Goal: Communication & Community: Answer question/provide support

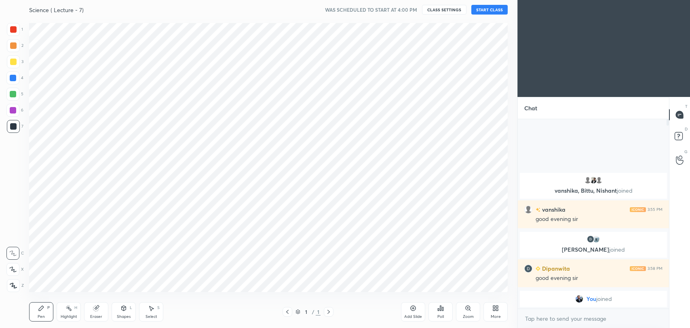
scroll to position [40124, 39916]
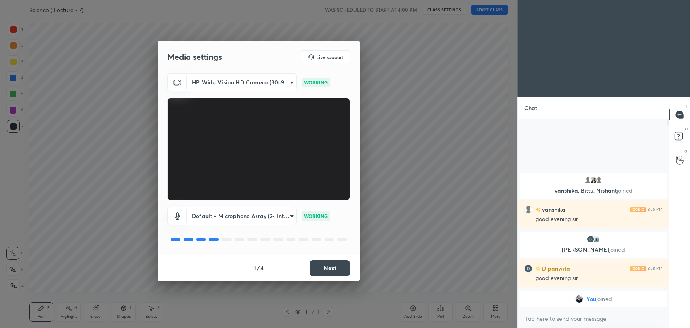
click at [336, 268] on button "Next" at bounding box center [329, 268] width 40 height 16
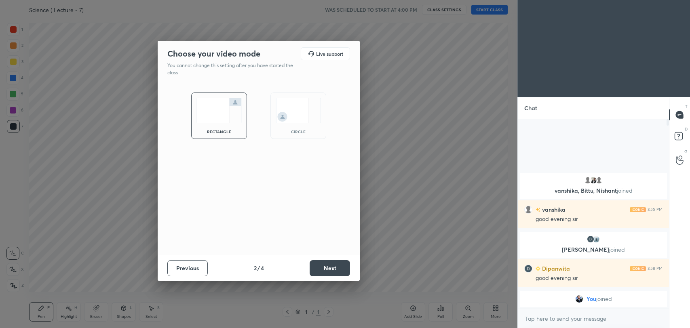
click at [336, 268] on button "Next" at bounding box center [329, 268] width 40 height 16
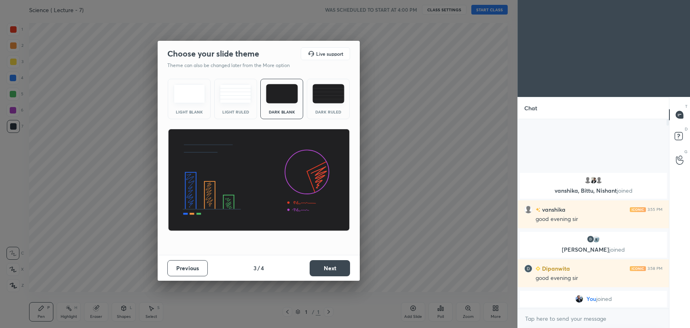
click at [336, 268] on button "Next" at bounding box center [329, 268] width 40 height 16
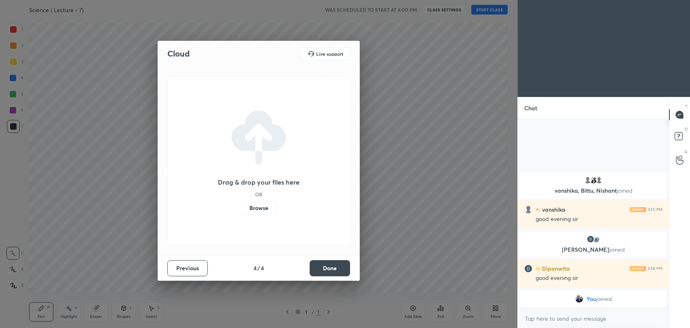
click at [336, 268] on button "Done" at bounding box center [329, 268] width 40 height 16
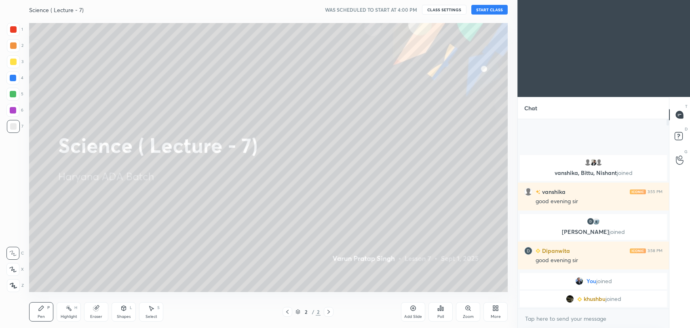
click at [486, 10] on button "START CLASS" at bounding box center [489, 10] width 36 height 10
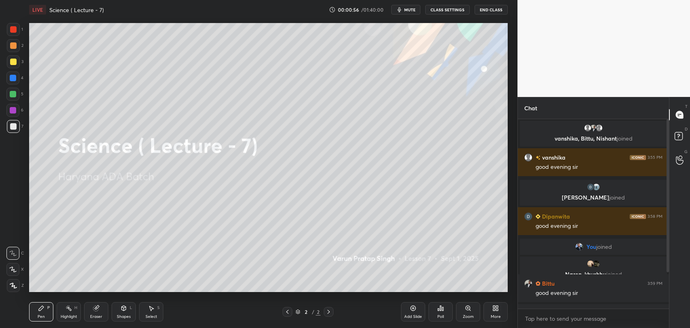
drag, startPoint x: 668, startPoint y: 196, endPoint x: 665, endPoint y: 240, distance: 43.7
click at [665, 240] on div "Chat vanshika, [PERSON_NAME], [PERSON_NAME] joined vanshika 3:55 PM good evenin…" at bounding box center [603, 212] width 173 height 231
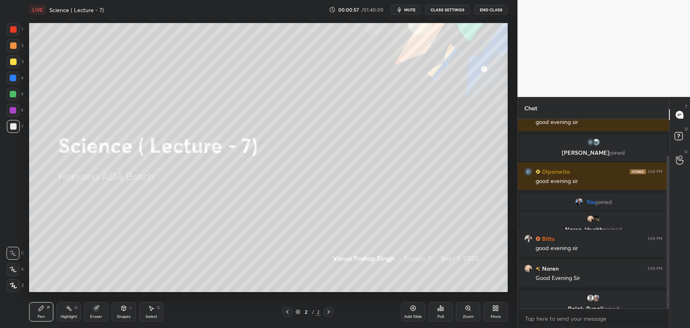
drag, startPoint x: 668, startPoint y: 236, endPoint x: 667, endPoint y: 272, distance: 35.6
click at [667, 272] on div at bounding box center [667, 232] width 2 height 153
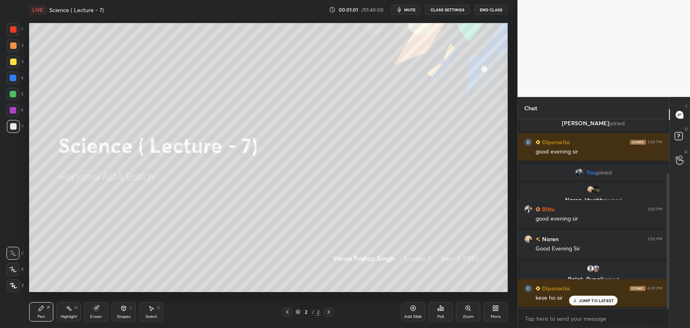
click at [585, 303] on div "JUMP TO LATEST" at bounding box center [593, 301] width 48 height 10
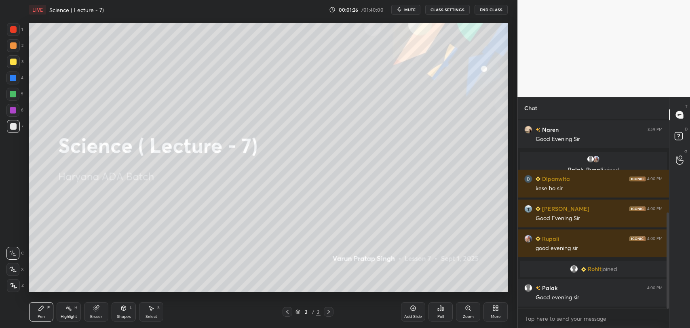
scroll to position [213, 0]
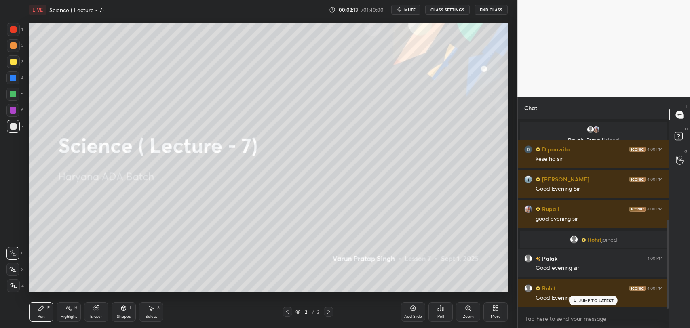
click at [582, 297] on div "JUMP TO LATEST" at bounding box center [593, 301] width 48 height 10
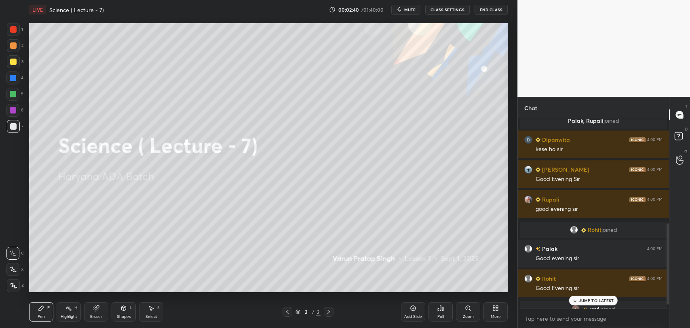
scroll to position [252, 0]
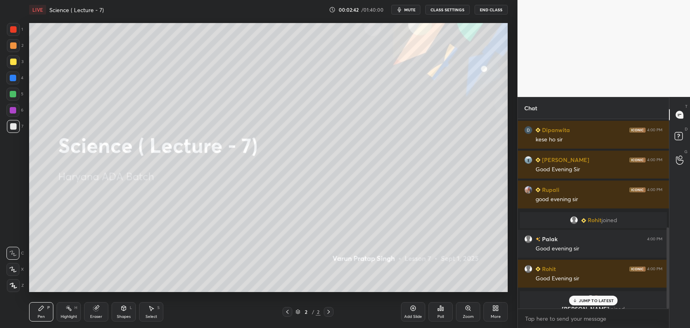
click at [582, 297] on div "JUMP TO LATEST" at bounding box center [593, 301] width 48 height 10
click at [410, 9] on span "mute" at bounding box center [409, 10] width 11 height 6
click at [410, 312] on div "Add Slide" at bounding box center [413, 311] width 24 height 19
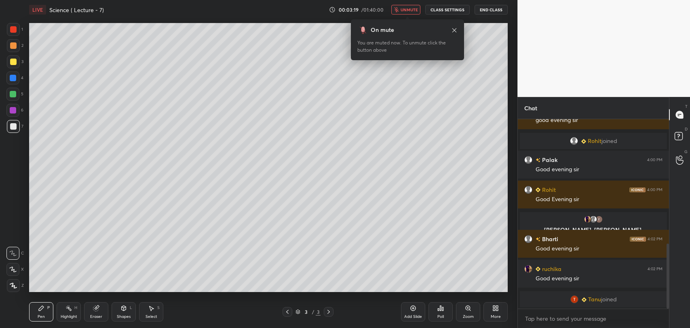
scroll to position [362, 0]
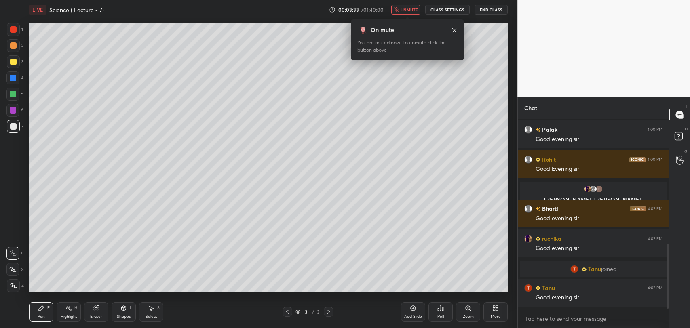
click at [411, 10] on span "unmute" at bounding box center [408, 10] width 17 height 6
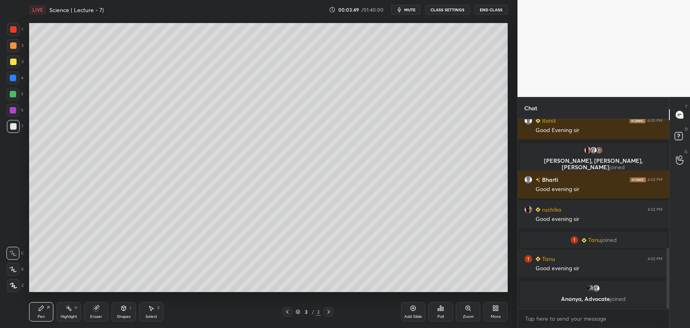
scroll to position [411, 0]
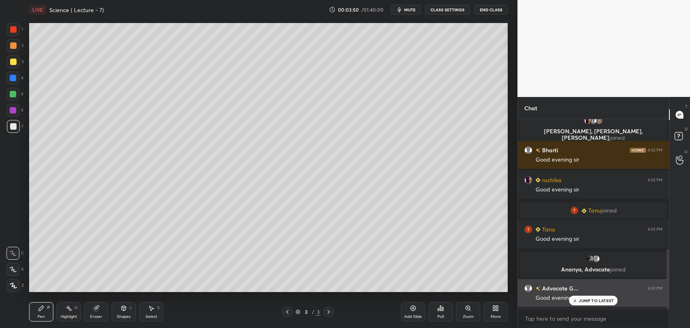
click at [587, 301] on p "JUMP TO LATEST" at bounding box center [596, 300] width 35 height 5
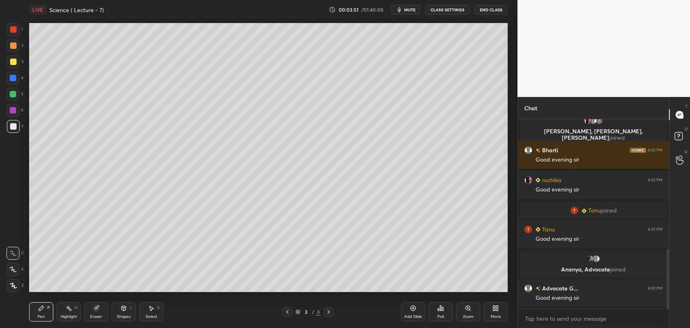
click at [416, 307] on icon at bounding box center [413, 308] width 6 height 6
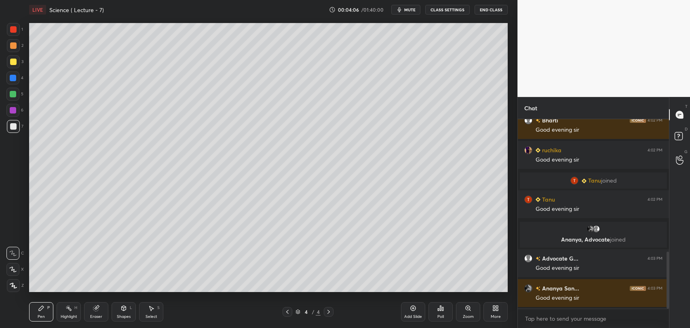
scroll to position [461, 0]
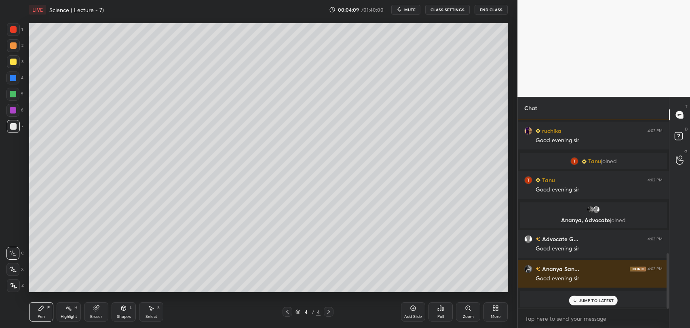
click at [580, 299] on p "JUMP TO LATEST" at bounding box center [596, 300] width 35 height 5
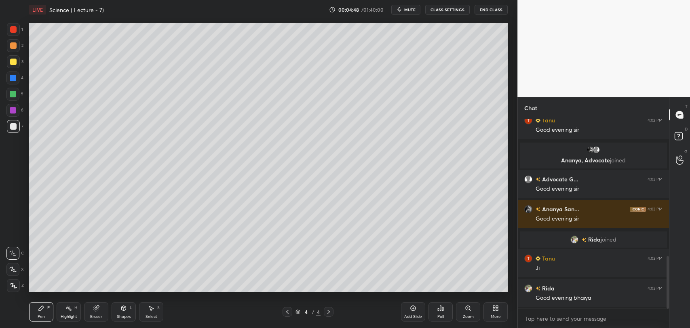
scroll to position [525, 0]
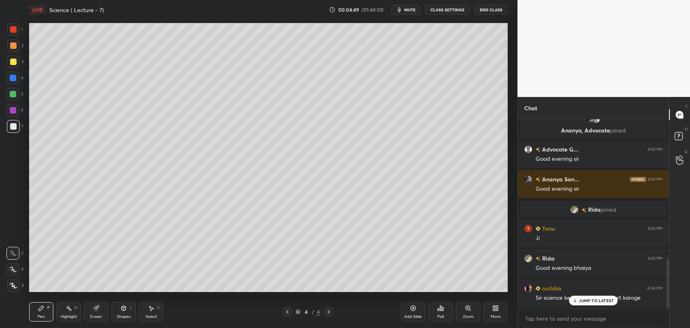
click at [413, 312] on div "Add Slide" at bounding box center [413, 311] width 24 height 19
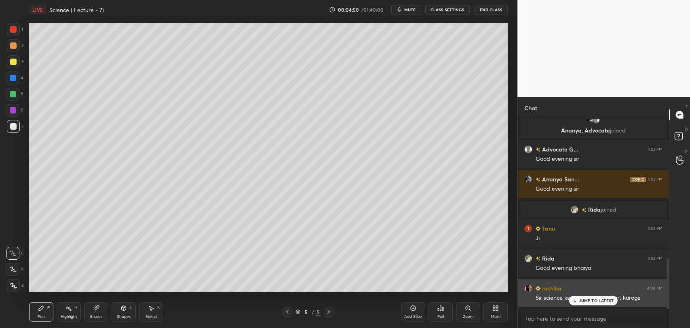
click at [576, 299] on icon at bounding box center [574, 300] width 5 height 5
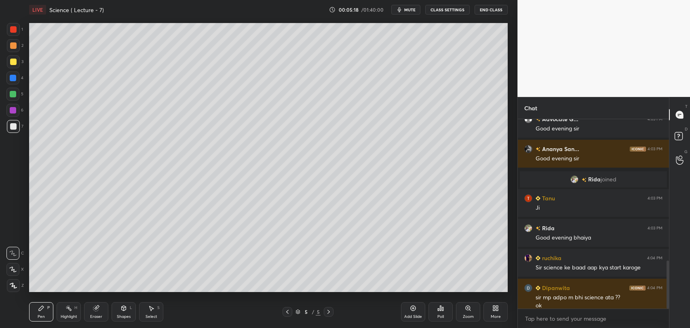
scroll to position [563, 0]
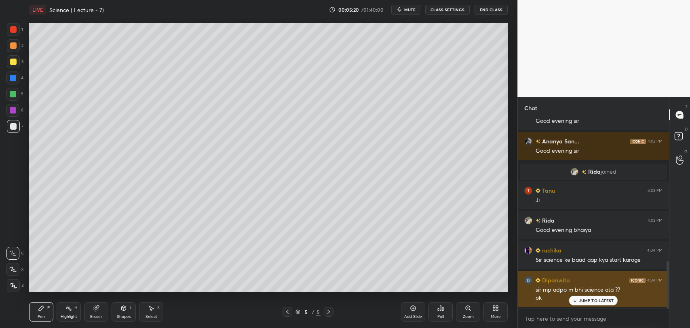
click at [590, 300] on p "JUMP TO LATEST" at bounding box center [596, 300] width 35 height 5
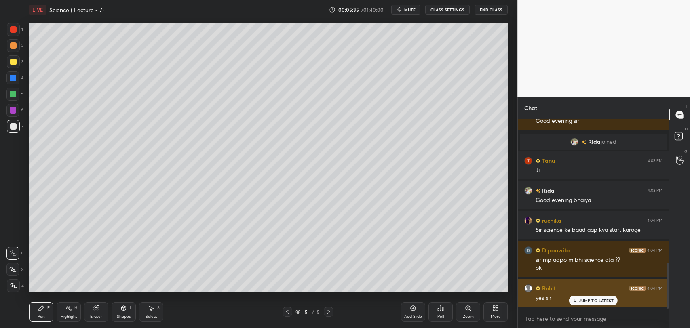
click at [574, 300] on icon at bounding box center [574, 300] width 5 height 5
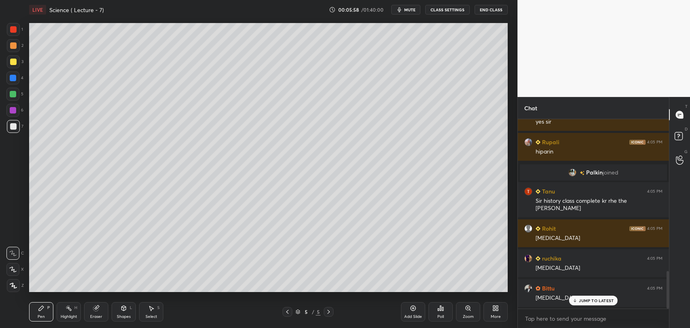
scroll to position [799, 0]
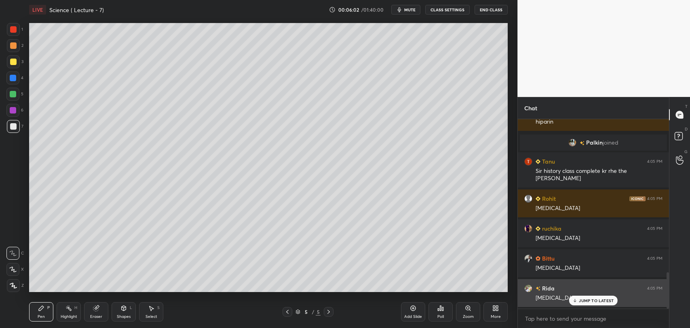
click at [581, 302] on p "JUMP TO LATEST" at bounding box center [596, 300] width 35 height 5
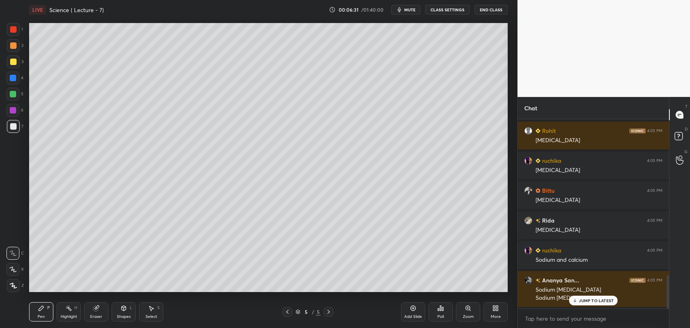
scroll to position [886, 0]
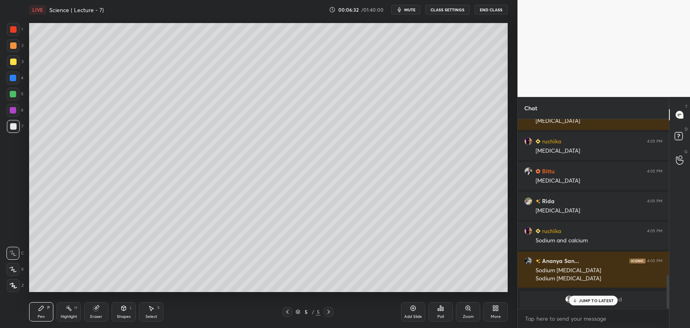
click at [588, 301] on p "JUMP TO LATEST" at bounding box center [596, 300] width 35 height 5
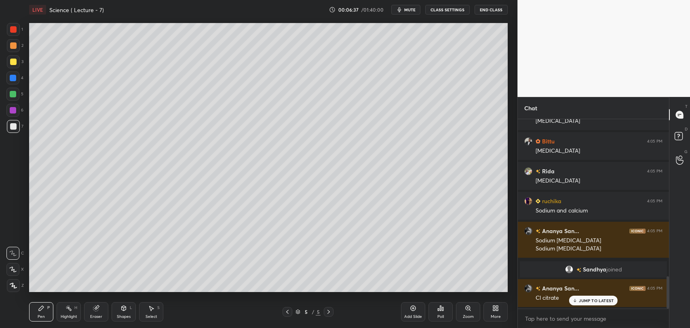
scroll to position [947, 0]
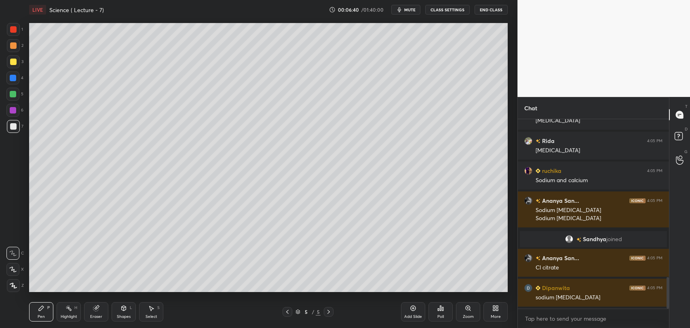
click at [14, 282] on div at bounding box center [13, 285] width 13 height 13
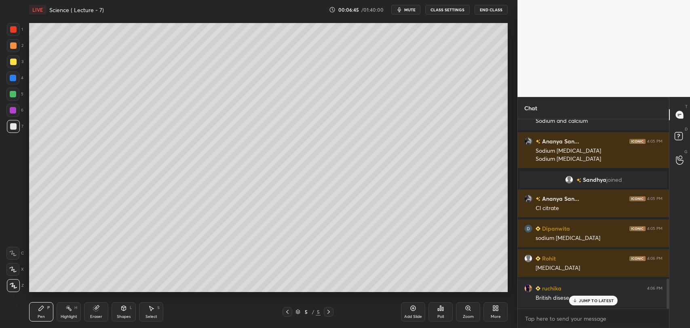
scroll to position [1036, 0]
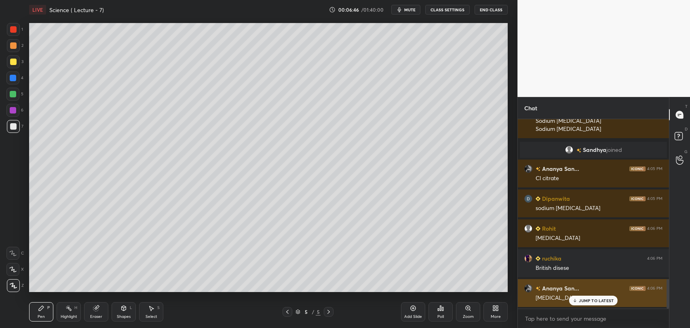
click at [579, 298] on p "JUMP TO LATEST" at bounding box center [596, 300] width 35 height 5
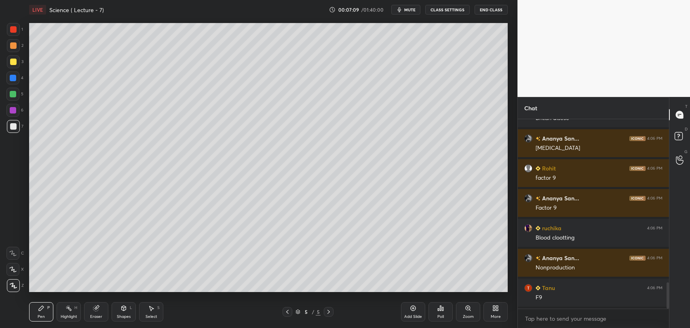
scroll to position [1215, 0]
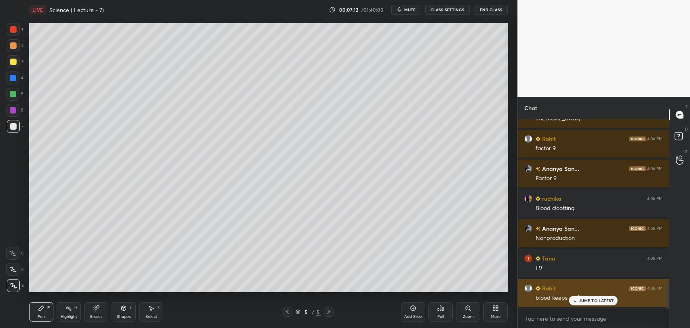
click at [587, 298] on p "JUMP TO LATEST" at bounding box center [596, 300] width 35 height 5
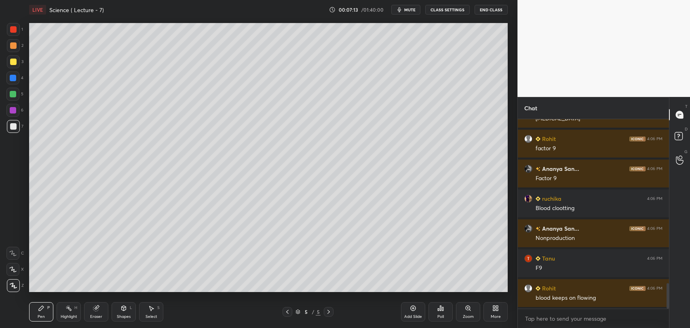
click at [412, 312] on div "Add Slide" at bounding box center [413, 311] width 24 height 19
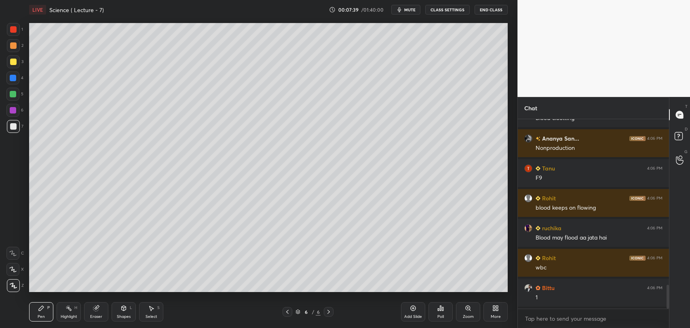
scroll to position [1335, 0]
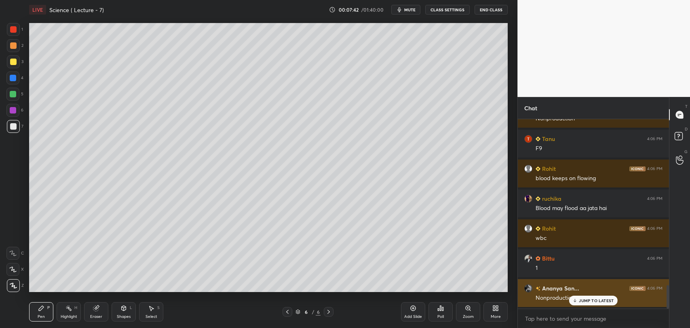
click at [579, 300] on p "JUMP TO LATEST" at bounding box center [596, 300] width 35 height 5
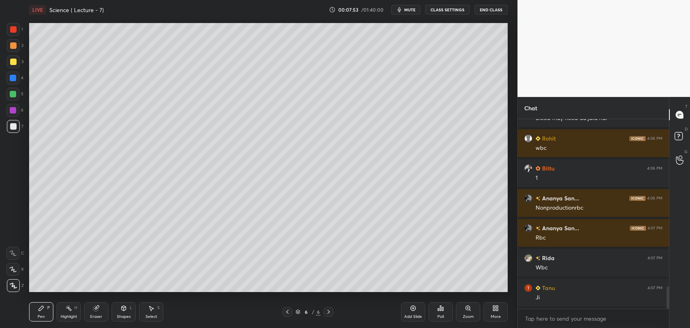
scroll to position [1454, 0]
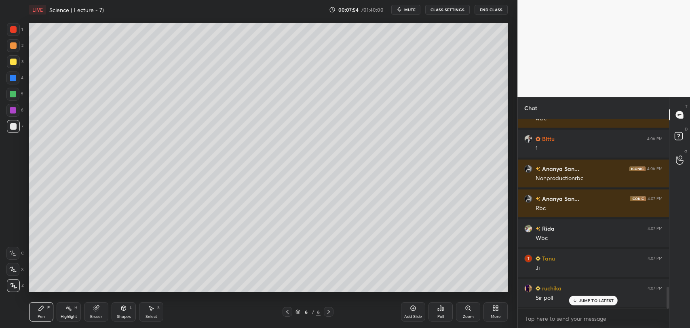
click at [95, 313] on div "Eraser" at bounding box center [96, 311] width 24 height 19
click at [41, 311] on icon at bounding box center [41, 308] width 6 height 6
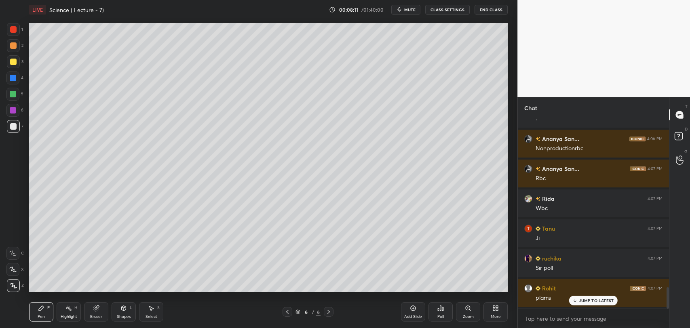
click at [440, 313] on div "Poll" at bounding box center [440, 311] width 24 height 19
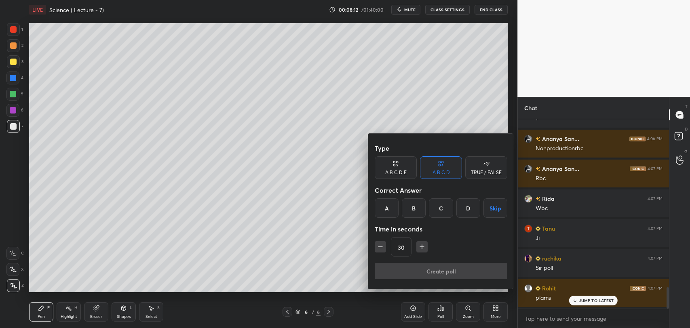
click at [385, 210] on div "A" at bounding box center [387, 207] width 24 height 19
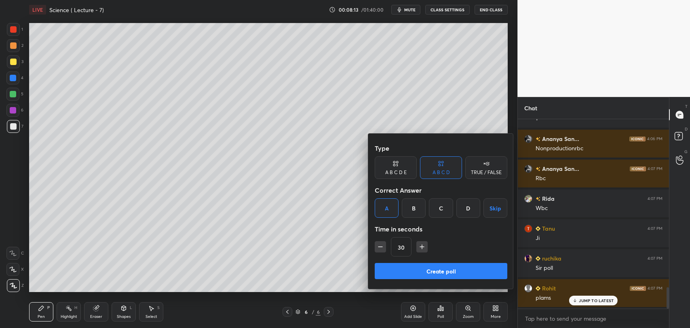
click at [429, 272] on button "Create poll" at bounding box center [441, 271] width 133 height 16
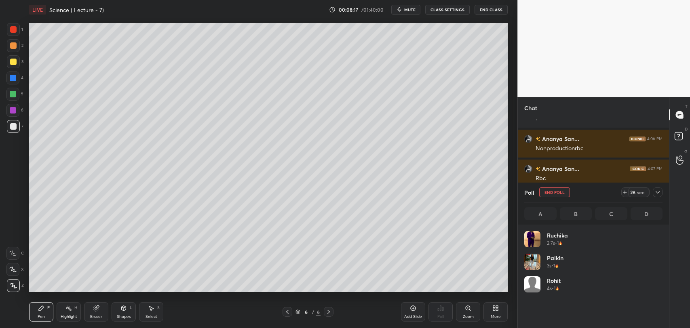
scroll to position [95, 136]
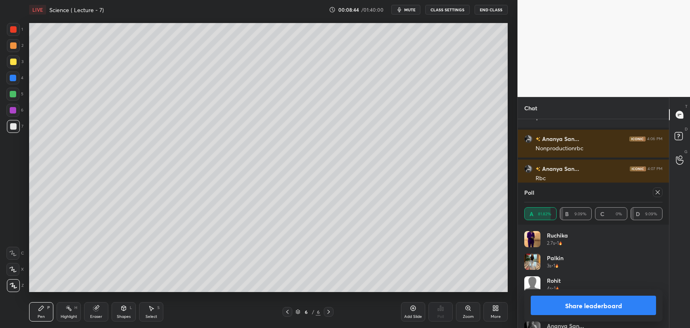
click at [575, 308] on button "Share leaderboard" at bounding box center [592, 305] width 125 height 19
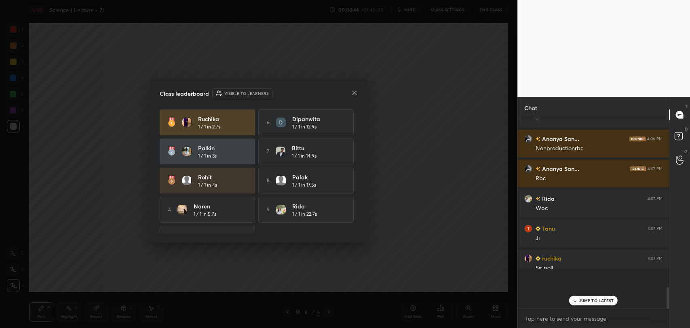
scroll to position [185, 149]
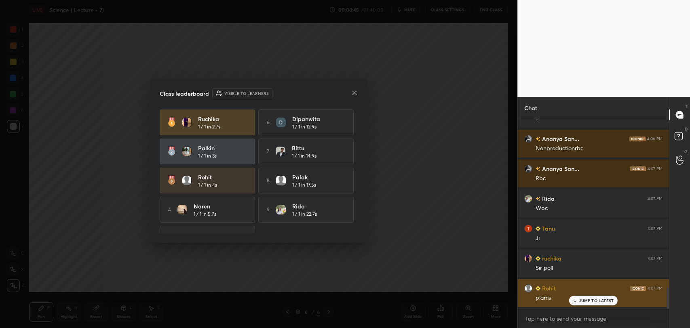
click at [584, 299] on p "JUMP TO LATEST" at bounding box center [596, 300] width 35 height 5
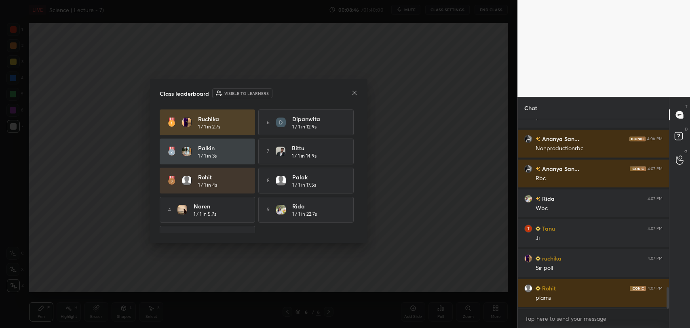
click at [355, 93] on icon at bounding box center [354, 93] width 6 height 6
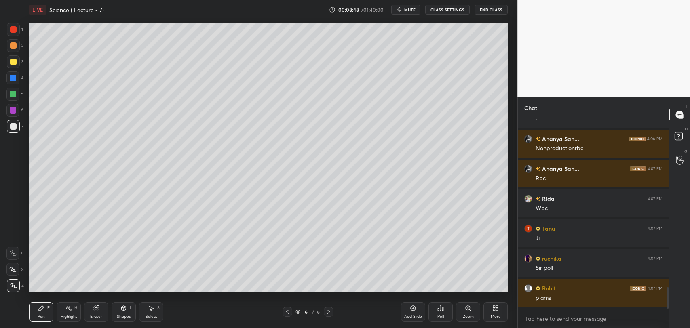
click at [412, 309] on icon at bounding box center [413, 308] width 6 height 6
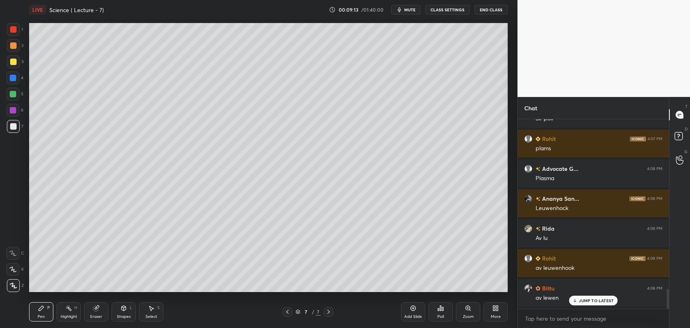
click at [579, 301] on div "JUMP TO LATEST" at bounding box center [593, 301] width 48 height 10
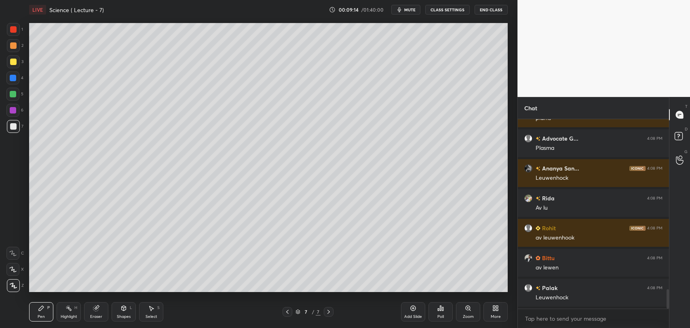
click at [410, 312] on div "Add Slide" at bounding box center [413, 311] width 24 height 19
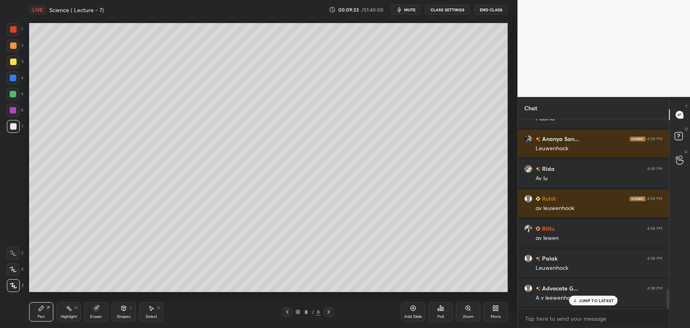
click at [440, 313] on div "Poll" at bounding box center [440, 311] width 24 height 19
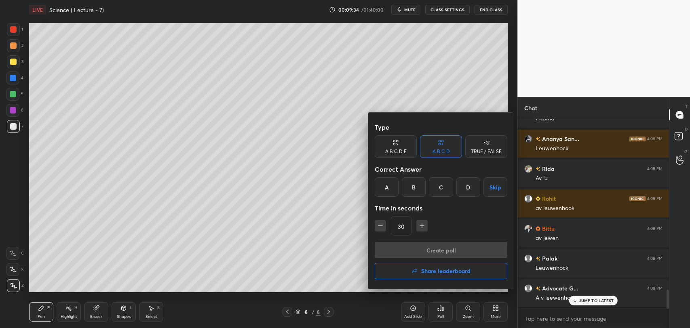
click at [466, 189] on div "D" at bounding box center [468, 186] width 24 height 19
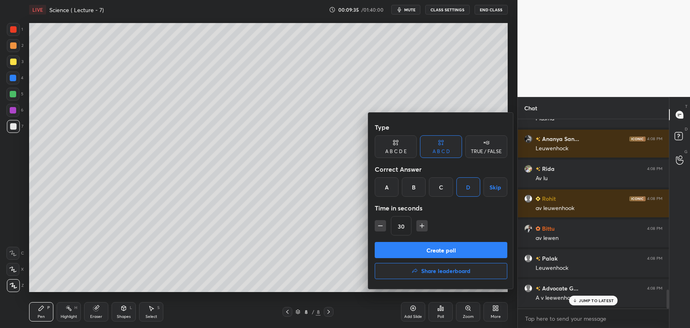
click at [437, 250] on button "Create poll" at bounding box center [441, 250] width 133 height 16
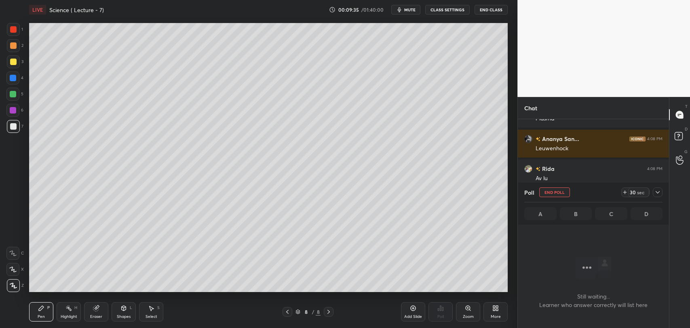
scroll to position [145, 149]
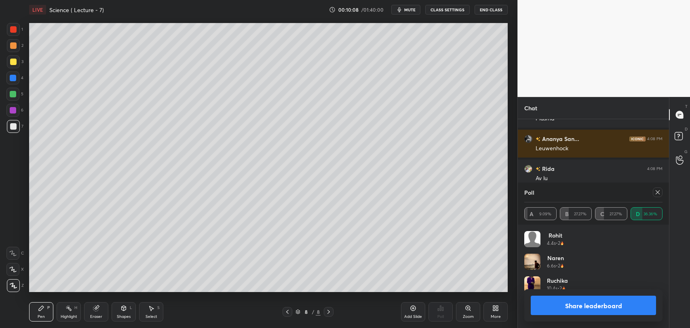
click at [584, 308] on button "Share leaderboard" at bounding box center [592, 305] width 125 height 19
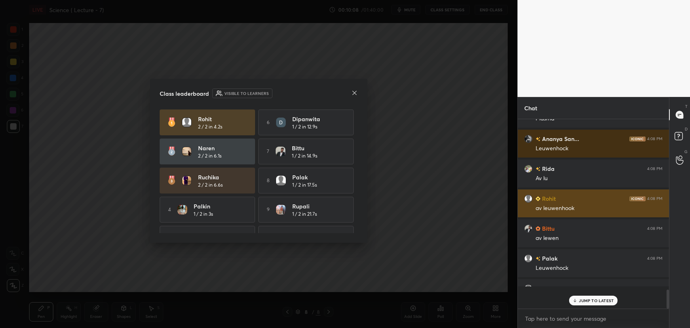
scroll to position [3, 2]
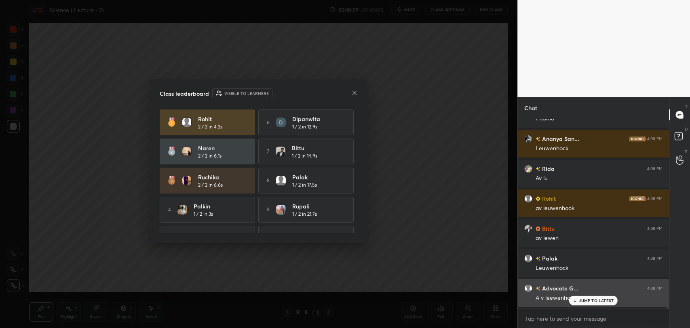
click at [585, 299] on p "JUMP TO LATEST" at bounding box center [596, 300] width 35 height 5
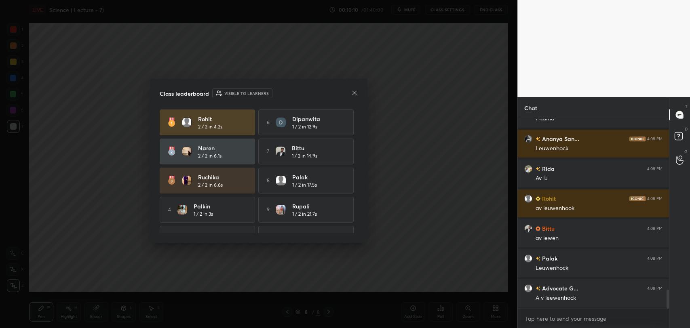
click at [353, 94] on icon at bounding box center [354, 93] width 6 height 6
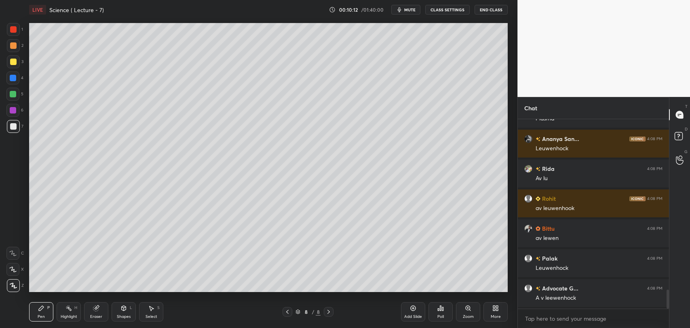
click at [15, 77] on div at bounding box center [13, 78] width 6 height 6
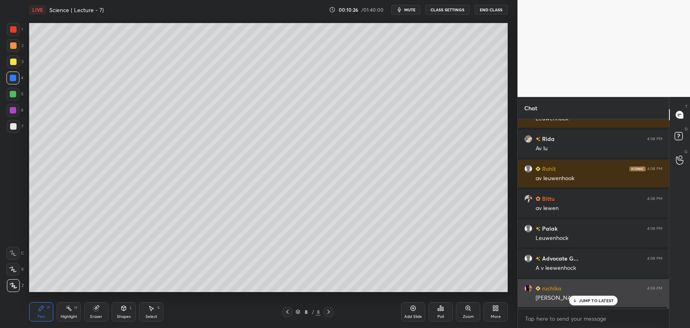
click at [576, 299] on icon at bounding box center [574, 300] width 5 height 5
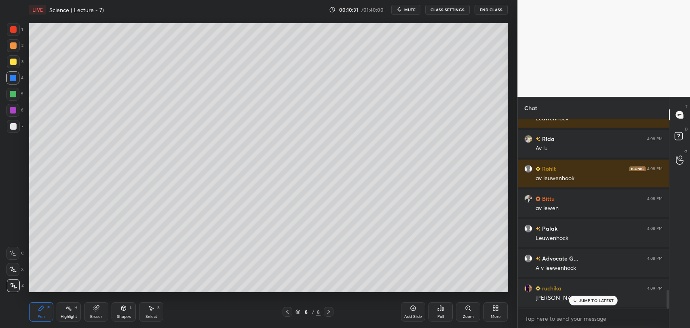
scroll to position [1753, 0]
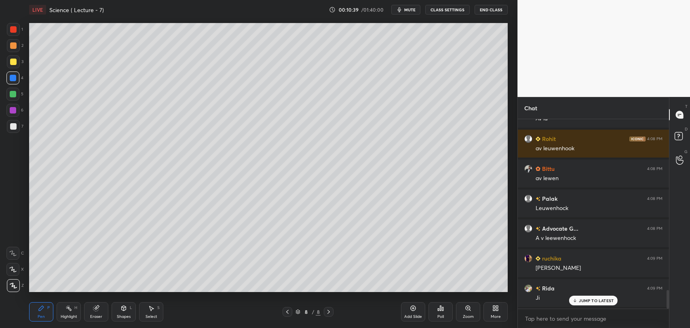
click at [442, 311] on div "Poll" at bounding box center [440, 311] width 24 height 19
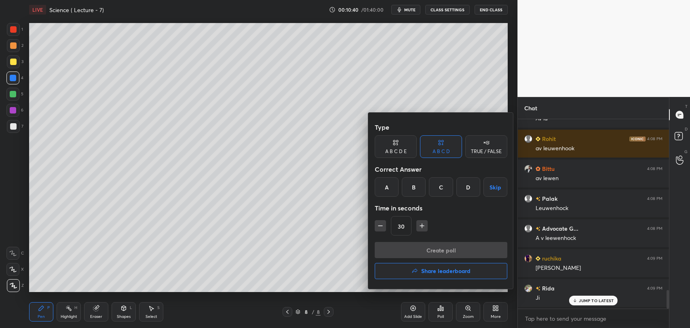
click at [436, 187] on div "C" at bounding box center [441, 186] width 24 height 19
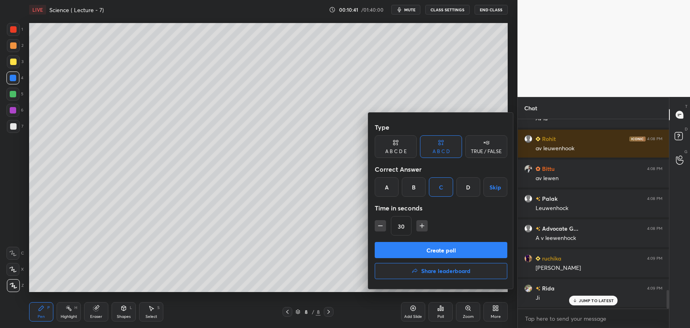
click at [433, 253] on button "Create poll" at bounding box center [441, 250] width 133 height 16
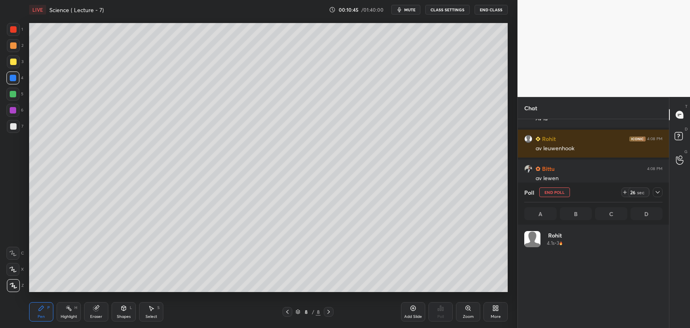
scroll to position [95, 136]
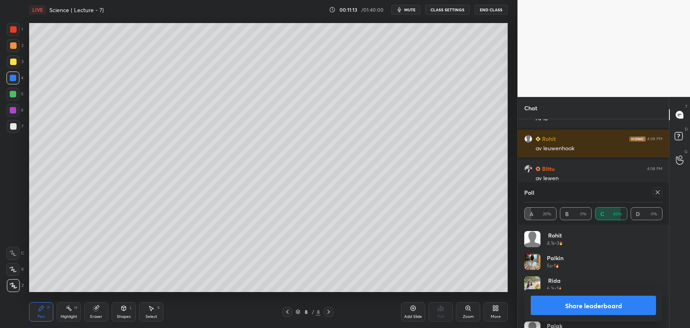
click at [590, 306] on button "Share leaderboard" at bounding box center [592, 305] width 125 height 19
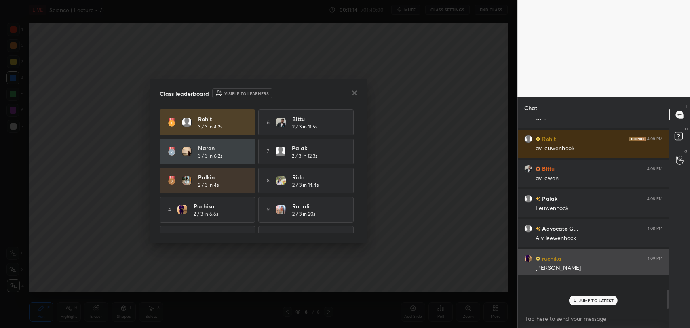
scroll to position [117, 149]
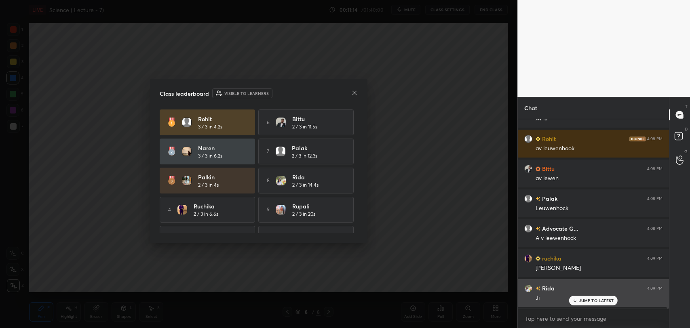
click at [584, 299] on p "JUMP TO LATEST" at bounding box center [596, 300] width 35 height 5
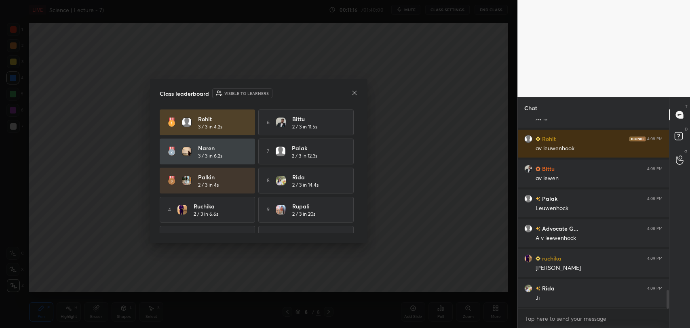
click at [354, 93] on icon at bounding box center [354, 92] width 4 height 4
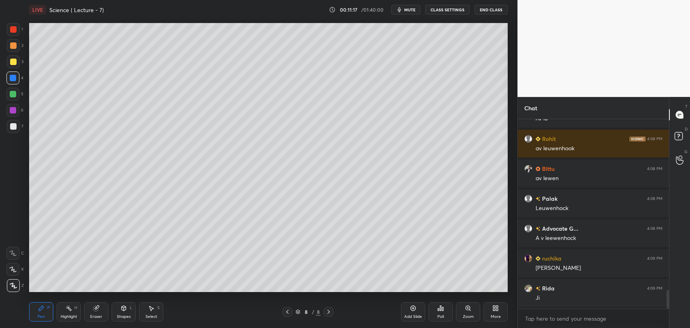
click at [415, 310] on icon at bounding box center [413, 308] width 6 height 6
click at [444, 311] on div "Poll" at bounding box center [440, 311] width 24 height 19
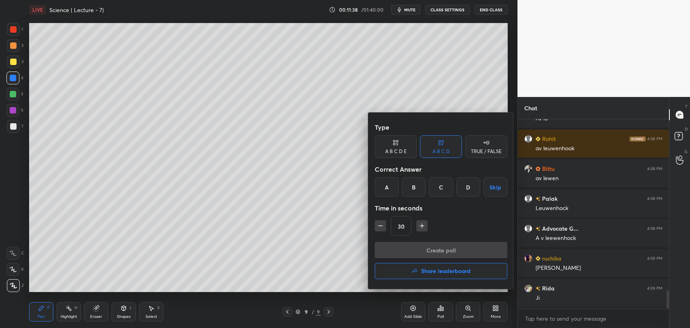
click at [388, 188] on div "A" at bounding box center [387, 186] width 24 height 19
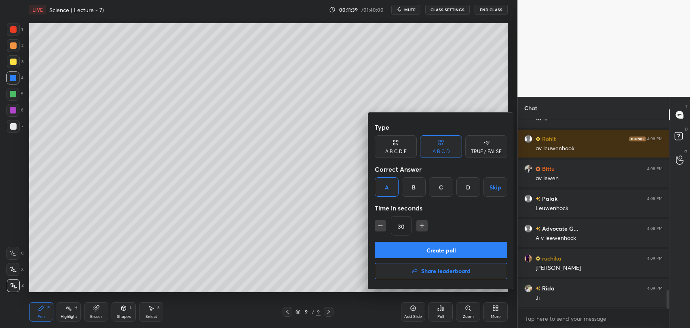
click at [438, 250] on button "Create poll" at bounding box center [441, 250] width 133 height 16
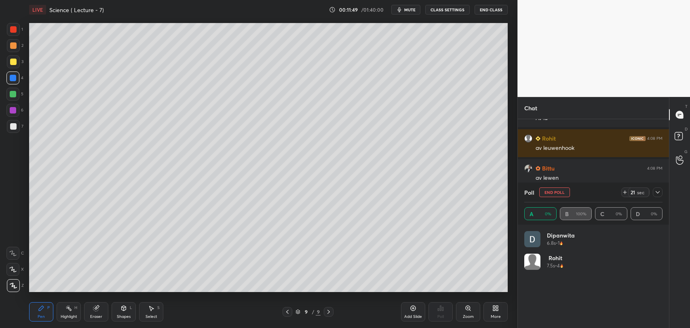
scroll to position [1826, 0]
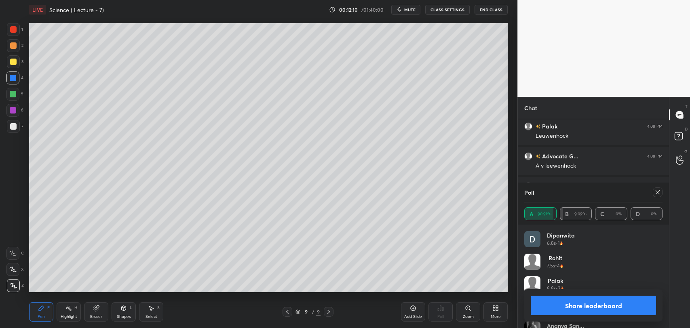
click at [592, 305] on button "Share leaderboard" at bounding box center [592, 305] width 125 height 19
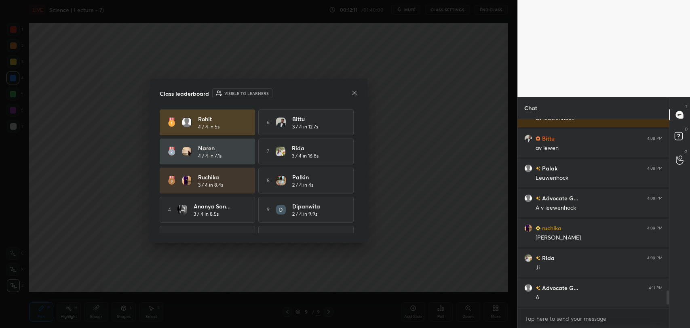
click at [355, 94] on icon at bounding box center [354, 92] width 4 height 4
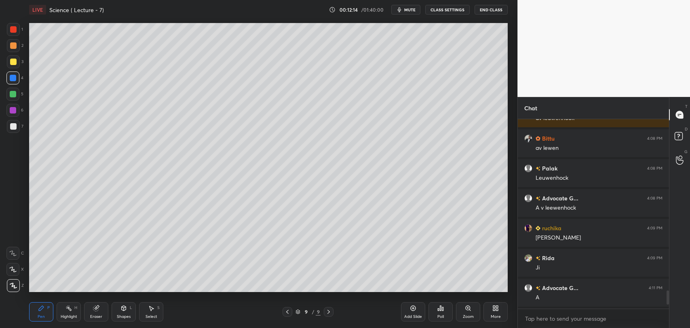
click at [406, 307] on div "Add Slide" at bounding box center [413, 311] width 24 height 19
click at [441, 311] on div "Poll" at bounding box center [440, 311] width 24 height 19
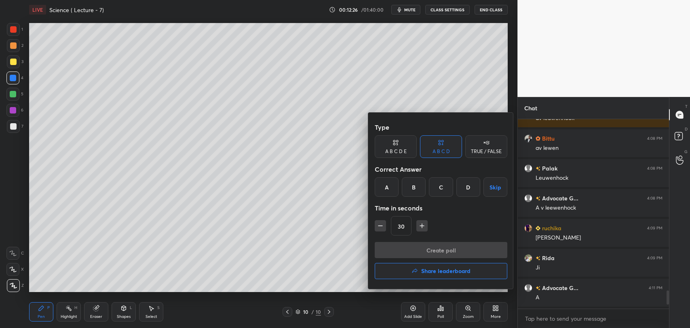
click at [388, 186] on div "A" at bounding box center [387, 186] width 24 height 19
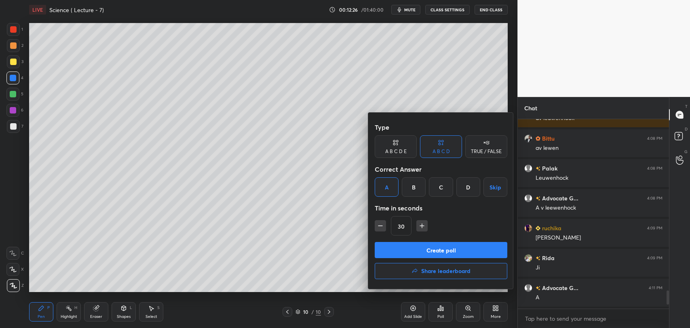
click at [429, 251] on button "Create poll" at bounding box center [441, 250] width 133 height 16
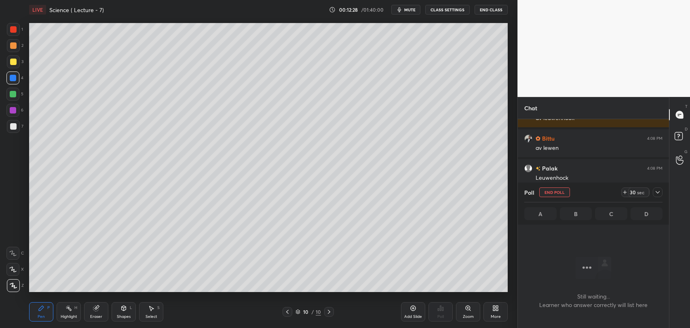
click at [15, 128] on div at bounding box center [13, 126] width 6 height 6
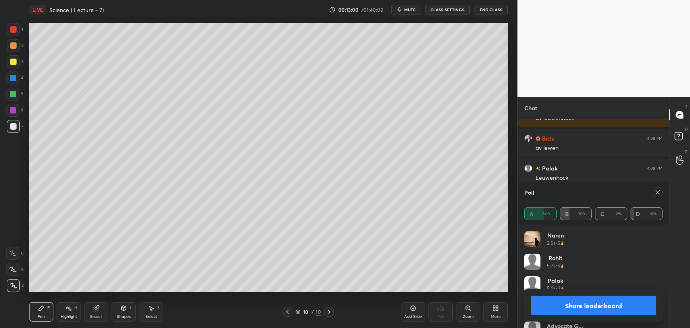
click at [589, 306] on button "Share leaderboard" at bounding box center [592, 305] width 125 height 19
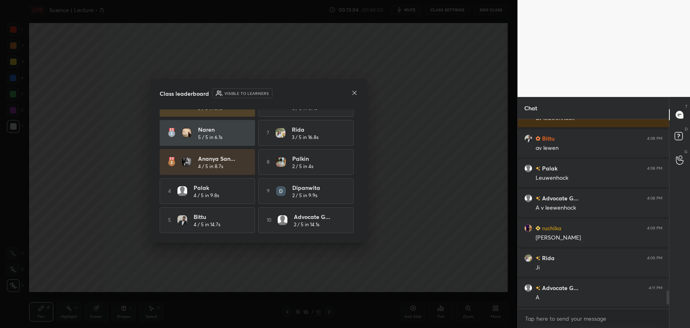
click at [354, 93] on icon at bounding box center [354, 93] width 6 height 6
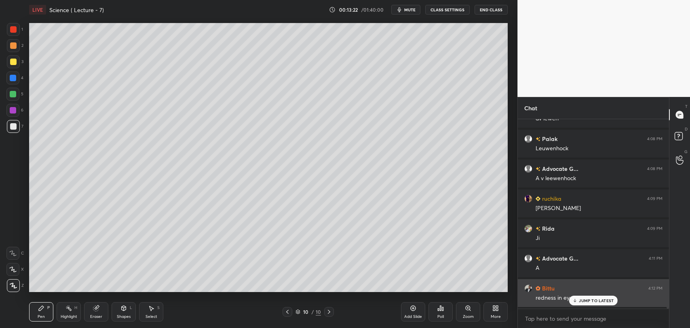
click at [584, 303] on div "JUMP TO LATEST" at bounding box center [593, 301] width 48 height 10
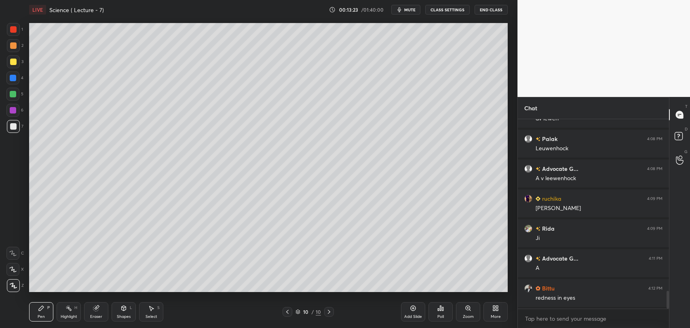
click at [417, 310] on div "Add Slide" at bounding box center [413, 311] width 24 height 19
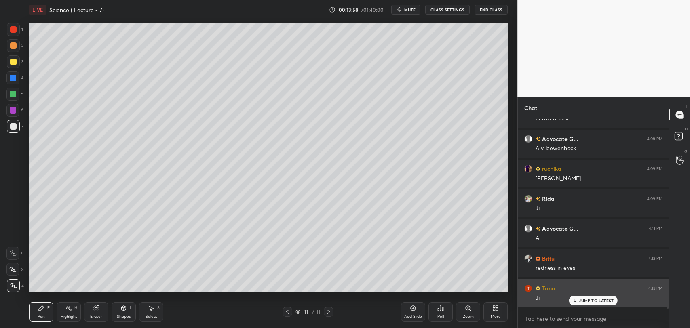
click at [583, 298] on p "JUMP TO LATEST" at bounding box center [596, 300] width 35 height 5
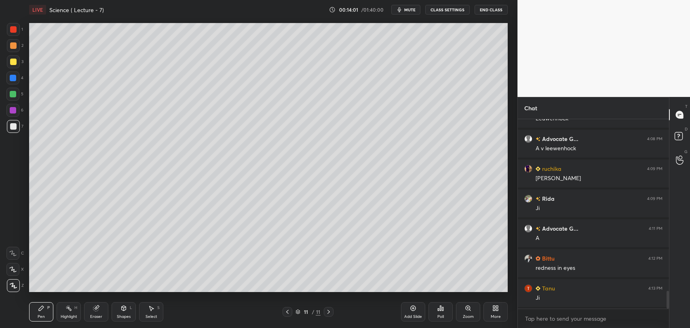
click at [13, 29] on div at bounding box center [13, 29] width 6 height 6
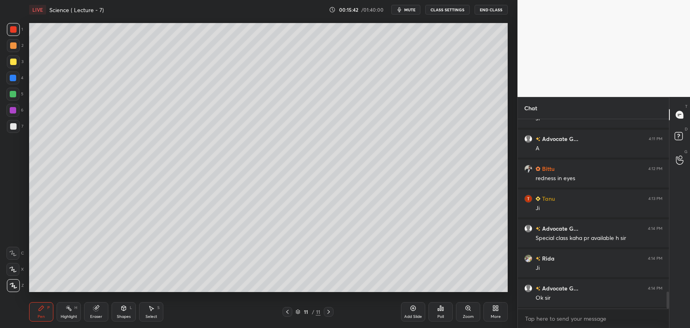
scroll to position [1963, 0]
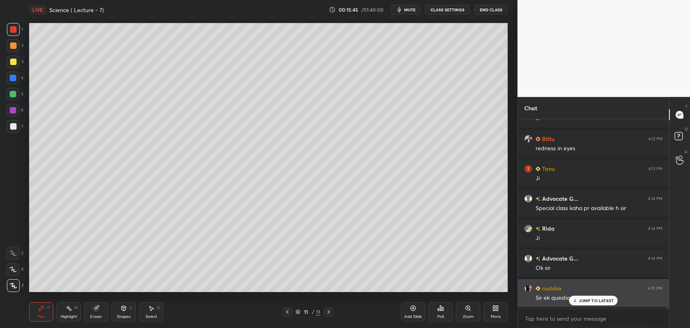
click at [581, 301] on p "JUMP TO LATEST" at bounding box center [596, 300] width 35 height 5
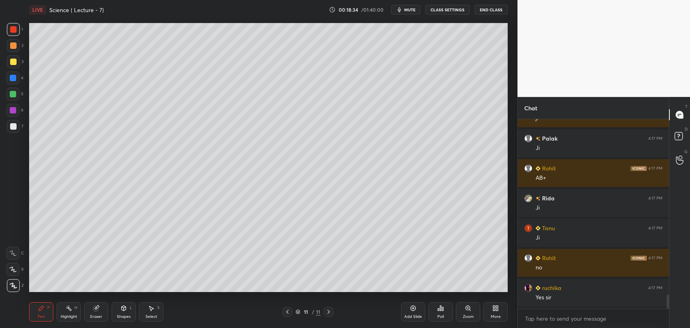
scroll to position [2349, 0]
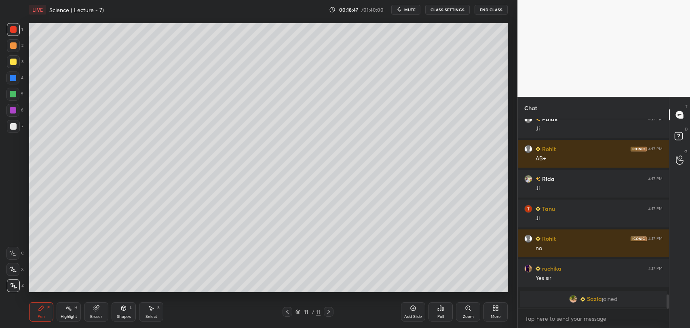
click at [417, 315] on div "Add Slide" at bounding box center [413, 317] width 18 height 4
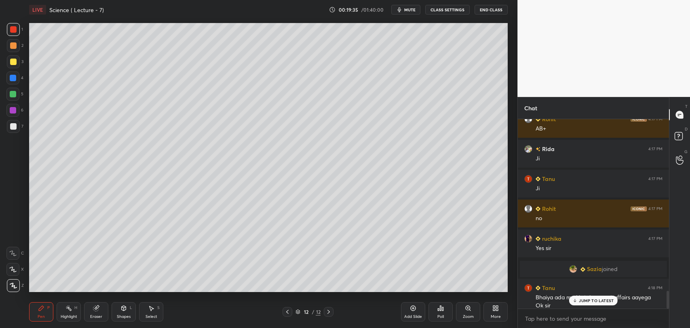
scroll to position [1817, 0]
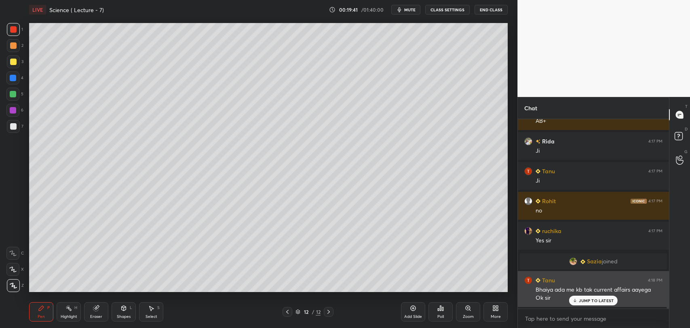
click at [576, 302] on icon at bounding box center [574, 300] width 5 height 5
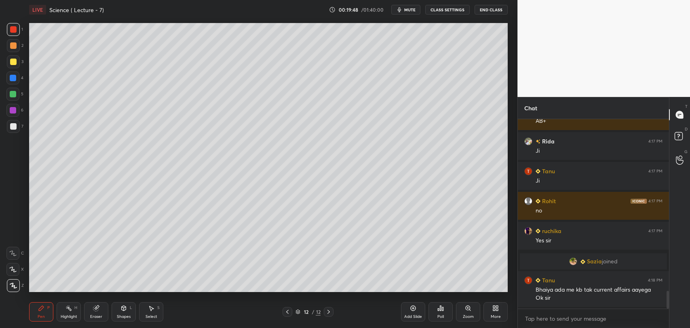
scroll to position [1847, 0]
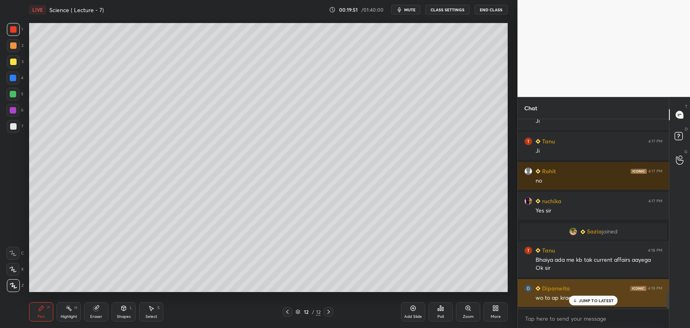
click at [579, 298] on p "JUMP TO LATEST" at bounding box center [596, 300] width 35 height 5
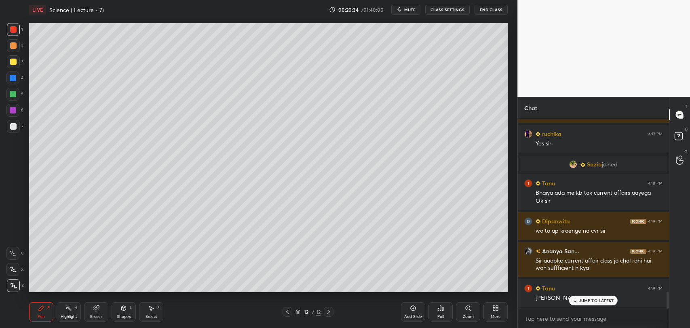
scroll to position [1944, 0]
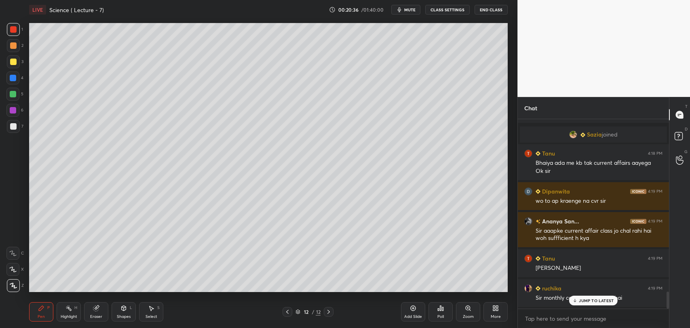
click at [572, 299] on icon at bounding box center [574, 300] width 5 height 5
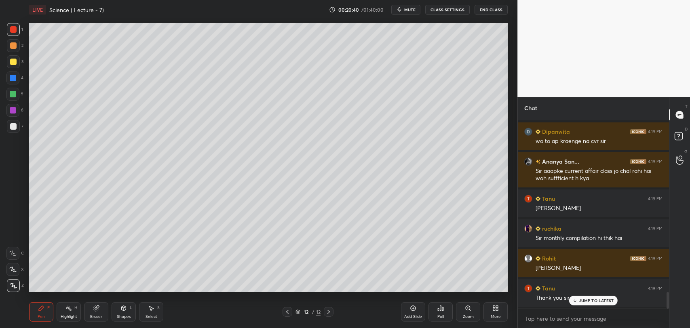
scroll to position [2034, 0]
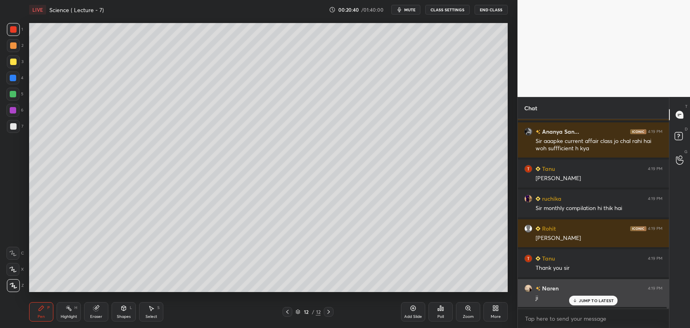
click at [579, 300] on p "JUMP TO LATEST" at bounding box center [596, 300] width 35 height 5
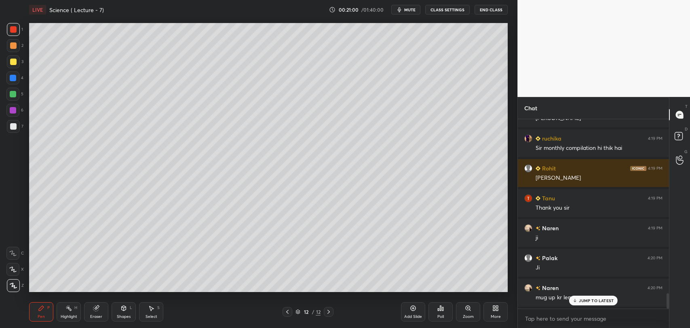
scroll to position [2123, 0]
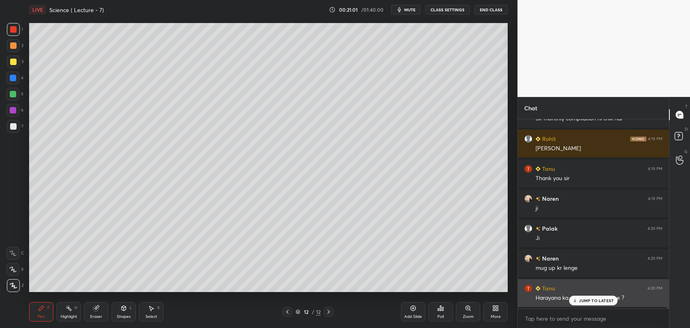
click at [576, 300] on icon at bounding box center [574, 300] width 5 height 5
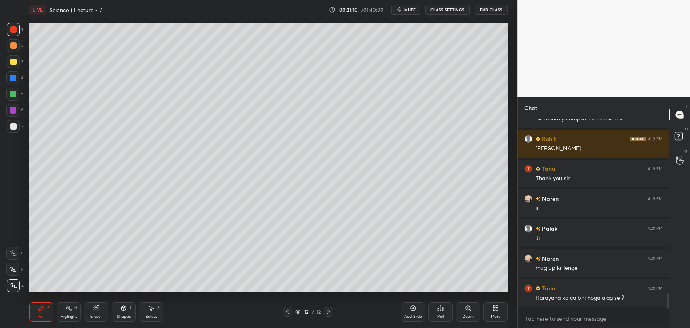
scroll to position [2132, 0]
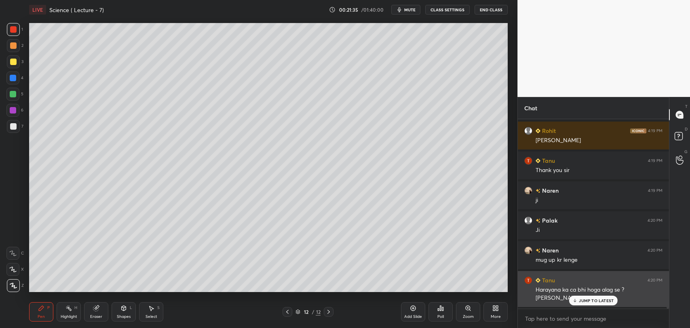
click at [578, 298] on div "JUMP TO LATEST" at bounding box center [593, 301] width 48 height 10
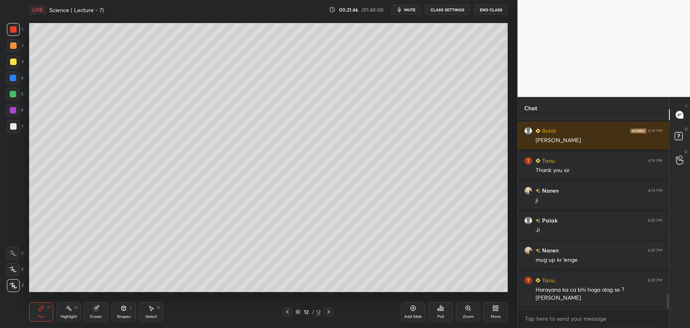
scroll to position [2162, 0]
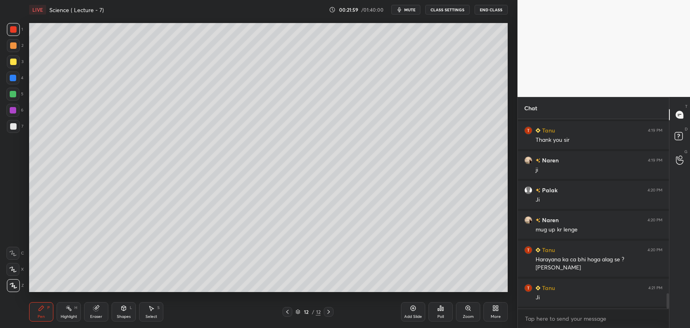
click at [409, 315] on div "Add Slide" at bounding box center [413, 317] width 18 height 4
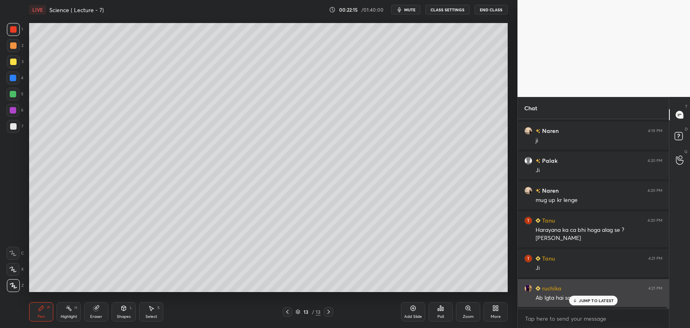
click at [574, 300] on icon at bounding box center [574, 300] width 5 height 5
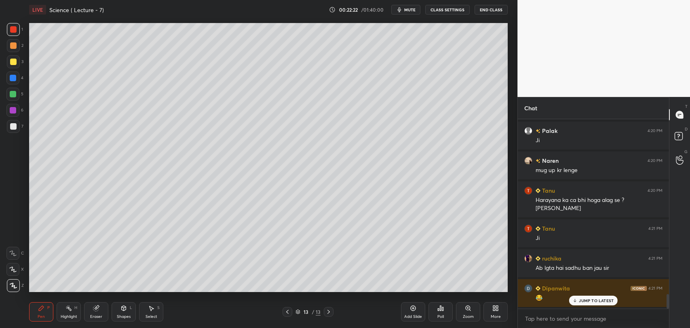
scroll to position [2251, 0]
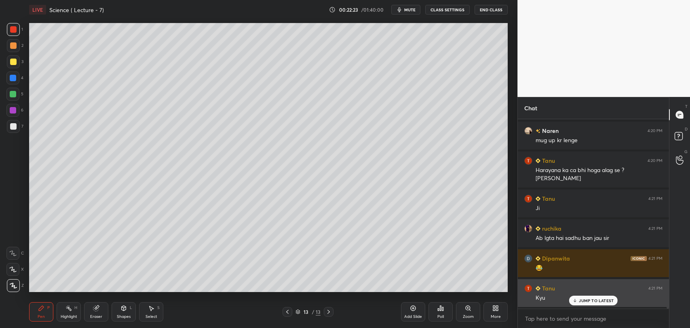
click at [575, 301] on icon at bounding box center [574, 301] width 2 height 1
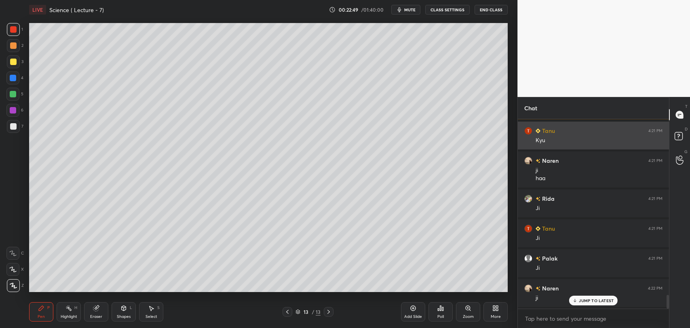
scroll to position [2439, 0]
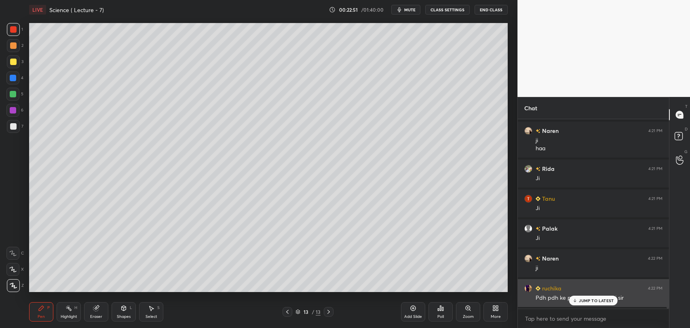
click at [582, 302] on p "JUMP TO LATEST" at bounding box center [596, 300] width 35 height 5
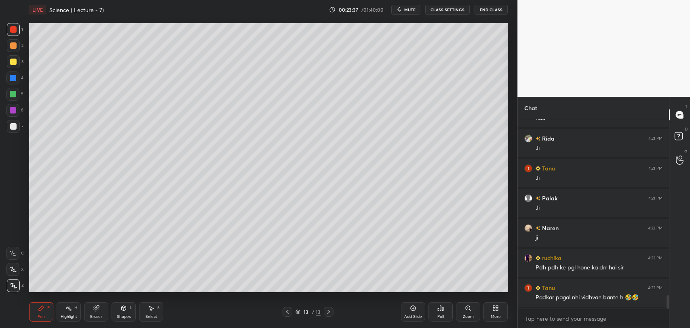
click at [13, 124] on div at bounding box center [13, 126] width 6 height 6
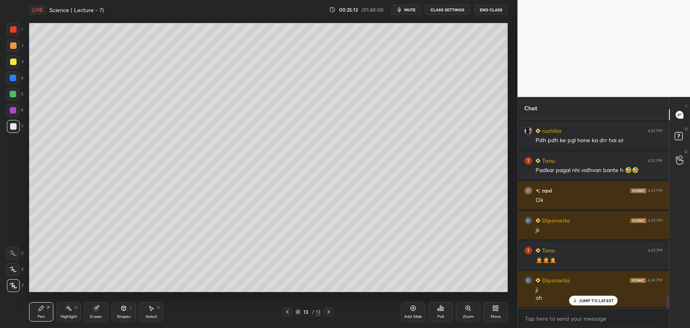
scroll to position [2626, 0]
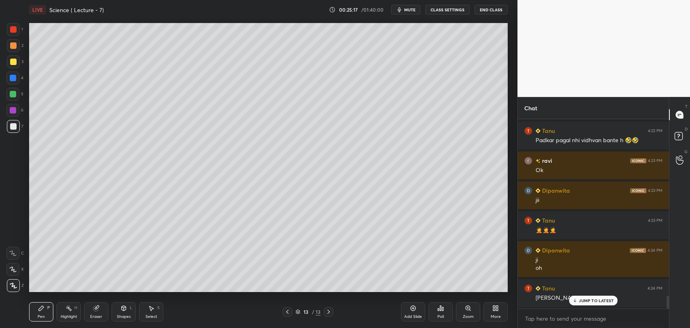
click at [579, 300] on p "JUMP TO LATEST" at bounding box center [596, 300] width 35 height 5
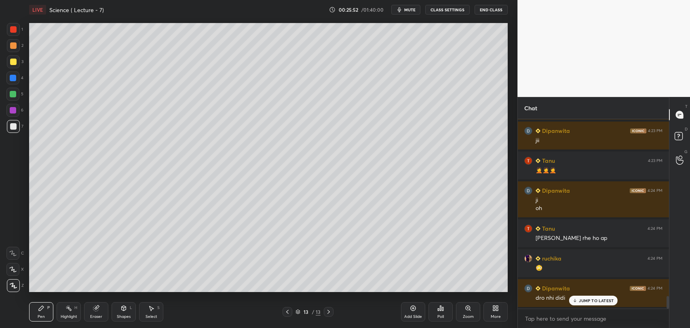
scroll to position [2716, 0]
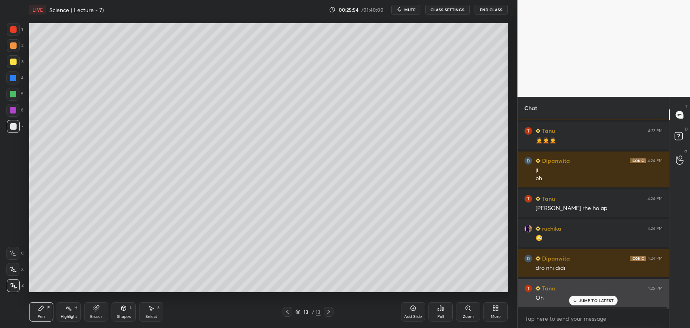
click at [585, 301] on p "JUMP TO LATEST" at bounding box center [596, 300] width 35 height 5
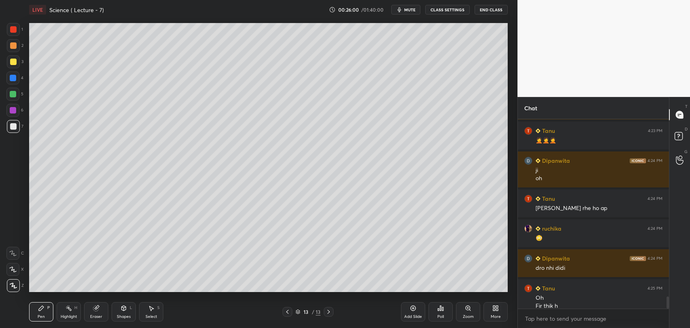
scroll to position [2724, 0]
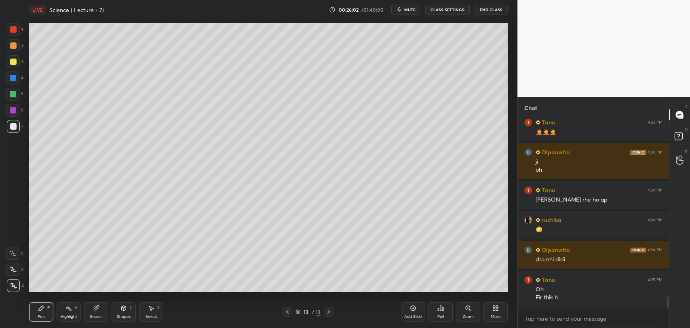
click at [410, 315] on div "Add Slide" at bounding box center [413, 317] width 18 height 4
click at [12, 29] on div at bounding box center [13, 29] width 6 height 6
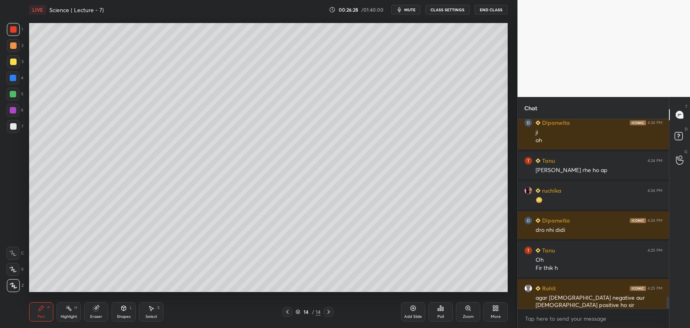
click at [10, 123] on div at bounding box center [13, 126] width 13 height 13
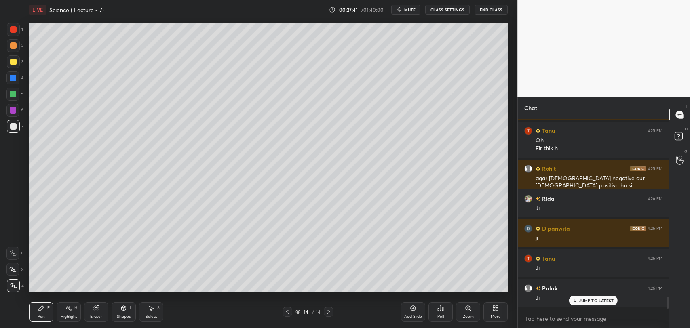
scroll to position [2903, 0]
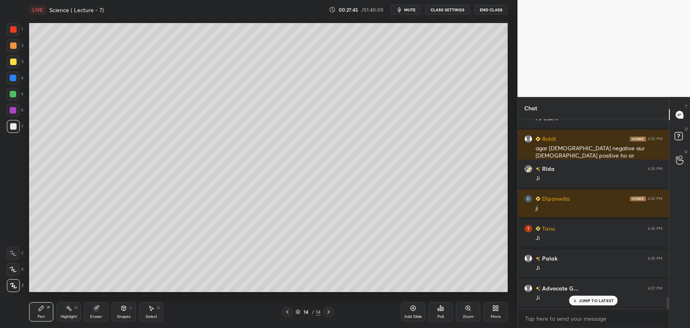
click at [411, 312] on div "Add Slide" at bounding box center [413, 311] width 24 height 19
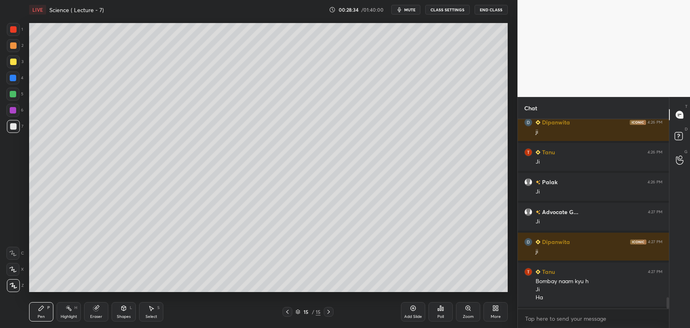
scroll to position [3009, 0]
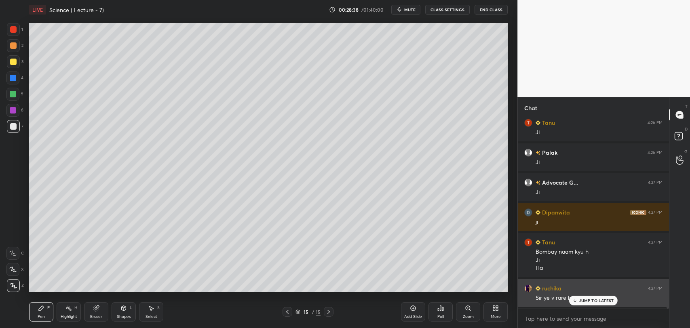
click at [580, 300] on p "JUMP TO LATEST" at bounding box center [596, 300] width 35 height 5
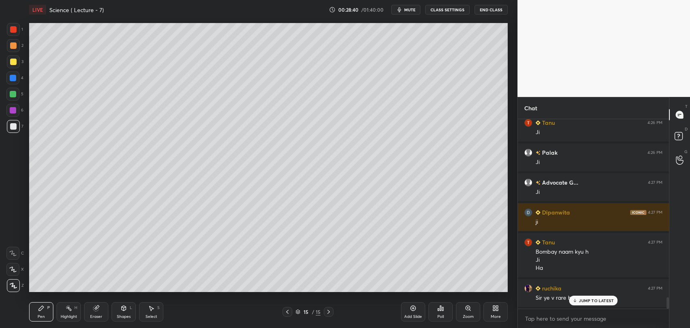
scroll to position [3039, 0]
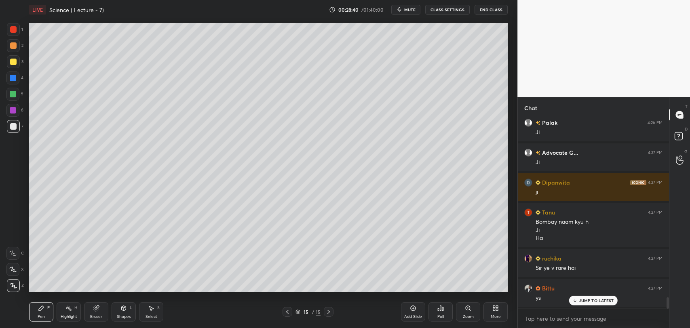
click at [287, 310] on icon at bounding box center [287, 312] width 6 height 6
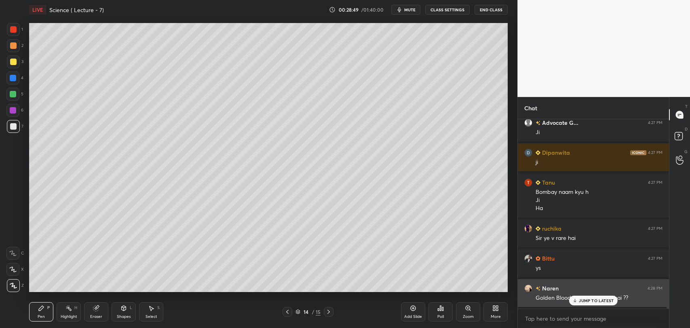
click at [575, 301] on icon at bounding box center [574, 301] width 2 height 1
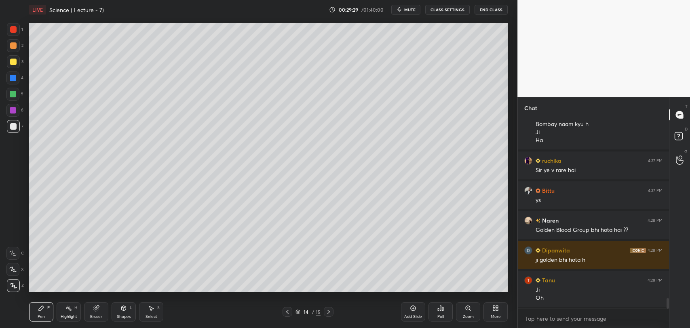
scroll to position [3167, 0]
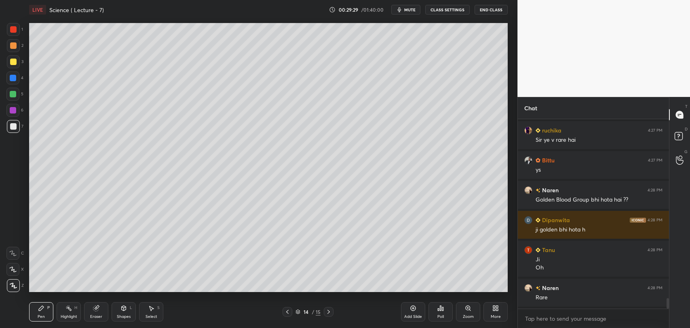
click at [412, 311] on icon at bounding box center [413, 308] width 6 height 6
click at [288, 310] on icon at bounding box center [287, 312] width 2 height 4
click at [416, 311] on icon at bounding box center [413, 308] width 6 height 6
click at [11, 27] on div at bounding box center [13, 29] width 6 height 6
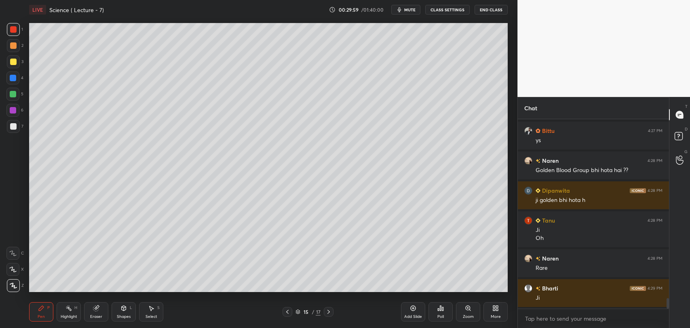
click at [16, 126] on div at bounding box center [13, 126] width 6 height 6
click at [14, 107] on div at bounding box center [13, 110] width 6 height 6
click at [97, 309] on icon at bounding box center [95, 308] width 5 height 5
click at [43, 309] on icon at bounding box center [41, 308] width 6 height 6
click at [99, 309] on icon at bounding box center [96, 308] width 6 height 6
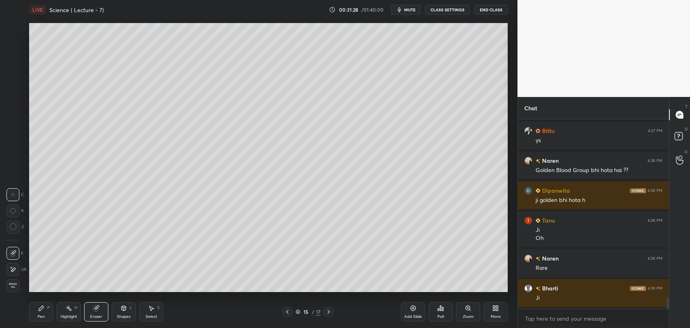
click at [41, 307] on icon at bounding box center [41, 308] width 5 height 5
click at [13, 59] on div at bounding box center [13, 62] width 6 height 6
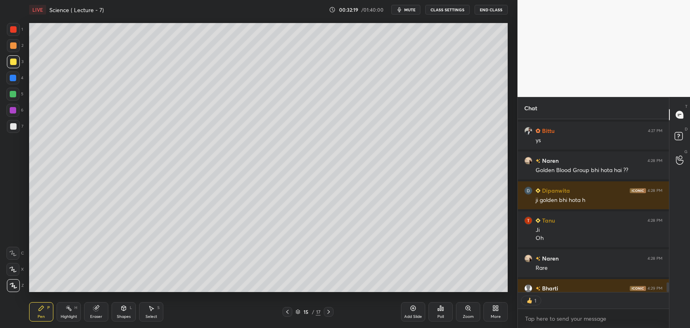
click at [413, 311] on icon at bounding box center [413, 308] width 6 height 6
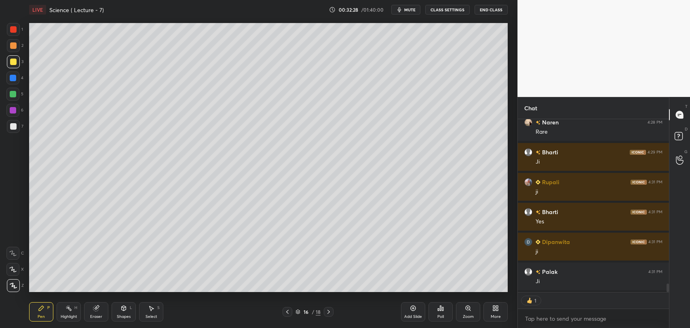
scroll to position [3316, 0]
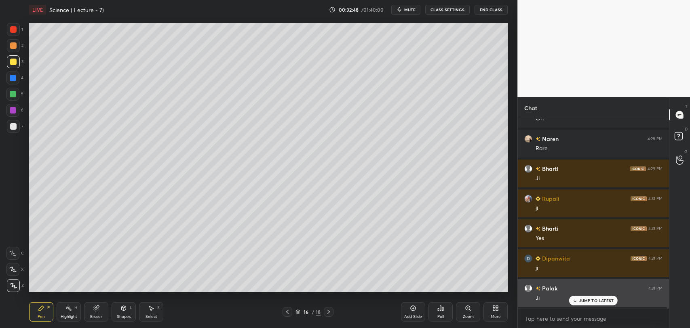
click at [585, 300] on p "JUMP TO LATEST" at bounding box center [596, 300] width 35 height 5
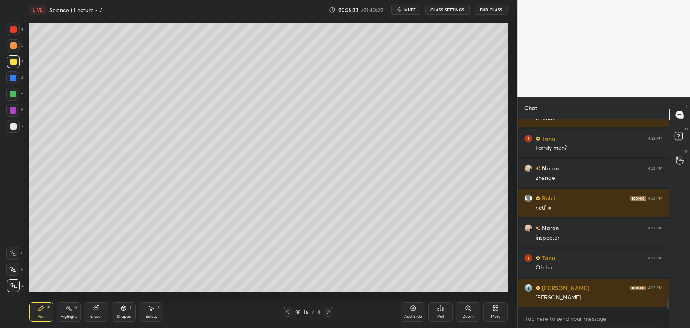
scroll to position [3555, 0]
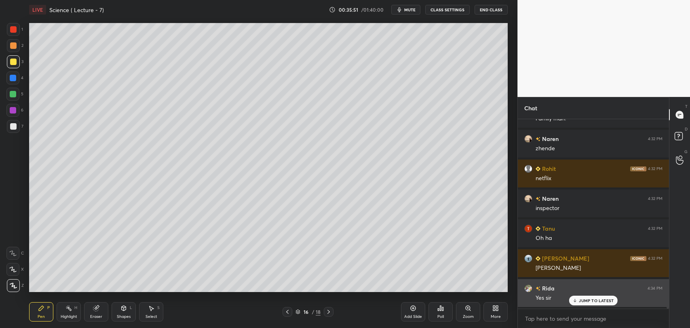
click at [590, 301] on p "JUMP TO LATEST" at bounding box center [596, 300] width 35 height 5
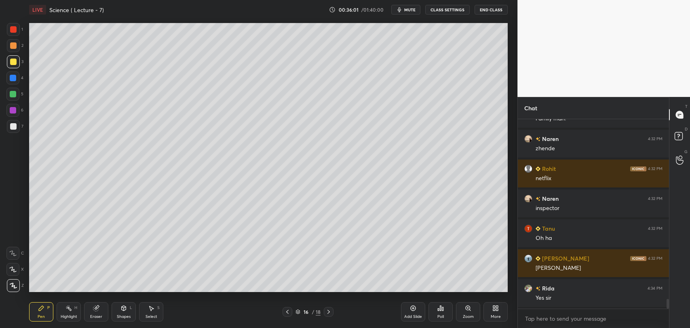
click at [412, 311] on icon at bounding box center [413, 308] width 6 height 6
click at [13, 30] on div at bounding box center [13, 29] width 6 height 6
type textarea "x"
click at [539, 314] on textarea at bounding box center [593, 318] width 138 height 13
paste textarea "[URL][DOMAIN_NAME]"
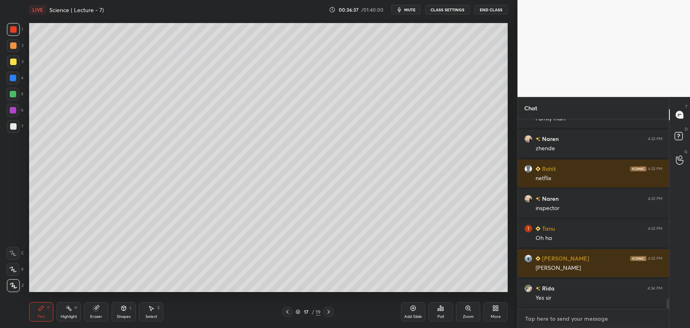
type textarea "[URL][DOMAIN_NAME]"
type textarea "x"
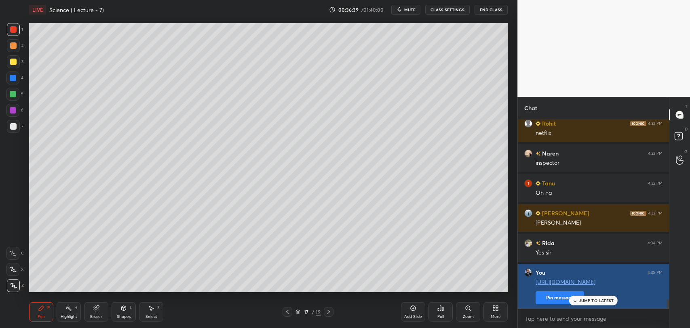
click at [546, 296] on button "Pin message" at bounding box center [559, 297] width 48 height 13
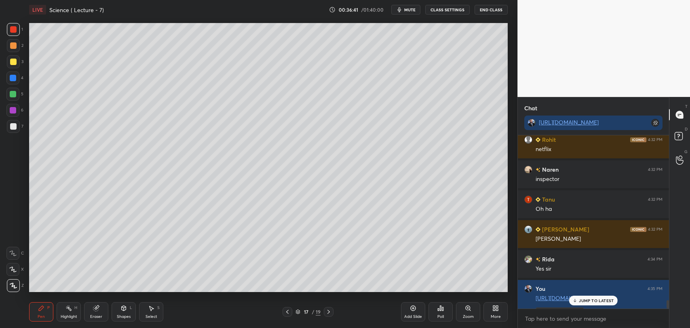
click at [577, 297] on div "JUMP TO LATEST" at bounding box center [593, 301] width 48 height 10
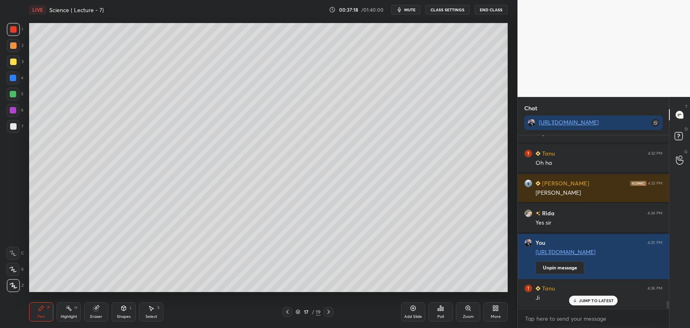
scroll to position [3676, 0]
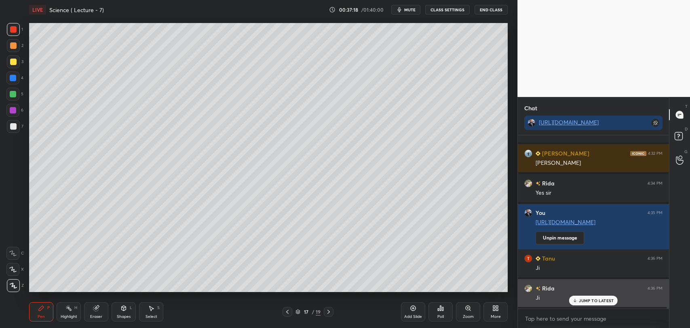
click at [572, 301] on icon at bounding box center [574, 300] width 5 height 5
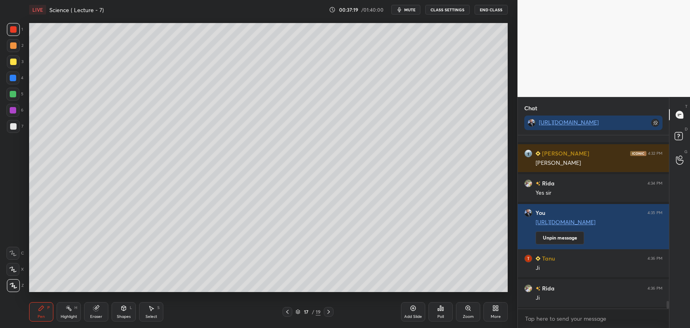
click at [13, 125] on div at bounding box center [13, 126] width 6 height 6
click at [14, 109] on div at bounding box center [13, 110] width 6 height 6
click at [13, 124] on div at bounding box center [13, 126] width 6 height 6
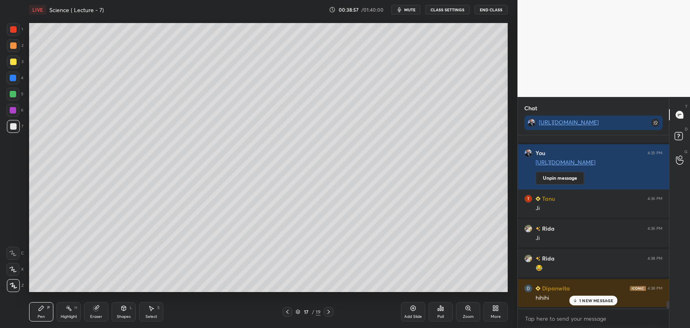
scroll to position [3766, 0]
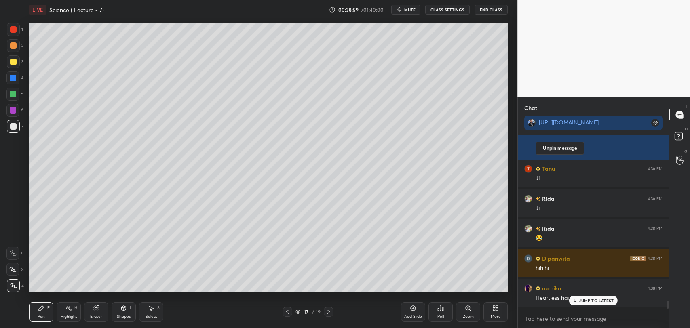
click at [578, 300] on div "JUMP TO LATEST" at bounding box center [593, 301] width 48 height 10
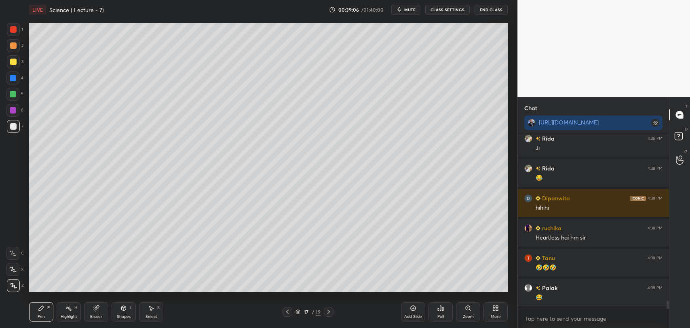
scroll to position [3856, 0]
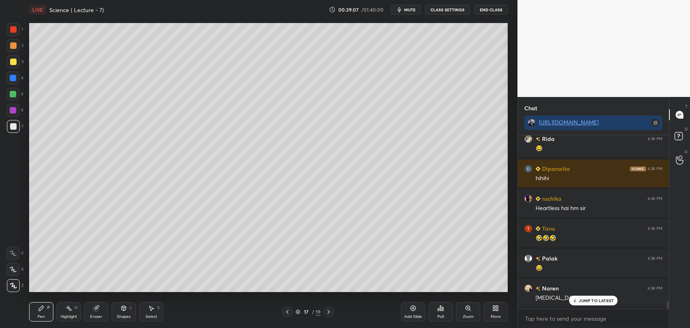
click at [574, 299] on icon at bounding box center [574, 300] width 5 height 5
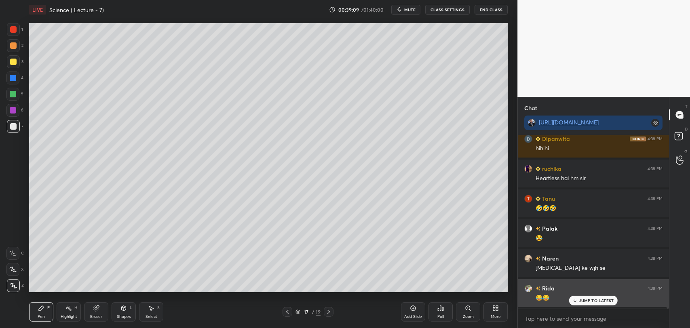
click at [576, 302] on icon at bounding box center [574, 300] width 5 height 5
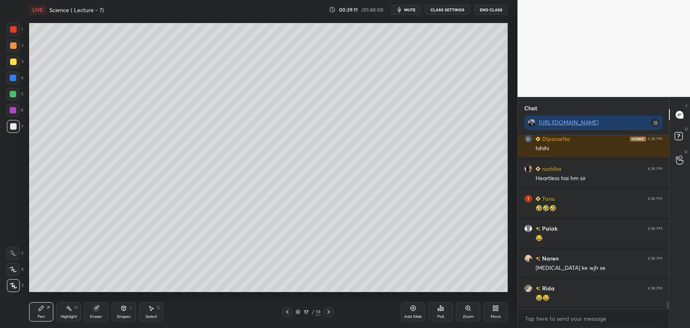
click at [412, 308] on icon at bounding box center [413, 308] width 2 height 2
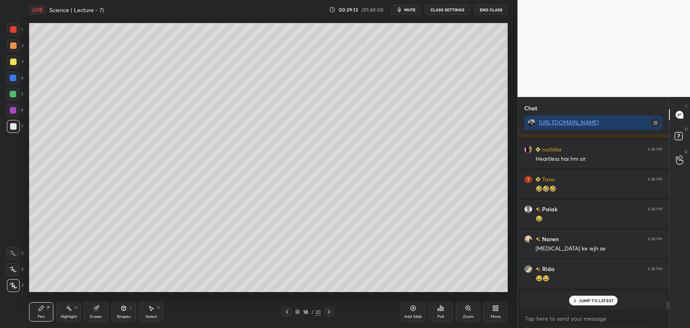
click at [16, 28] on div at bounding box center [13, 29] width 6 height 6
click at [578, 301] on div "JUMP TO LATEST" at bounding box center [593, 301] width 48 height 10
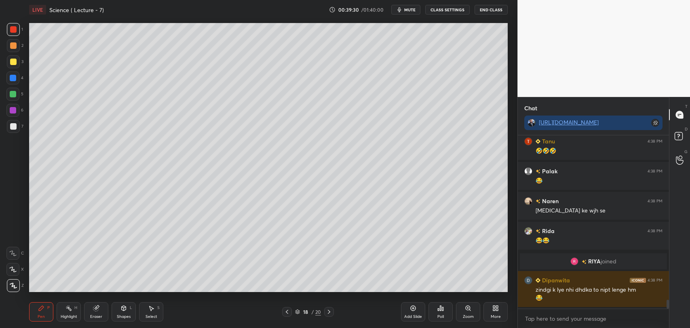
scroll to position [3215, 0]
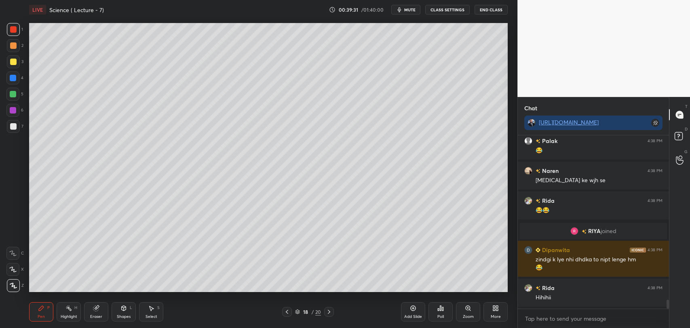
click at [13, 124] on div at bounding box center [13, 126] width 6 height 6
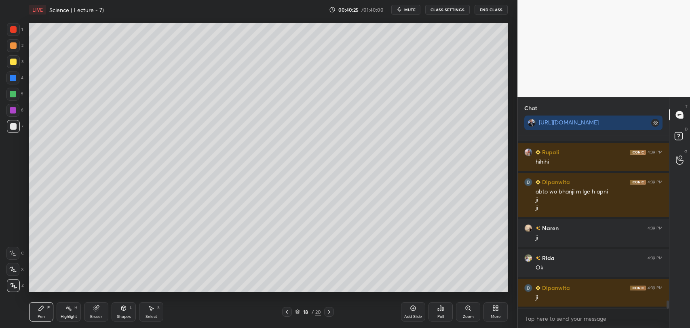
scroll to position [3500, 0]
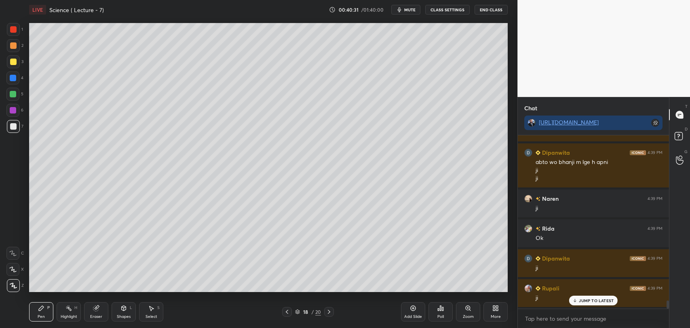
click at [14, 76] on div at bounding box center [13, 78] width 6 height 6
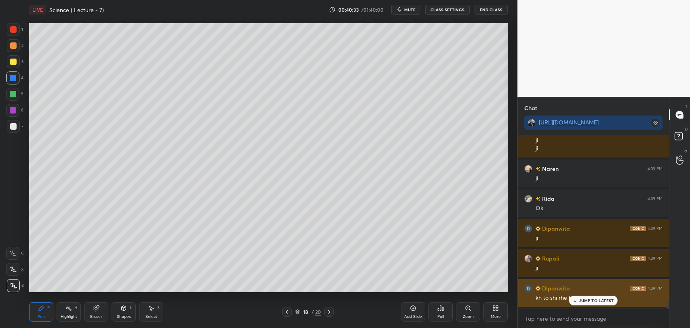
click at [577, 301] on icon at bounding box center [574, 300] width 5 height 5
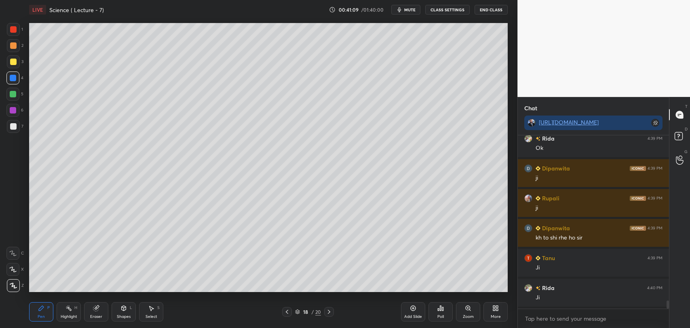
scroll to position [3620, 0]
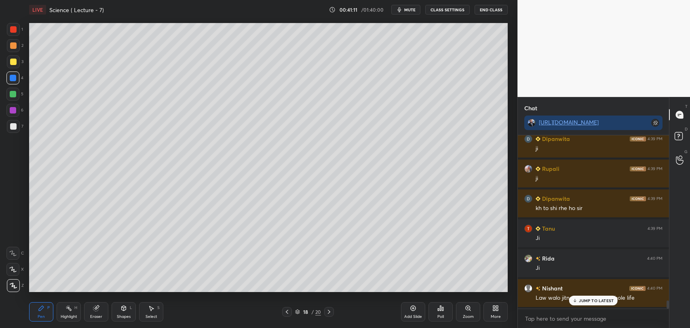
click at [577, 299] on icon at bounding box center [574, 300] width 5 height 5
click at [13, 107] on div at bounding box center [13, 110] width 6 height 6
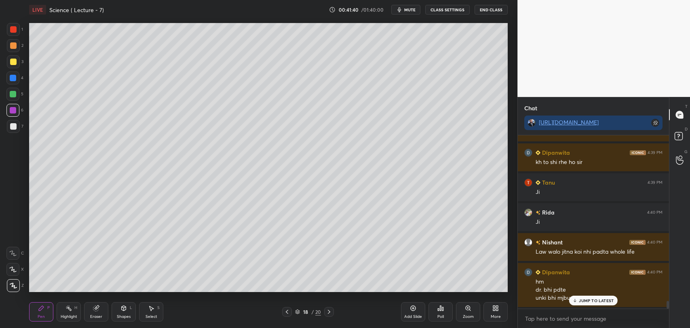
scroll to position [3685, 0]
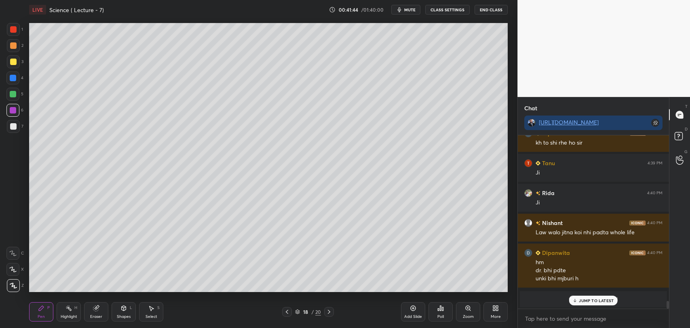
click at [572, 301] on icon at bounding box center [574, 300] width 5 height 5
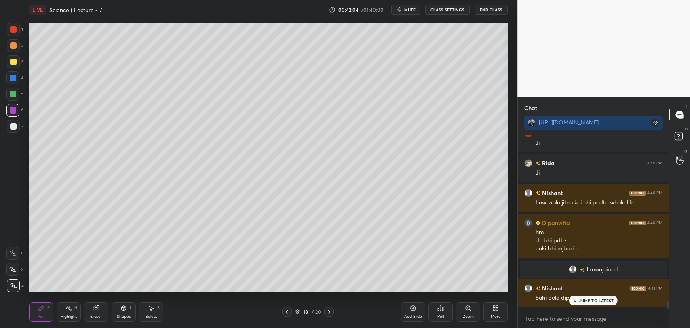
scroll to position [3746, 0]
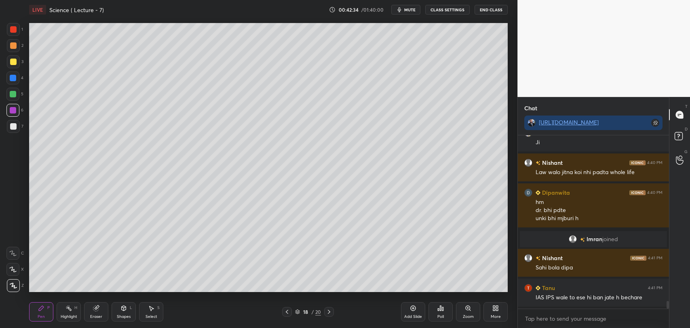
click at [14, 127] on div at bounding box center [13, 126] width 6 height 6
click at [13, 92] on div at bounding box center [13, 94] width 6 height 6
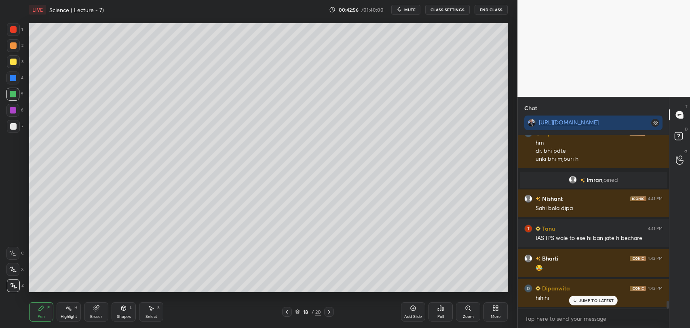
scroll to position [3835, 0]
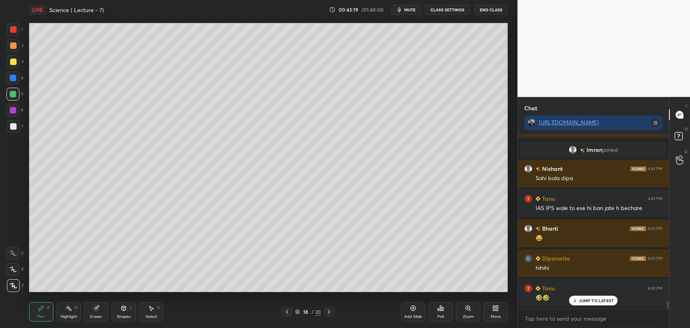
click at [15, 128] on div at bounding box center [13, 126] width 6 height 6
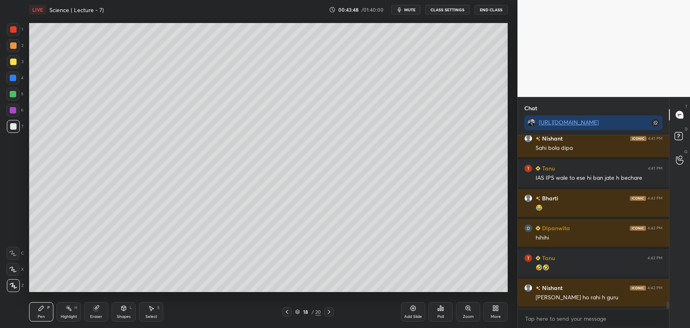
click at [418, 310] on div "Add Slide" at bounding box center [413, 311] width 24 height 19
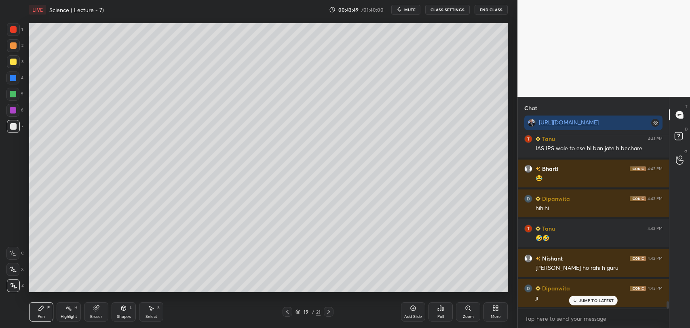
click at [287, 311] on icon at bounding box center [287, 312] width 6 height 6
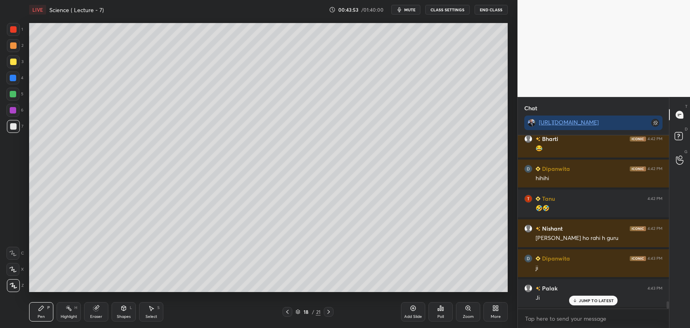
scroll to position [3954, 0]
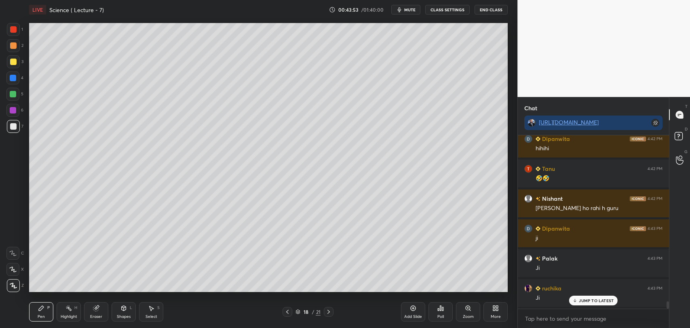
click at [326, 310] on icon at bounding box center [328, 312] width 6 height 6
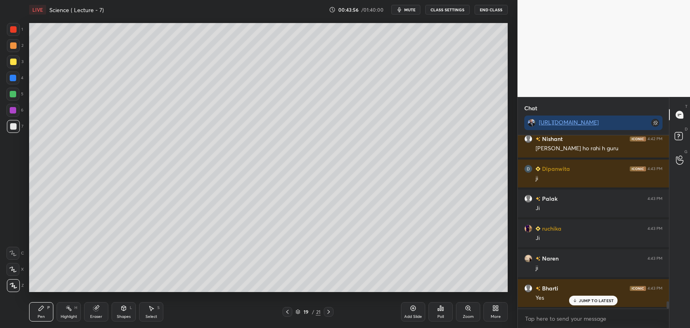
click at [284, 310] on icon at bounding box center [287, 312] width 6 height 6
click at [286, 309] on icon at bounding box center [287, 312] width 6 height 6
click at [329, 311] on icon at bounding box center [328, 312] width 6 height 6
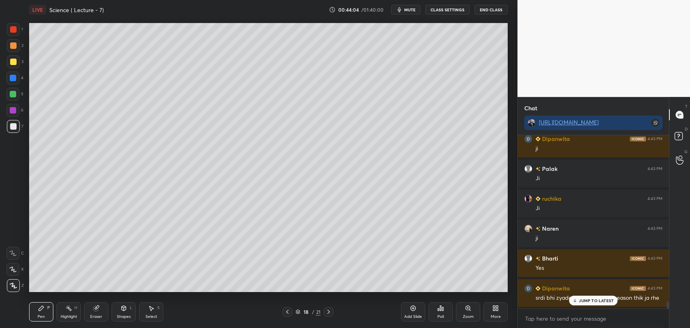
scroll to position [4074, 0]
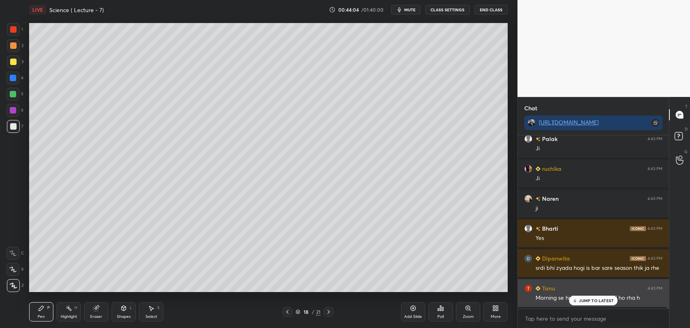
click at [572, 300] on icon at bounding box center [574, 300] width 5 height 5
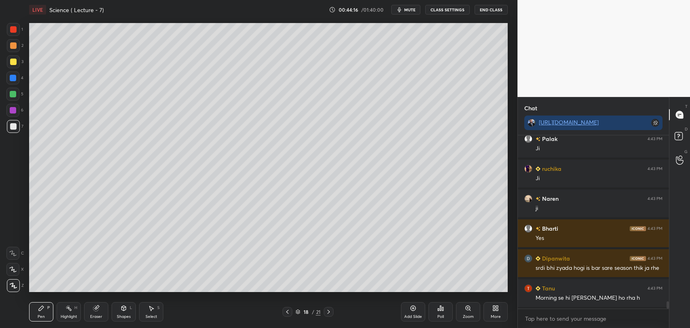
click at [331, 309] on icon at bounding box center [328, 312] width 6 height 6
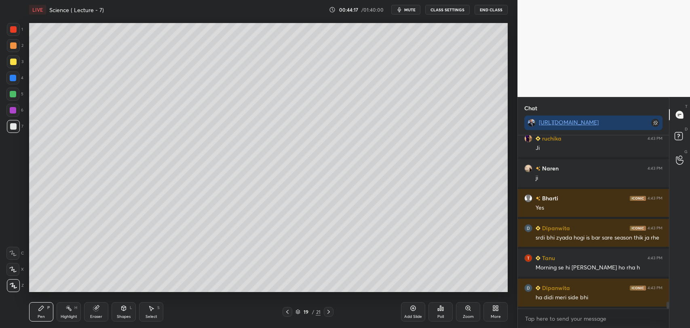
scroll to position [4141, 0]
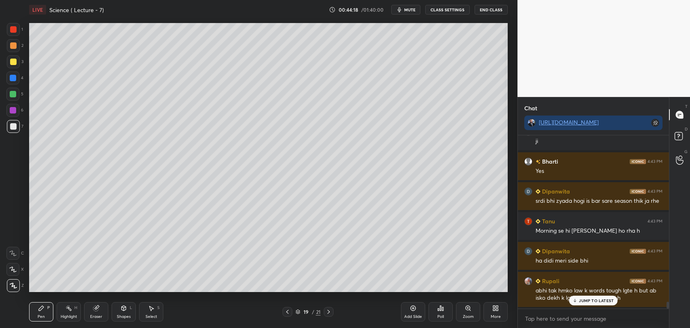
click at [289, 310] on icon at bounding box center [287, 312] width 6 height 6
click at [329, 309] on icon at bounding box center [328, 312] width 6 height 6
click at [579, 301] on div "JUMP TO LATEST" at bounding box center [593, 301] width 48 height 10
click at [287, 310] on icon at bounding box center [287, 312] width 6 height 6
click at [329, 309] on icon at bounding box center [328, 312] width 6 height 6
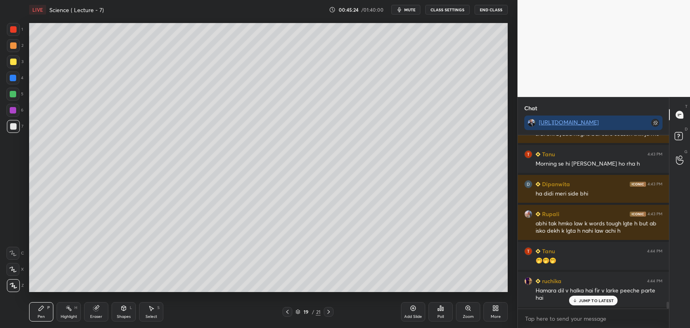
scroll to position [4238, 0]
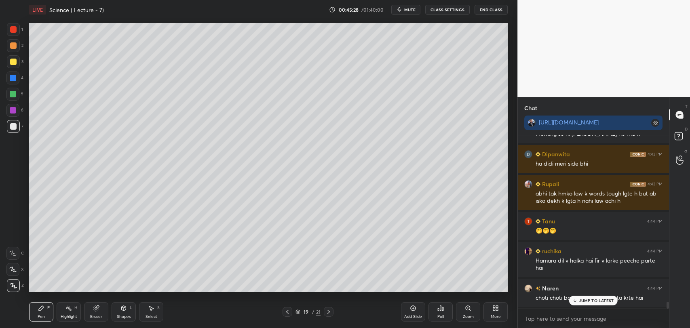
click at [579, 299] on p "JUMP TO LATEST" at bounding box center [596, 300] width 35 height 5
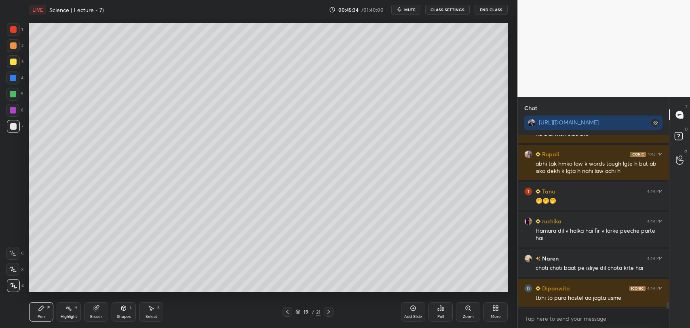
scroll to position [4298, 0]
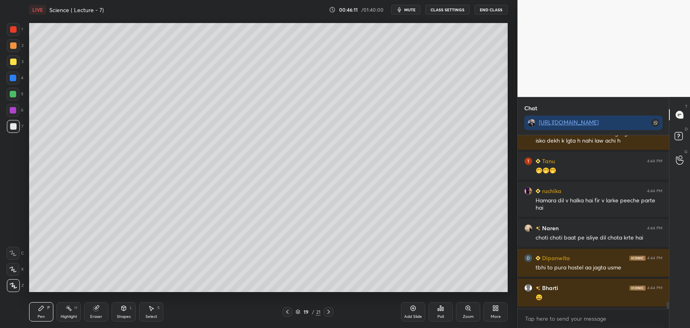
click at [413, 308] on icon at bounding box center [413, 308] width 2 height 2
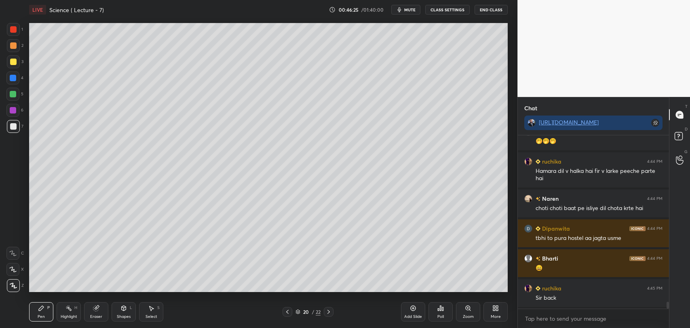
scroll to position [4358, 0]
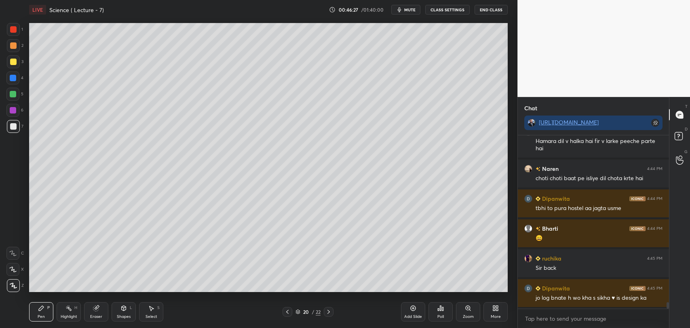
click at [286, 309] on icon at bounding box center [287, 312] width 6 height 6
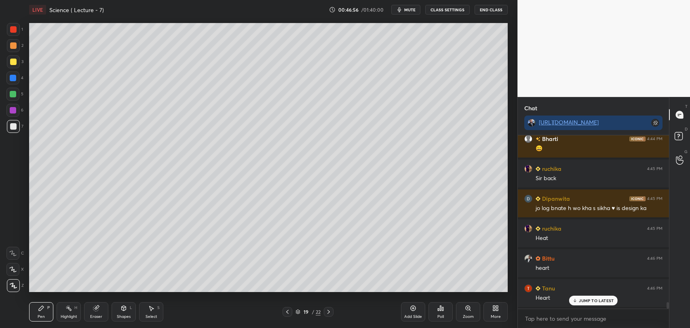
scroll to position [4477, 0]
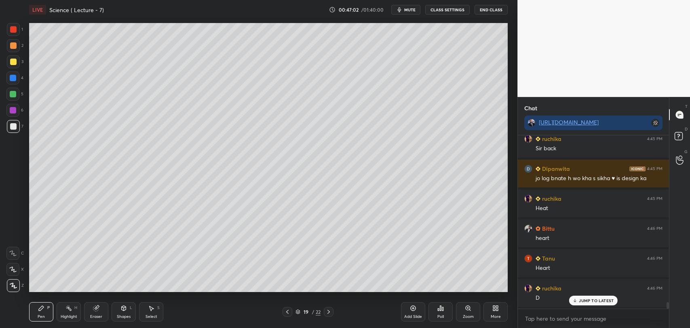
click at [329, 311] on icon at bounding box center [328, 312] width 6 height 6
click at [410, 9] on span "mute" at bounding box center [409, 10] width 11 height 6
click at [407, 7] on span "unmute" at bounding box center [408, 10] width 17 height 6
click at [415, 310] on icon at bounding box center [413, 308] width 6 height 6
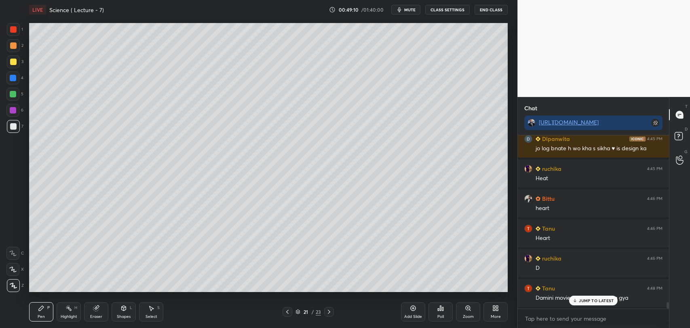
click at [15, 110] on div at bounding box center [13, 110] width 6 height 6
click at [121, 313] on div "Shapes L" at bounding box center [124, 311] width 24 height 19
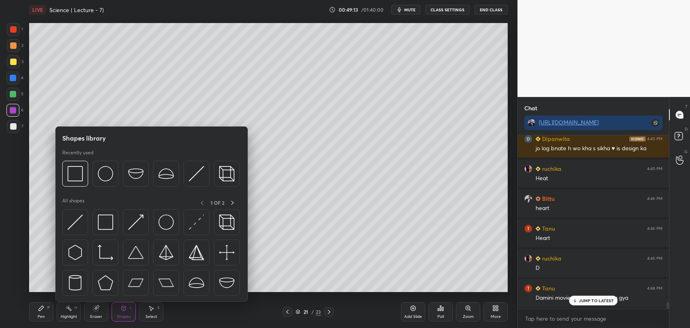
click at [164, 227] on img at bounding box center [165, 222] width 15 height 15
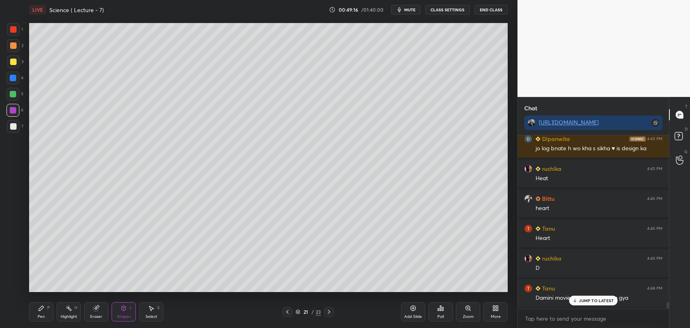
click at [13, 126] on div at bounding box center [13, 126] width 6 height 6
click at [41, 307] on icon at bounding box center [41, 308] width 5 height 5
click at [123, 310] on icon at bounding box center [124, 308] width 4 height 5
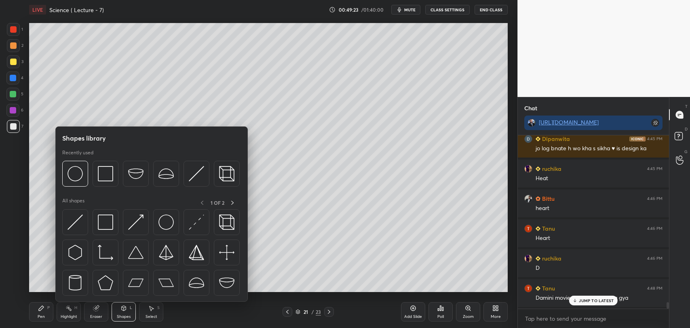
click at [191, 179] on img at bounding box center [196, 173] width 15 height 15
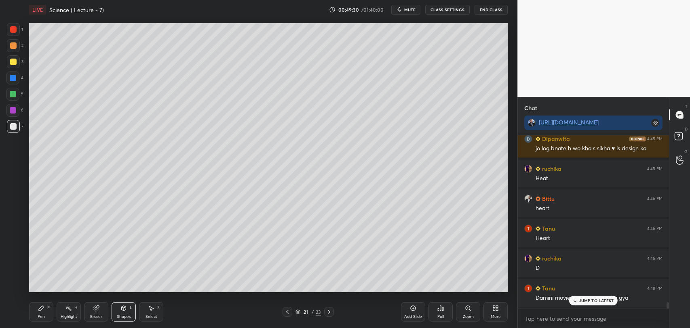
click at [41, 309] on icon at bounding box center [41, 308] width 5 height 5
click at [16, 31] on div at bounding box center [13, 29] width 6 height 6
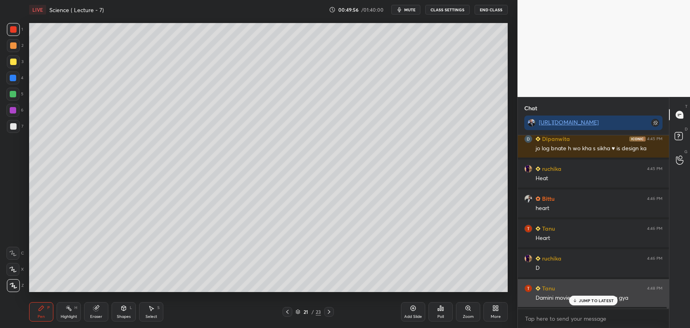
click at [575, 298] on icon at bounding box center [574, 300] width 5 height 5
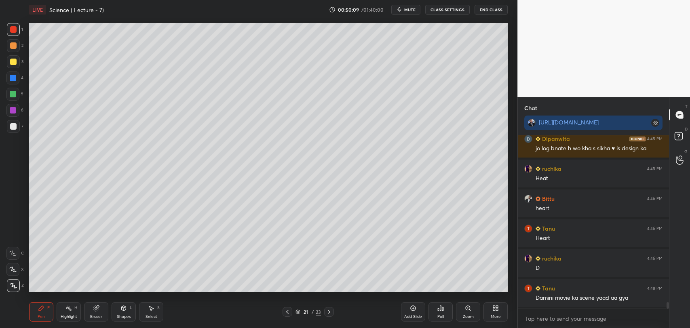
click at [13, 124] on div at bounding box center [13, 126] width 6 height 6
click at [13, 59] on div at bounding box center [13, 62] width 6 height 6
click at [12, 77] on div at bounding box center [13, 78] width 6 height 6
click at [12, 91] on div at bounding box center [13, 94] width 6 height 6
click at [14, 108] on div at bounding box center [13, 110] width 6 height 6
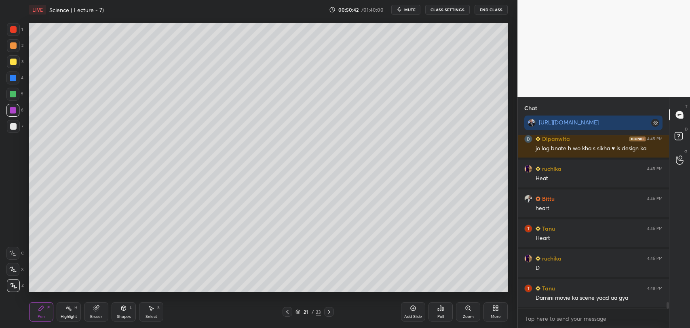
click at [411, 13] on button "mute" at bounding box center [405, 10] width 29 height 10
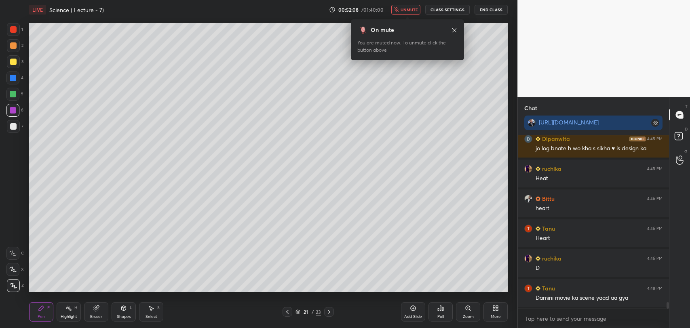
click at [401, 9] on button "unmute" at bounding box center [405, 10] width 29 height 10
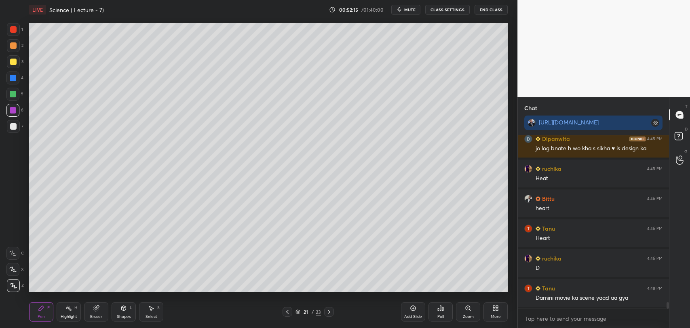
click at [413, 312] on div "Add Slide" at bounding box center [413, 311] width 24 height 19
click at [13, 61] on div at bounding box center [13, 62] width 6 height 6
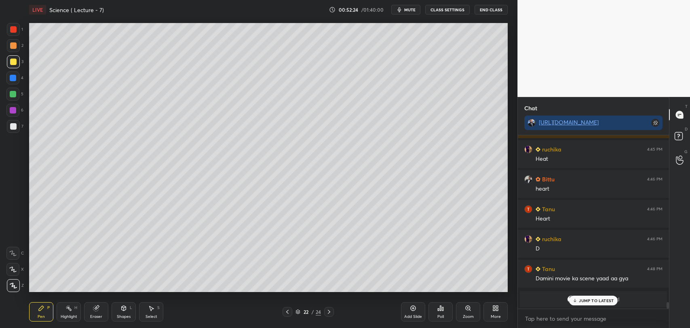
click at [577, 301] on icon at bounding box center [574, 300] width 5 height 5
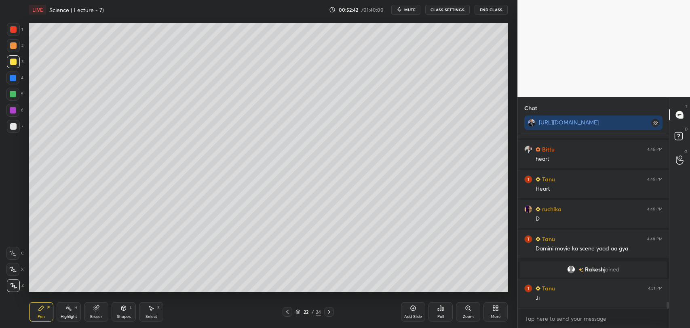
click at [13, 108] on div at bounding box center [13, 110] width 6 height 6
click at [13, 29] on div at bounding box center [13, 29] width 6 height 6
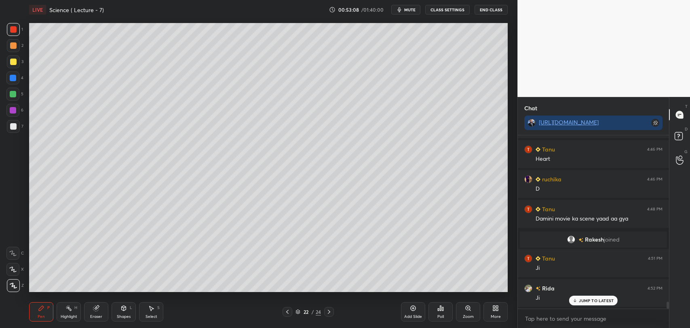
click at [13, 59] on div at bounding box center [13, 62] width 6 height 6
click at [15, 93] on div at bounding box center [13, 94] width 6 height 6
click at [16, 76] on div at bounding box center [13, 78] width 6 height 6
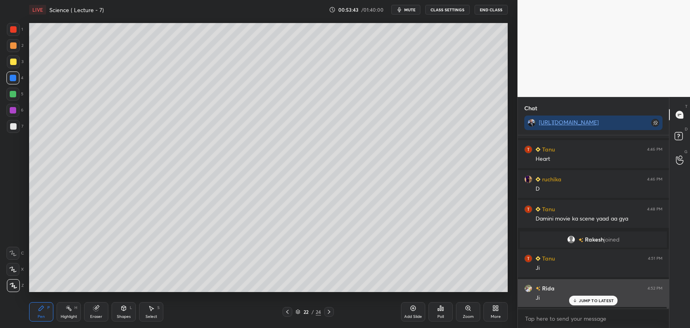
click at [579, 300] on p "JUMP TO LATEST" at bounding box center [596, 300] width 35 height 5
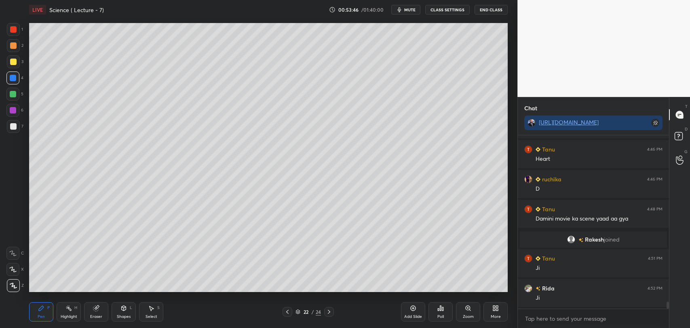
click at [124, 309] on icon at bounding box center [124, 308] width 4 height 5
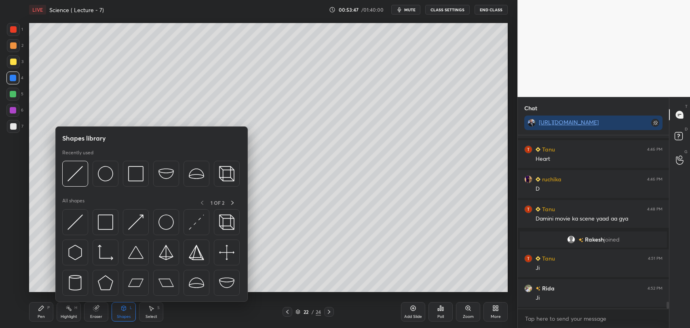
click at [130, 179] on img at bounding box center [135, 173] width 15 height 15
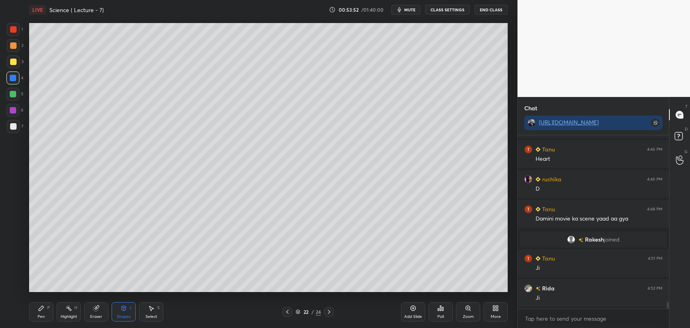
click at [13, 60] on div at bounding box center [13, 62] width 6 height 6
click at [12, 29] on div at bounding box center [13, 29] width 6 height 6
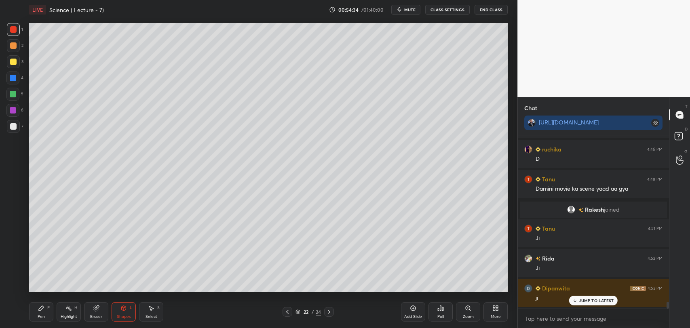
click at [412, 311] on icon at bounding box center [412, 308] width 5 height 5
click at [43, 302] on div "Pen P" at bounding box center [41, 311] width 24 height 19
click at [16, 128] on div at bounding box center [13, 126] width 6 height 6
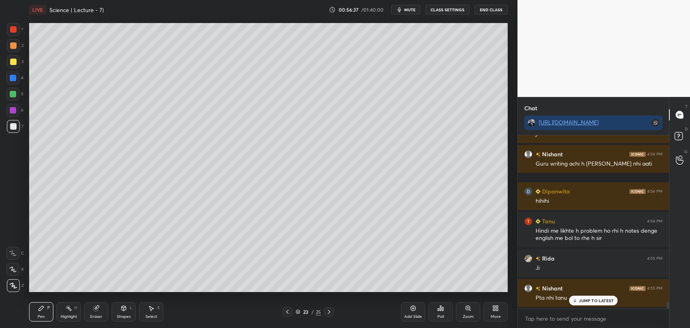
scroll to position [4339, 0]
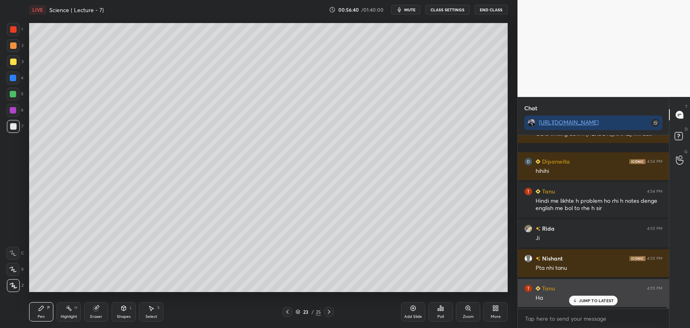
click at [574, 302] on icon at bounding box center [574, 300] width 5 height 5
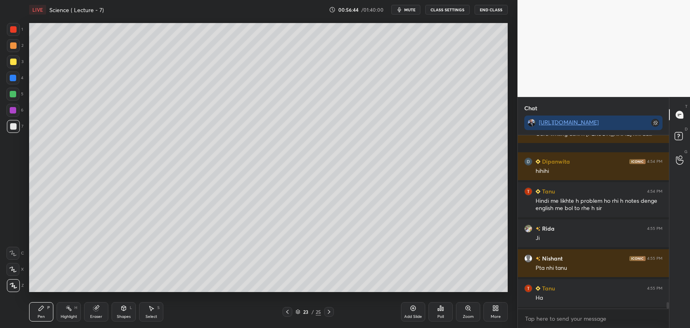
click at [285, 311] on icon at bounding box center [287, 312] width 6 height 6
click at [288, 310] on icon at bounding box center [287, 312] width 2 height 4
click at [14, 78] on div at bounding box center [13, 78] width 6 height 6
click at [15, 59] on div at bounding box center [13, 62] width 6 height 6
click at [17, 122] on div at bounding box center [13, 126] width 13 height 13
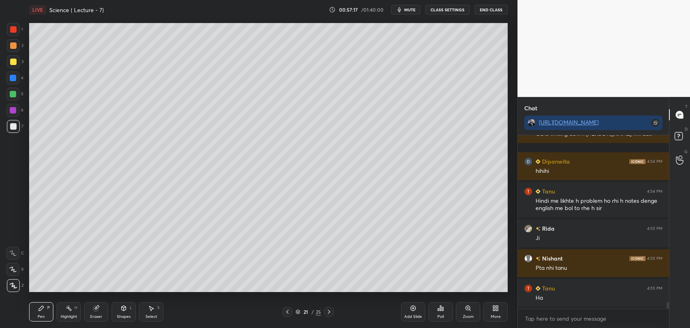
click at [13, 95] on div at bounding box center [13, 94] width 6 height 6
click at [14, 105] on div at bounding box center [12, 110] width 13 height 13
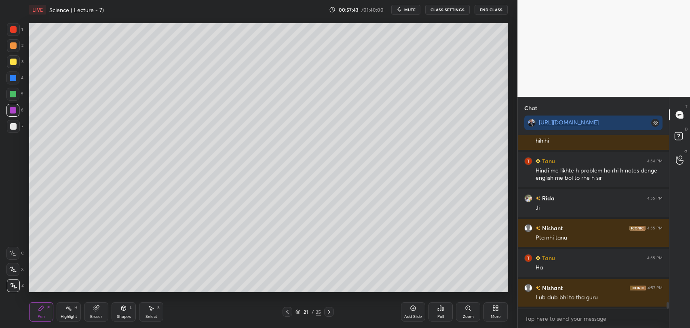
click at [14, 77] on div at bounding box center [13, 78] width 6 height 6
click at [17, 77] on div at bounding box center [12, 78] width 13 height 13
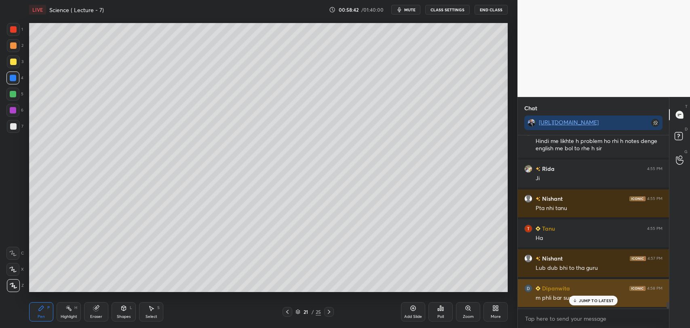
click at [577, 301] on icon at bounding box center [574, 300] width 5 height 5
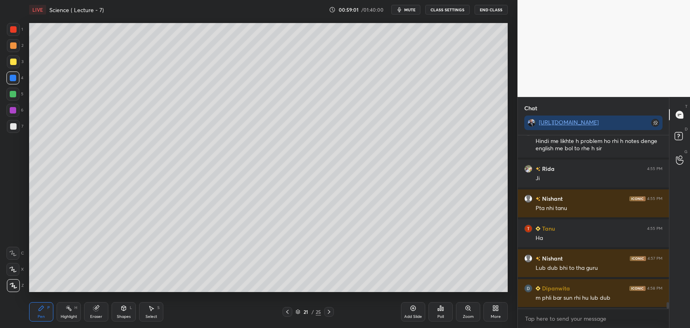
scroll to position [4429, 0]
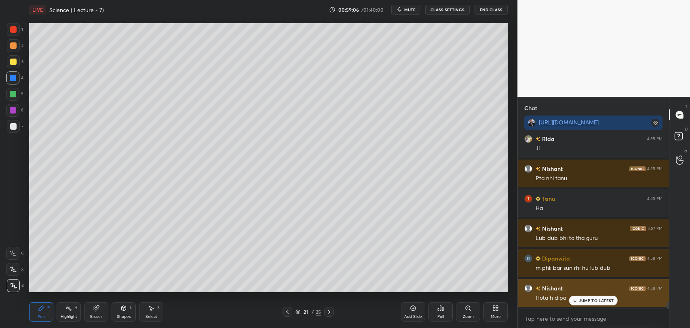
click at [583, 300] on p "JUMP TO LATEST" at bounding box center [596, 300] width 35 height 5
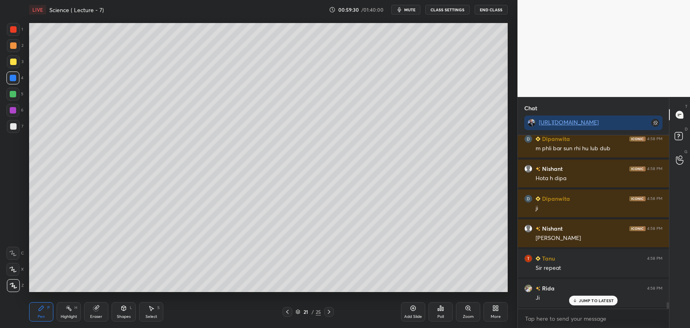
scroll to position [4586, 0]
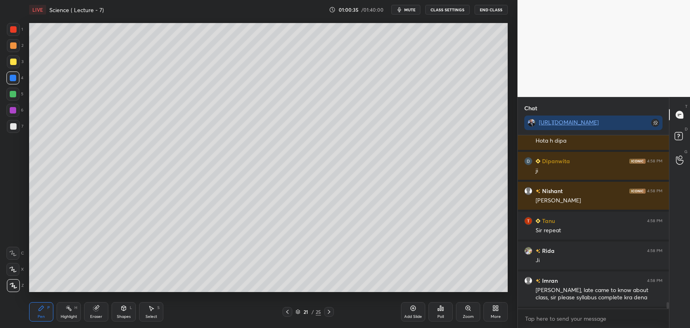
click at [408, 308] on div "Add Slide" at bounding box center [413, 311] width 24 height 19
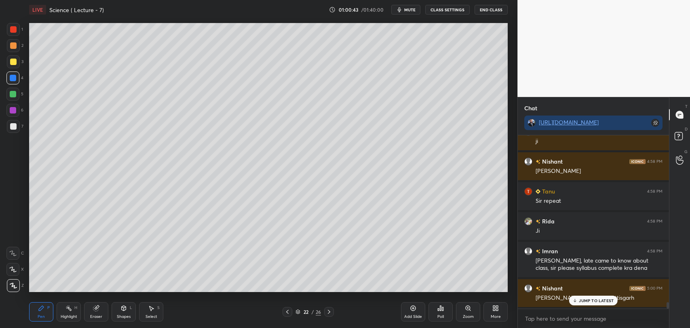
click at [572, 298] on icon at bounding box center [574, 300] width 5 height 5
click at [13, 28] on div at bounding box center [13, 29] width 6 height 6
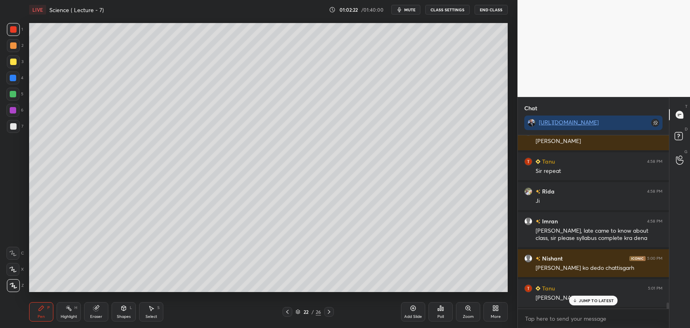
scroll to position [4675, 0]
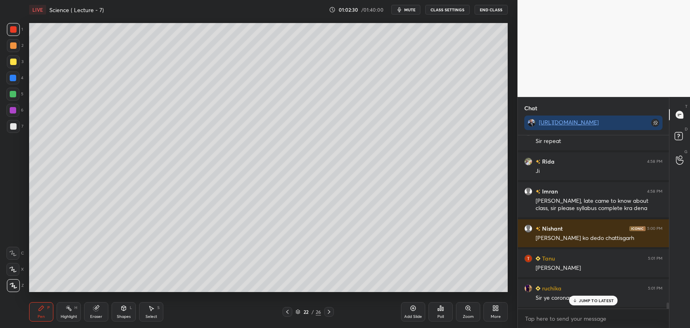
click at [574, 299] on icon at bounding box center [574, 300] width 5 height 5
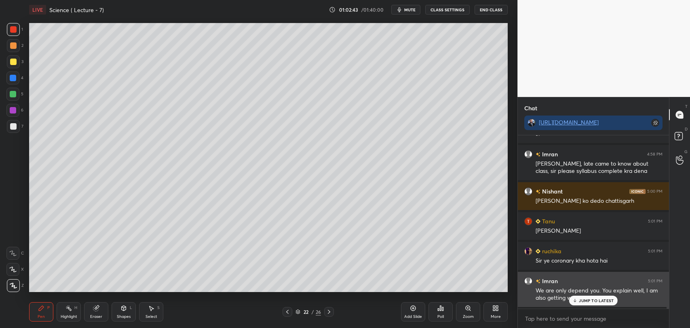
click at [578, 299] on div "JUMP TO LATEST" at bounding box center [593, 301] width 48 height 10
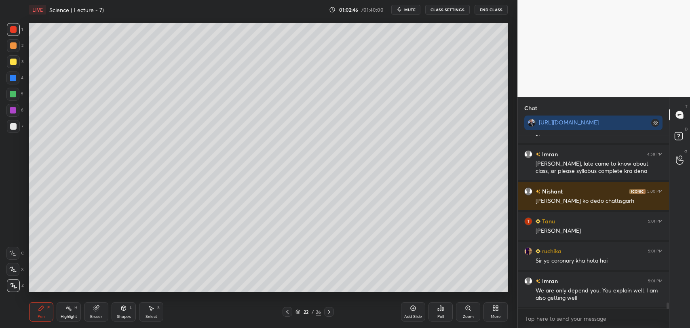
scroll to position [4742, 0]
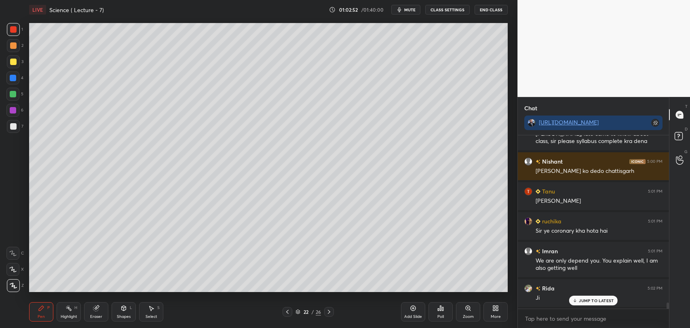
click at [575, 302] on icon at bounding box center [574, 300] width 5 height 5
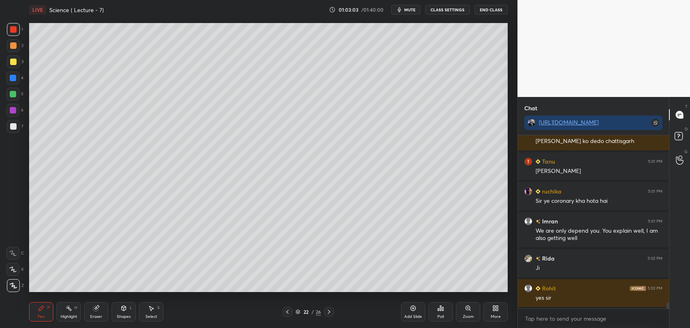
scroll to position [4802, 0]
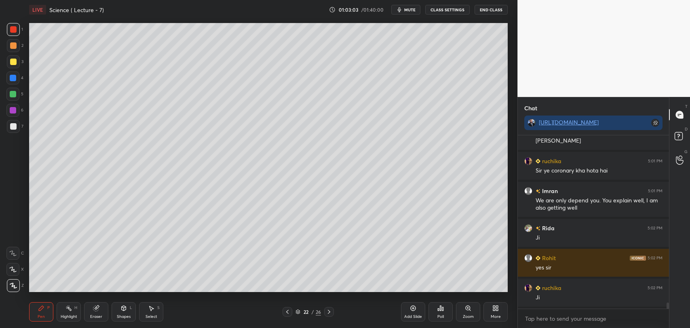
click at [13, 122] on div at bounding box center [13, 126] width 13 height 13
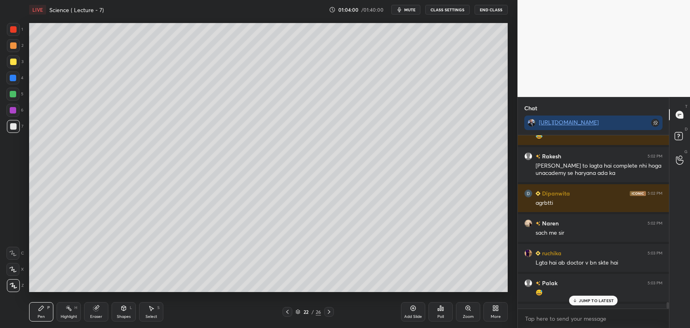
scroll to position [5168, 0]
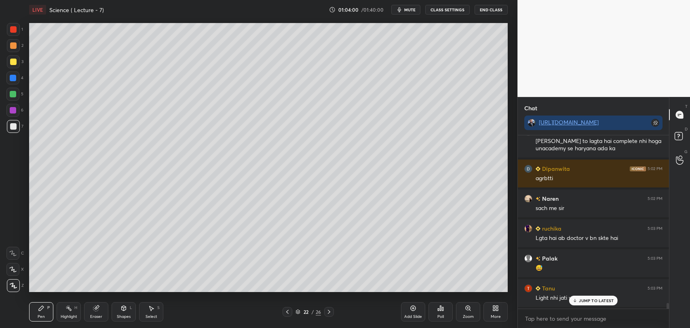
click at [666, 311] on div "Dipanwita 5:02 PM 😂 Rakesh 5:02 PM [PERSON_NAME] to lagta hai complete nhi hoga…" at bounding box center [593, 231] width 151 height 193
click at [597, 300] on p "JUMP TO LATEST" at bounding box center [596, 300] width 35 height 5
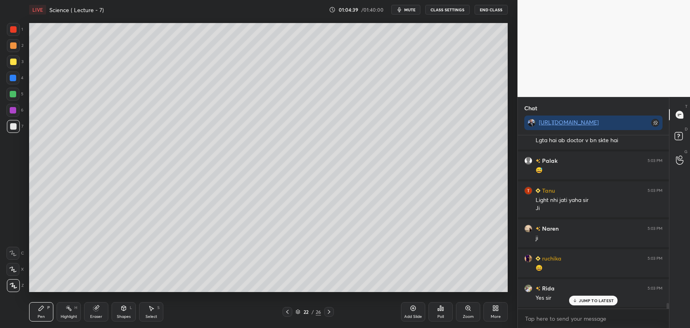
scroll to position [5296, 0]
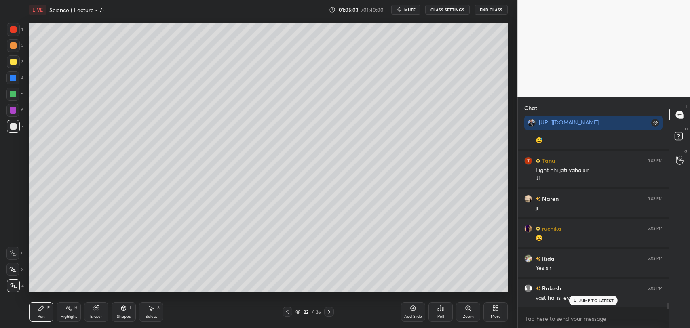
click at [575, 301] on icon at bounding box center [574, 300] width 5 height 5
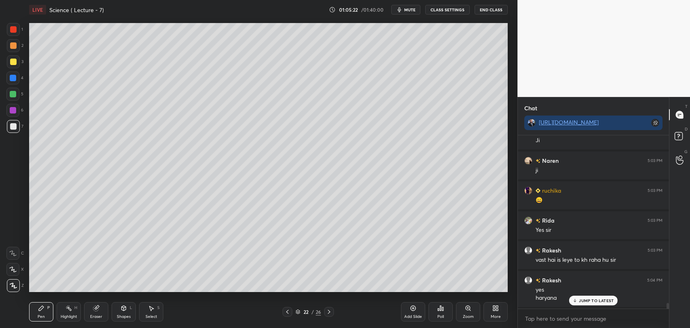
scroll to position [5364, 0]
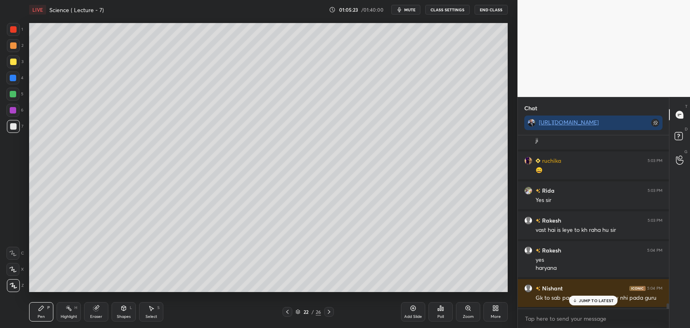
click at [579, 303] on div "JUMP TO LATEST" at bounding box center [593, 301] width 48 height 10
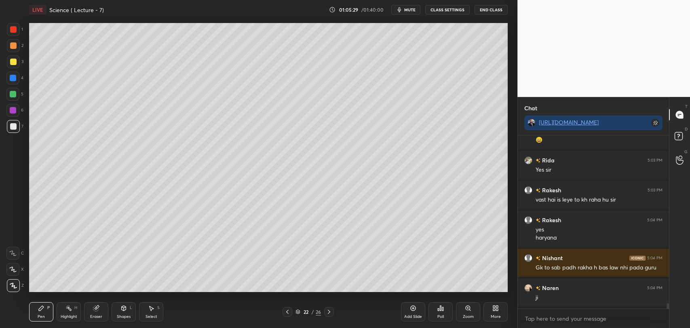
scroll to position [5423, 0]
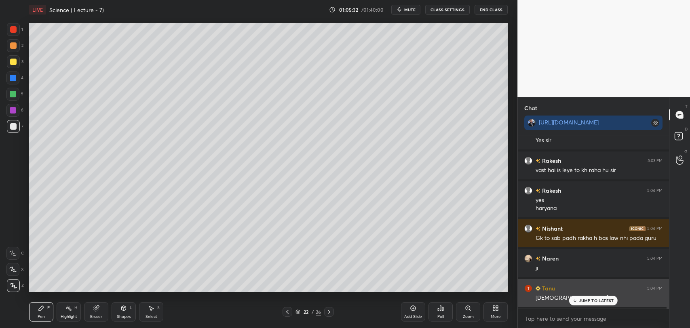
click at [581, 302] on p "JUMP TO LATEST" at bounding box center [596, 300] width 35 height 5
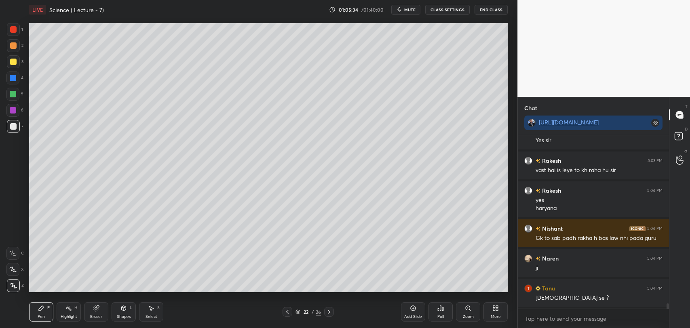
scroll to position [5461, 0]
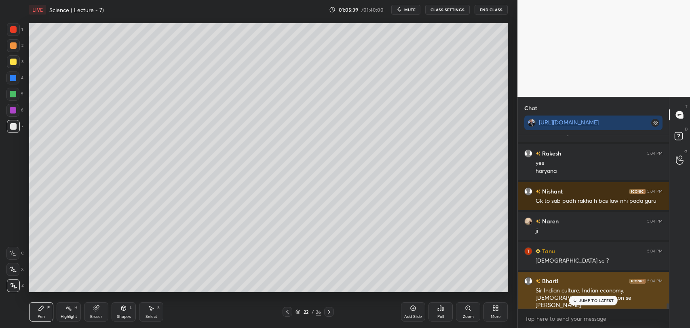
click at [579, 299] on p "JUMP TO LATEST" at bounding box center [596, 300] width 35 height 5
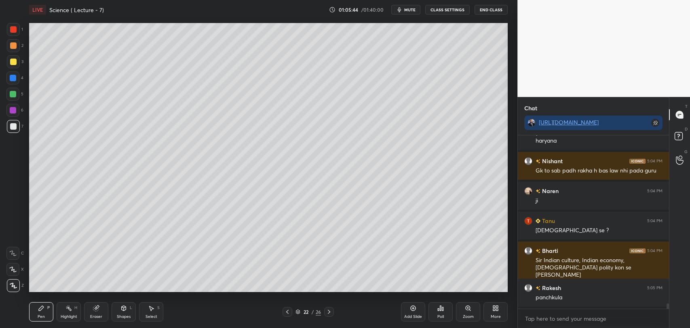
scroll to position [5520, 0]
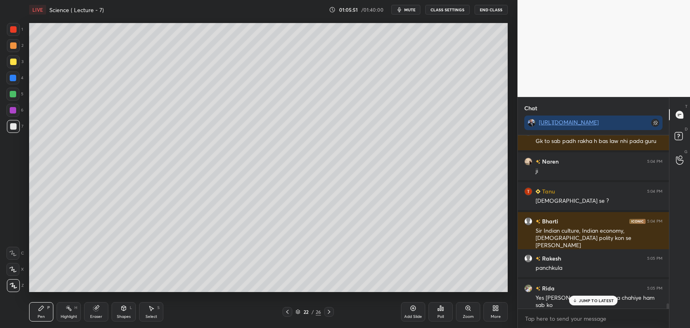
click at [577, 301] on icon at bounding box center [574, 300] width 5 height 5
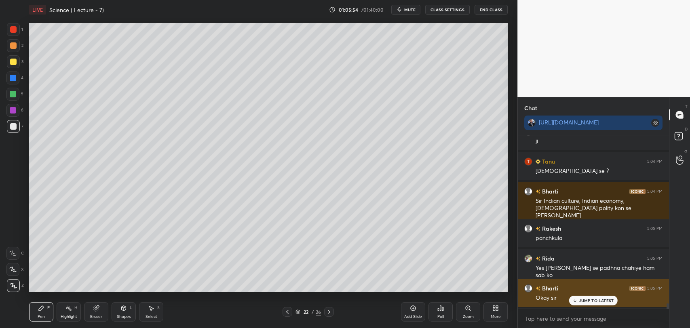
click at [577, 302] on icon at bounding box center [574, 300] width 5 height 5
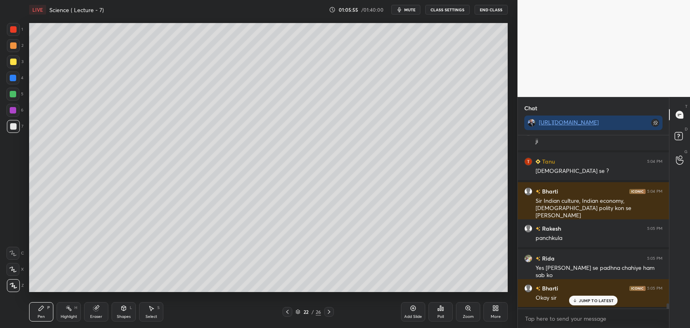
scroll to position [5580, 0]
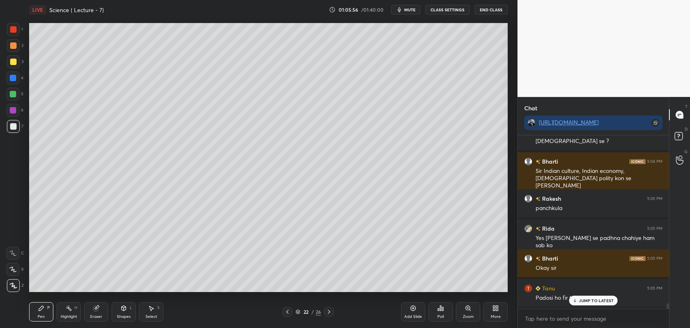
click at [578, 301] on div "JUMP TO LATEST" at bounding box center [593, 301] width 48 height 10
click at [13, 91] on div at bounding box center [13, 94] width 6 height 6
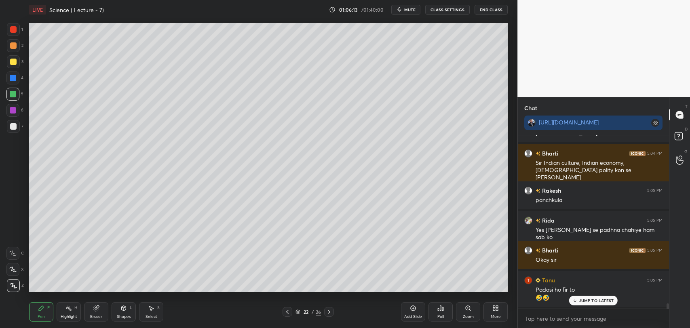
scroll to position [5633, 0]
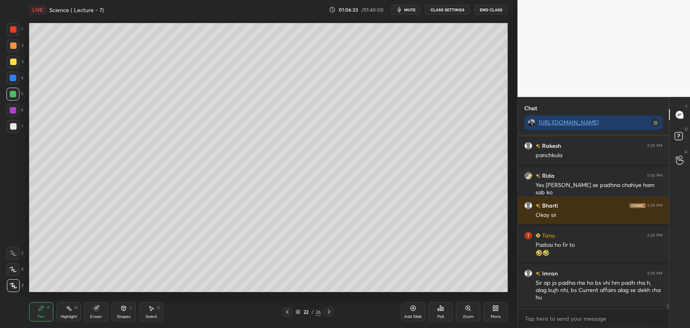
click at [414, 311] on icon at bounding box center [412, 308] width 5 height 5
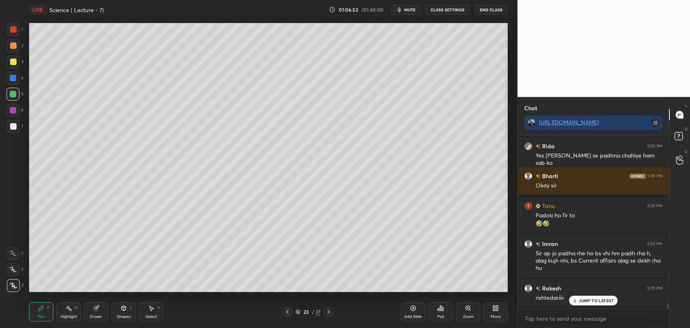
scroll to position [5692, 0]
click at [15, 76] on div at bounding box center [13, 78] width 6 height 6
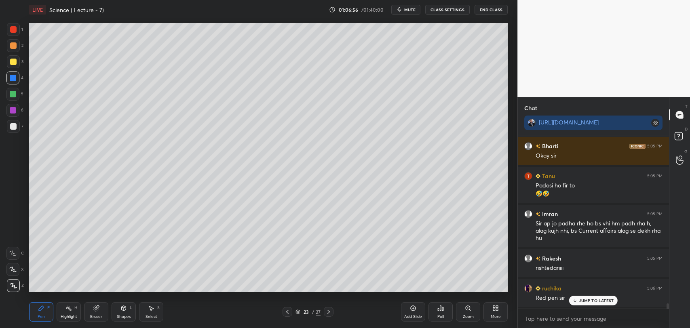
click at [15, 93] on div at bounding box center [13, 94] width 6 height 6
click at [13, 75] on div at bounding box center [13, 78] width 6 height 6
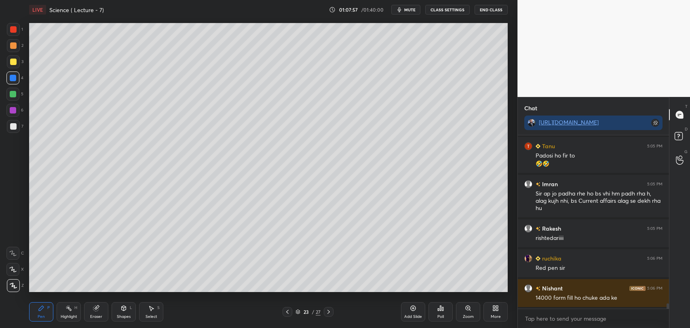
click at [15, 78] on div at bounding box center [13, 78] width 6 height 6
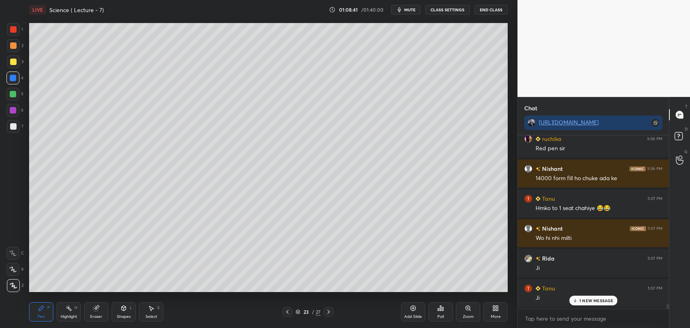
scroll to position [5872, 0]
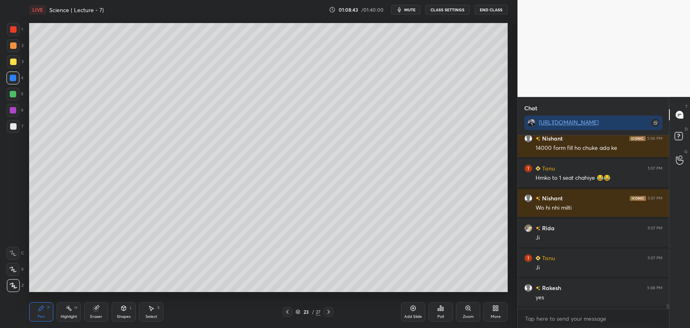
click at [412, 312] on div "Add Slide" at bounding box center [413, 311] width 24 height 19
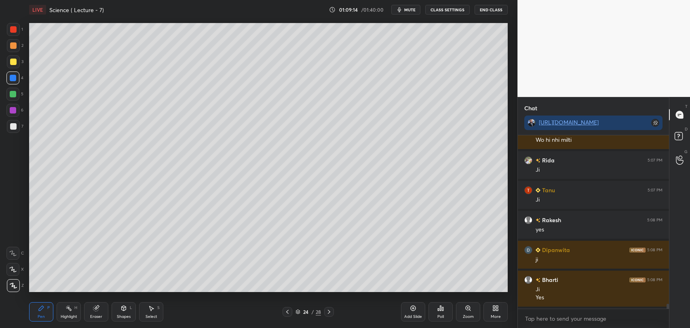
scroll to position [5970, 0]
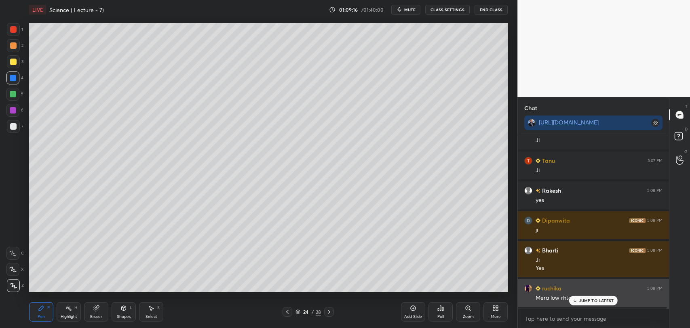
click at [581, 301] on p "JUMP TO LATEST" at bounding box center [596, 300] width 35 height 5
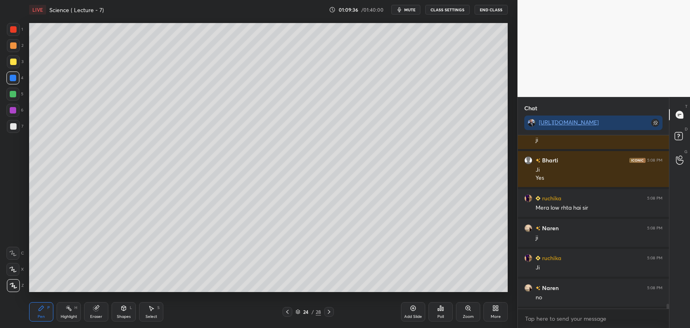
scroll to position [6089, 0]
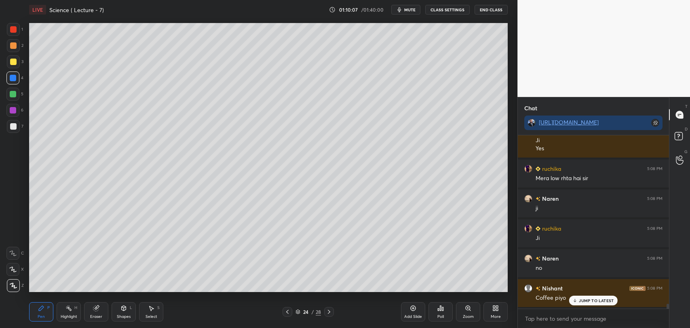
click at [19, 124] on div "7" at bounding box center [15, 126] width 17 height 13
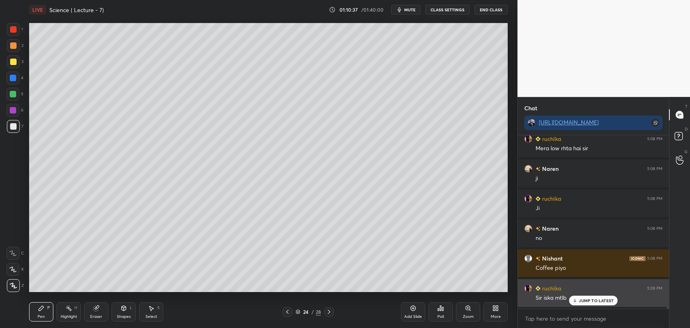
click at [583, 303] on div "JUMP TO LATEST" at bounding box center [593, 301] width 48 height 10
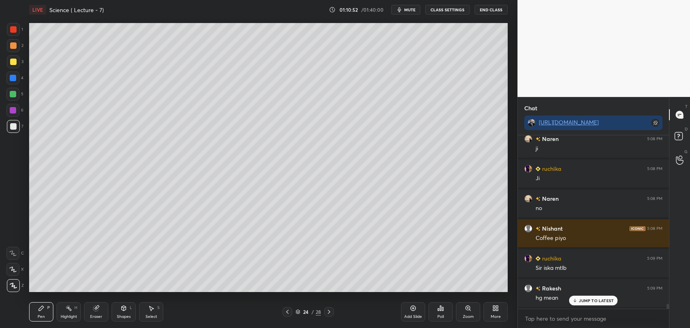
scroll to position [6179, 0]
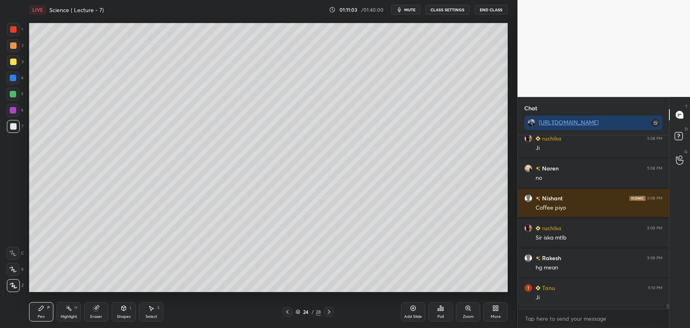
click at [12, 92] on div at bounding box center [13, 94] width 6 height 6
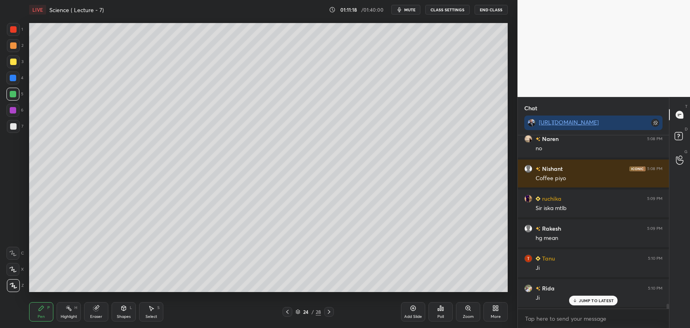
click at [412, 308] on icon at bounding box center [413, 308] width 6 height 6
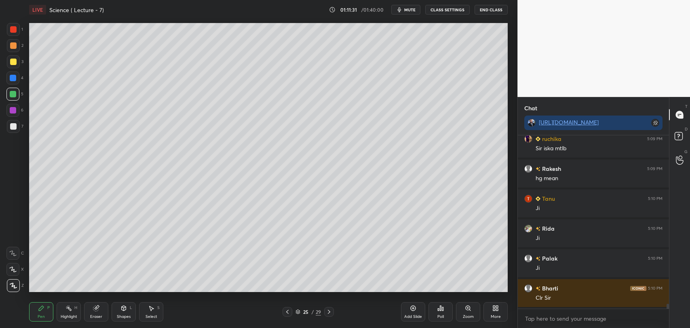
scroll to position [6299, 0]
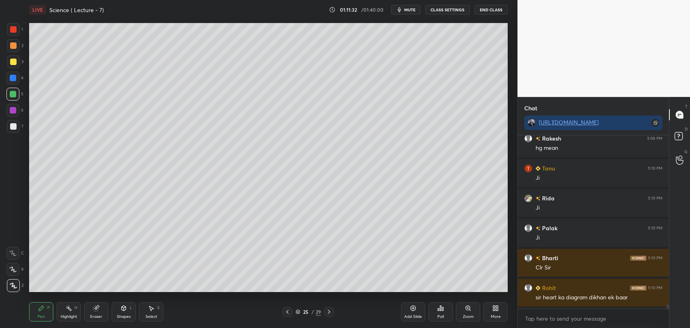
click at [15, 107] on div at bounding box center [13, 110] width 6 height 6
click at [286, 311] on icon at bounding box center [287, 312] width 6 height 6
click at [288, 309] on icon at bounding box center [287, 312] width 6 height 6
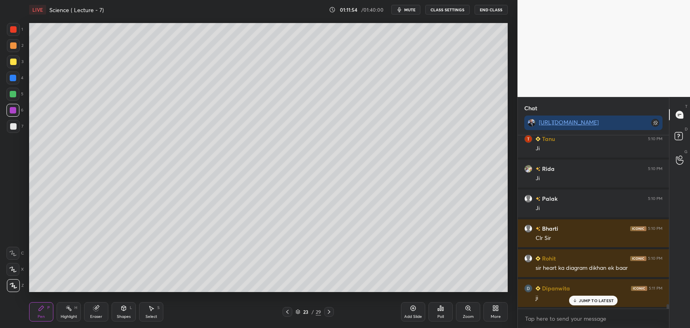
scroll to position [6358, 0]
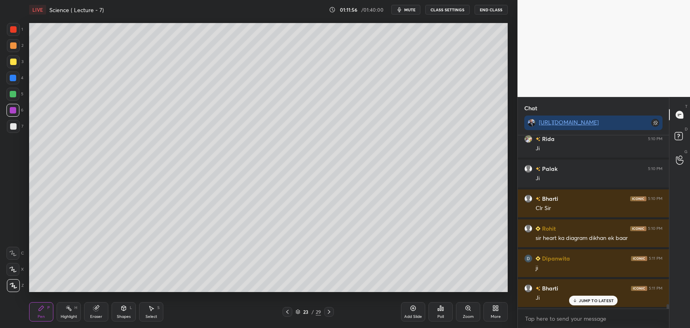
click at [286, 310] on icon at bounding box center [287, 312] width 6 height 6
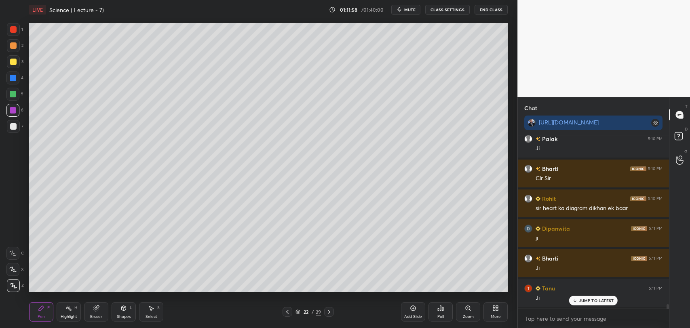
click at [328, 309] on icon at bounding box center [329, 312] width 6 height 6
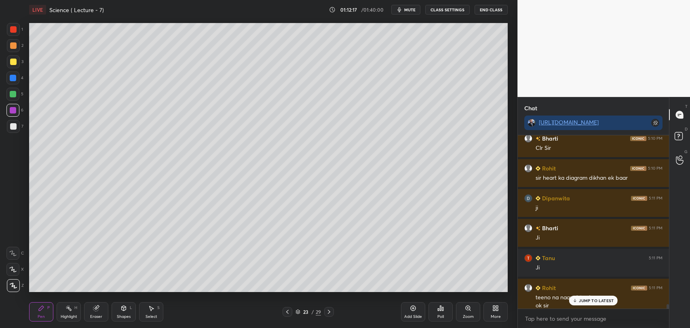
scroll to position [6426, 0]
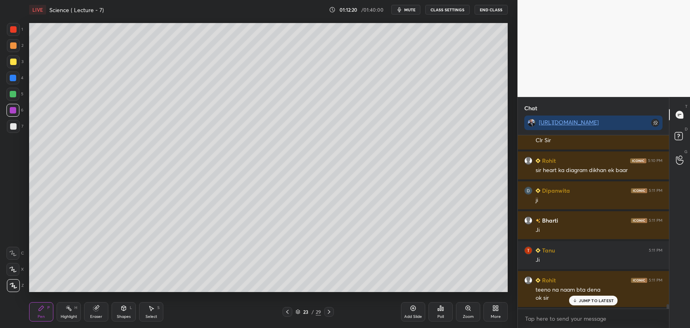
click at [330, 311] on icon at bounding box center [329, 312] width 6 height 6
click at [329, 309] on icon at bounding box center [329, 312] width 6 height 6
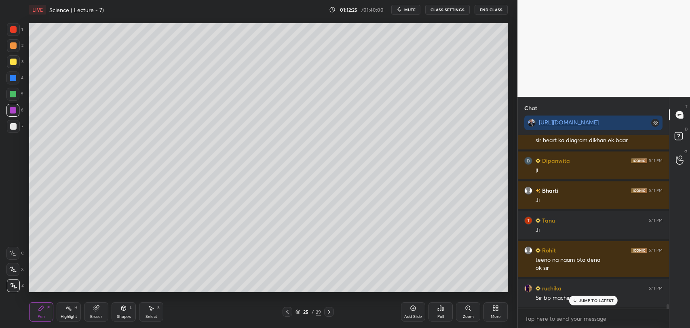
click at [17, 123] on div at bounding box center [13, 126] width 13 height 13
click at [576, 301] on icon at bounding box center [574, 300] width 5 height 5
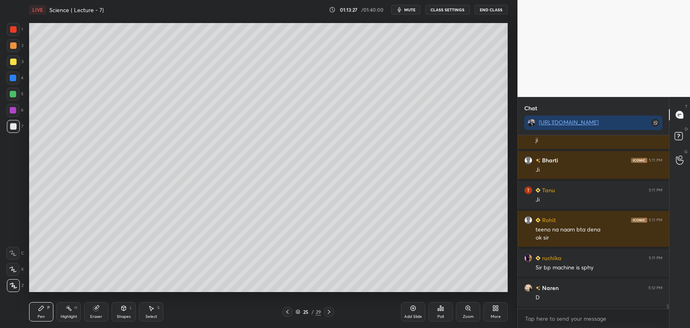
click at [415, 313] on div "Add Slide" at bounding box center [413, 311] width 24 height 19
click at [13, 60] on div at bounding box center [13, 62] width 6 height 6
click at [10, 93] on div at bounding box center [13, 94] width 6 height 6
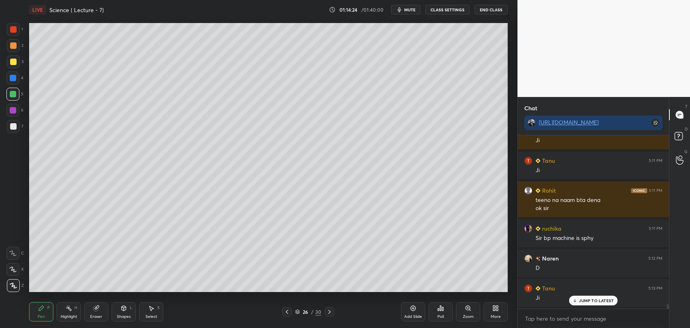
click at [99, 308] on div "Eraser" at bounding box center [96, 311] width 24 height 19
click at [44, 312] on div "Pen P" at bounding box center [41, 311] width 24 height 19
click at [12, 78] on div at bounding box center [13, 78] width 6 height 6
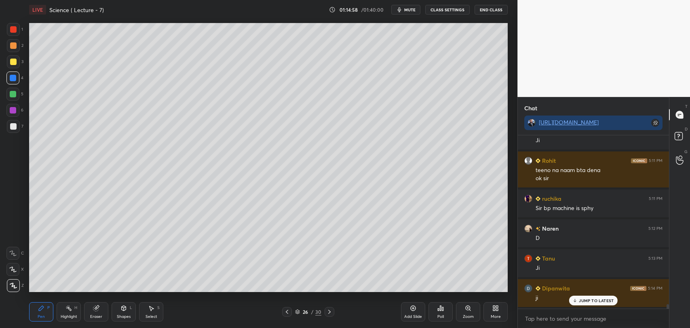
click at [415, 309] on icon at bounding box center [412, 308] width 5 height 5
click at [93, 310] on icon at bounding box center [96, 308] width 6 height 6
click at [15, 283] on span "Erase all" at bounding box center [13, 286] width 12 height 6
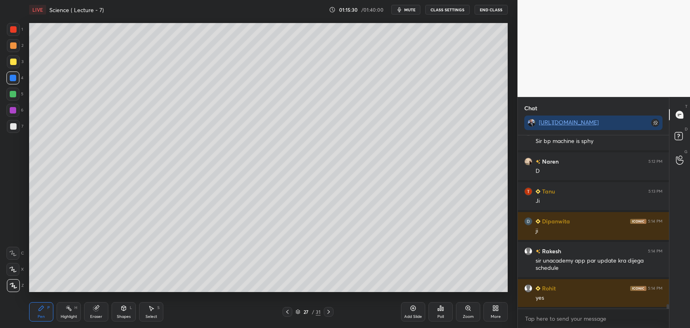
scroll to position [6643, 0]
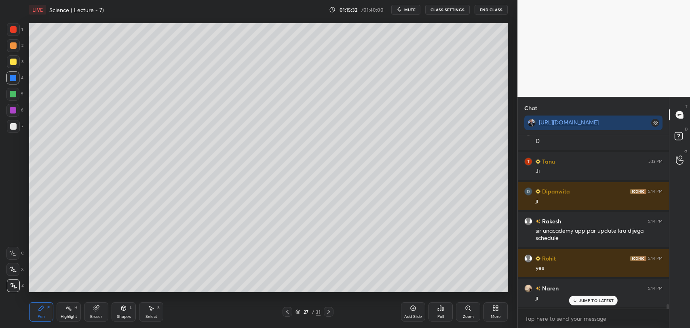
click at [13, 122] on div at bounding box center [13, 126] width 13 height 13
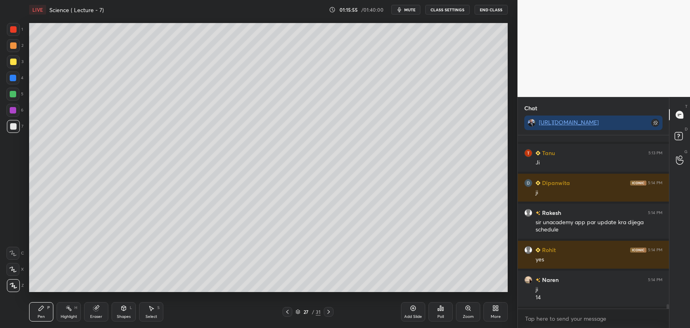
scroll to position [6681, 0]
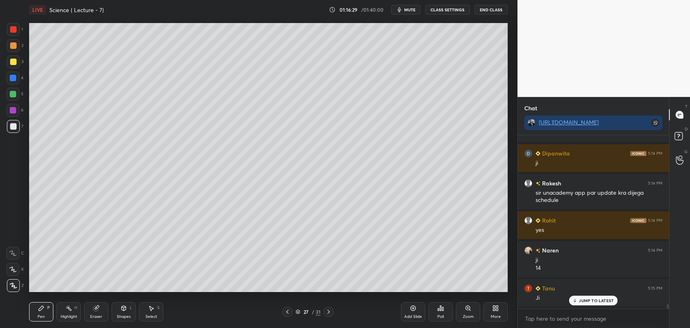
click at [13, 108] on div at bounding box center [13, 110] width 6 height 6
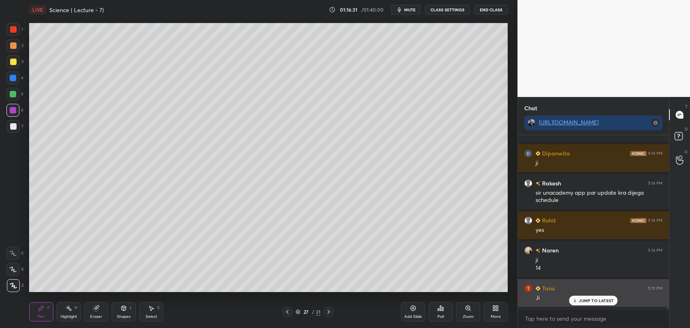
click at [577, 301] on icon at bounding box center [574, 300] width 5 height 5
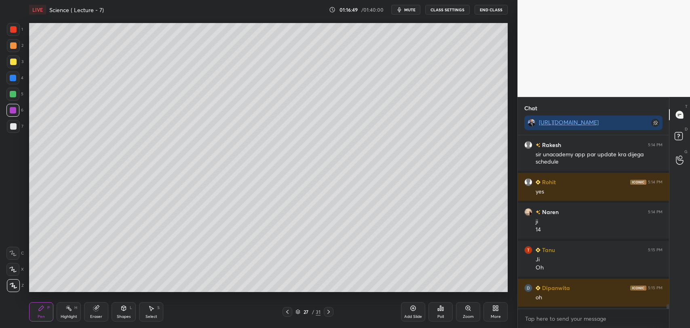
scroll to position [6749, 0]
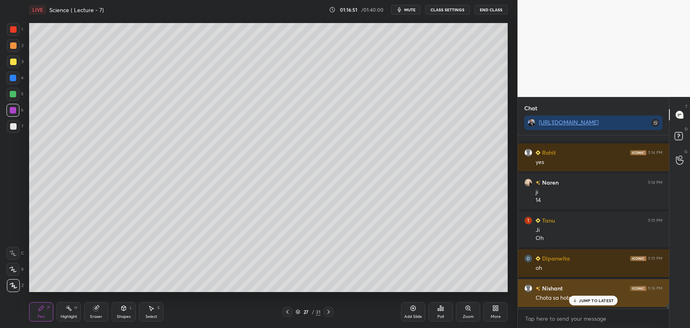
click at [581, 301] on p "JUMP TO LATEST" at bounding box center [596, 300] width 35 height 5
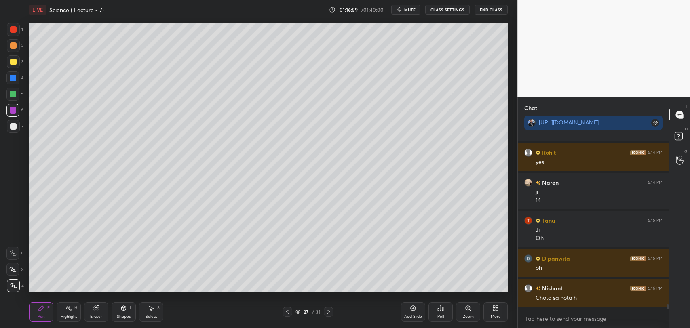
click at [15, 108] on div at bounding box center [13, 110] width 6 height 6
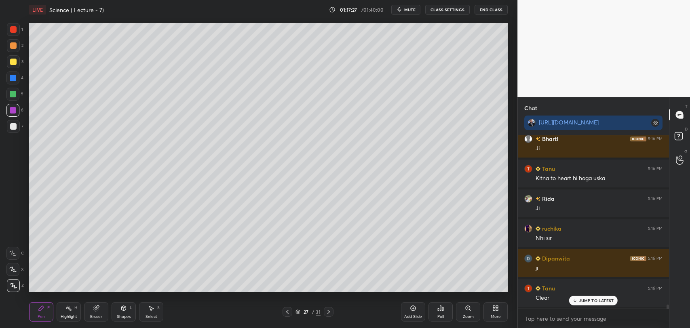
scroll to position [6958, 0]
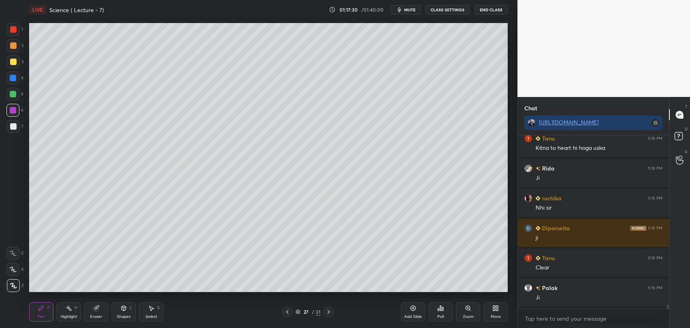
click at [416, 309] on icon at bounding box center [413, 308] width 6 height 6
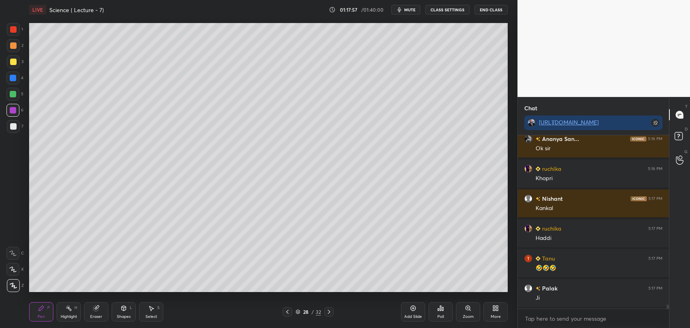
scroll to position [7197, 0]
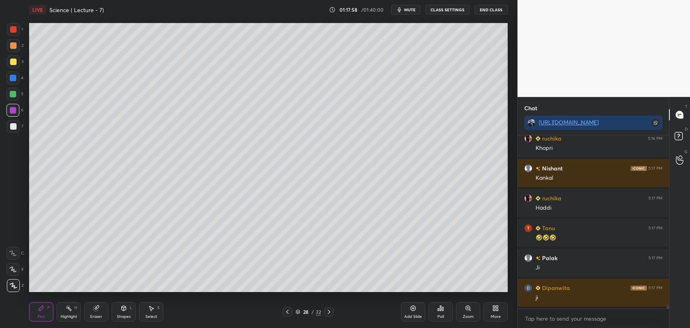
click at [417, 312] on div "Add Slide" at bounding box center [413, 311] width 24 height 19
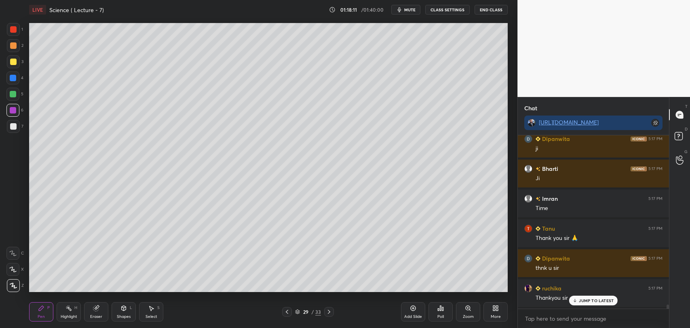
scroll to position [7376, 0]
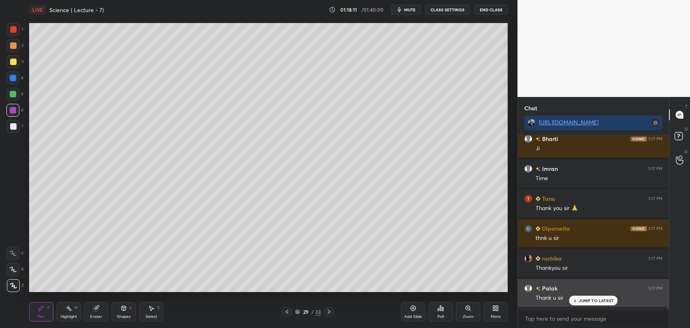
click at [596, 300] on p "JUMP TO LATEST" at bounding box center [596, 300] width 35 height 5
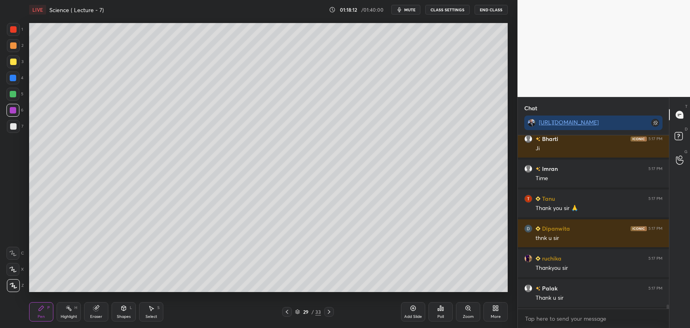
scroll to position [7406, 0]
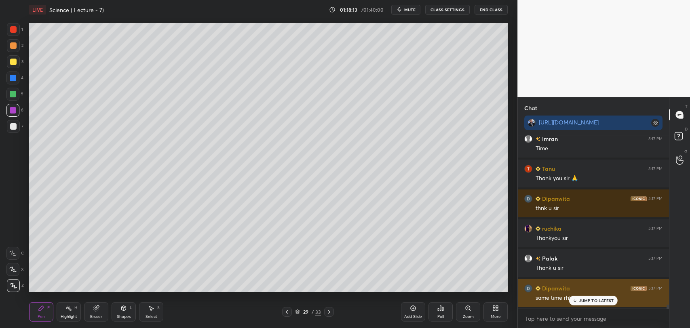
click at [583, 301] on p "JUMP TO LATEST" at bounding box center [596, 300] width 35 height 5
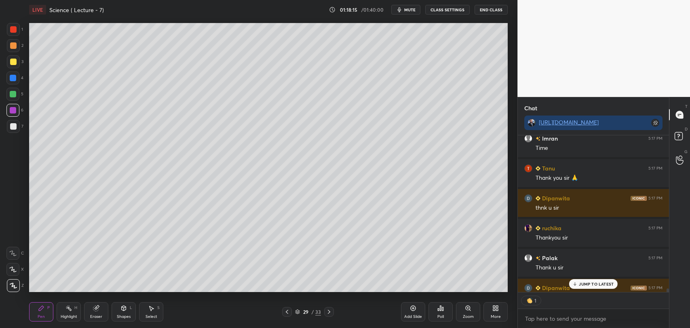
scroll to position [154, 149]
click at [585, 282] on p "JUMP TO LATEST" at bounding box center [596, 284] width 35 height 5
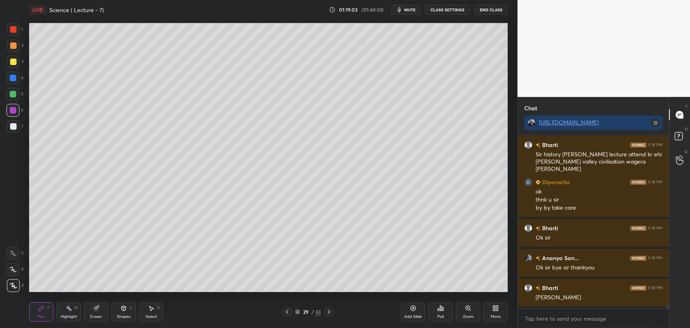
scroll to position [7699, 0]
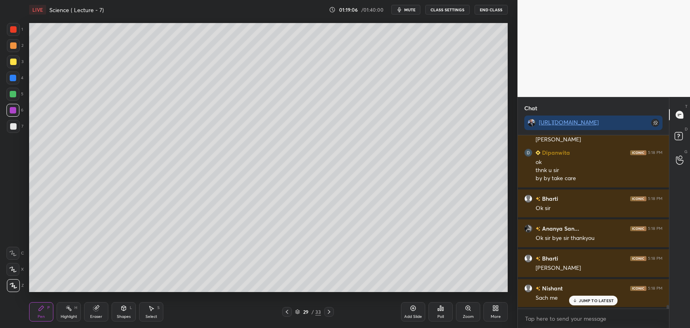
click at [573, 301] on icon at bounding box center [574, 300] width 5 height 5
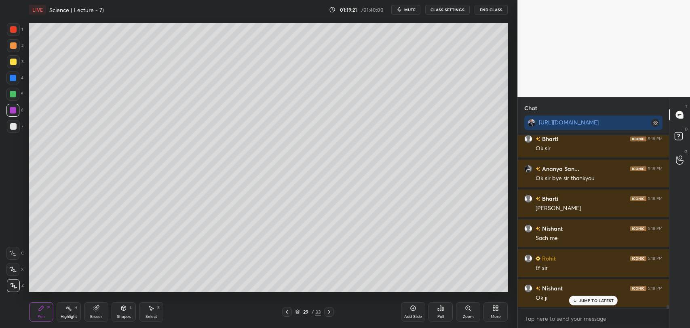
scroll to position [7789, 0]
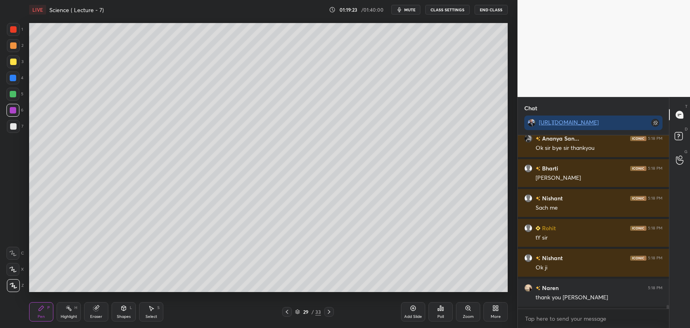
click at [493, 7] on button "End Class" at bounding box center [490, 10] width 33 height 10
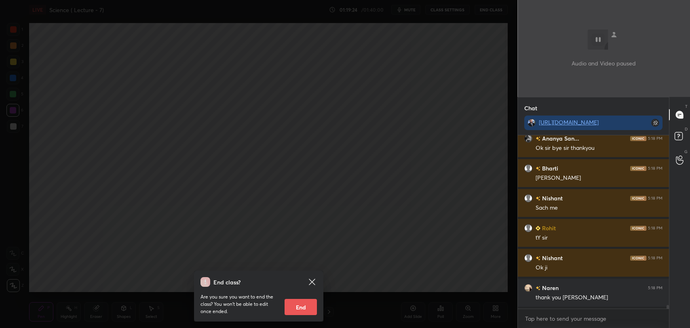
click at [307, 305] on button "End" at bounding box center [300, 307] width 32 height 16
type textarea "x"
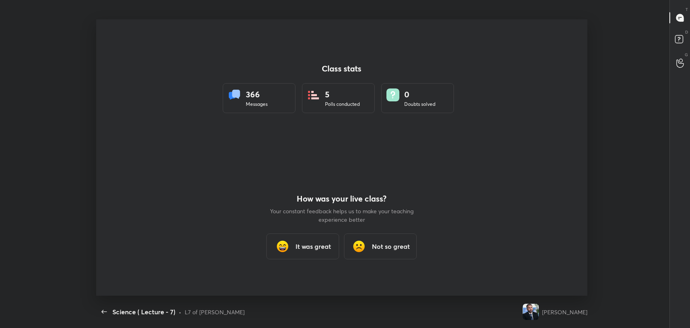
scroll to position [0, 0]
